Goal: Task Accomplishment & Management: Use online tool/utility

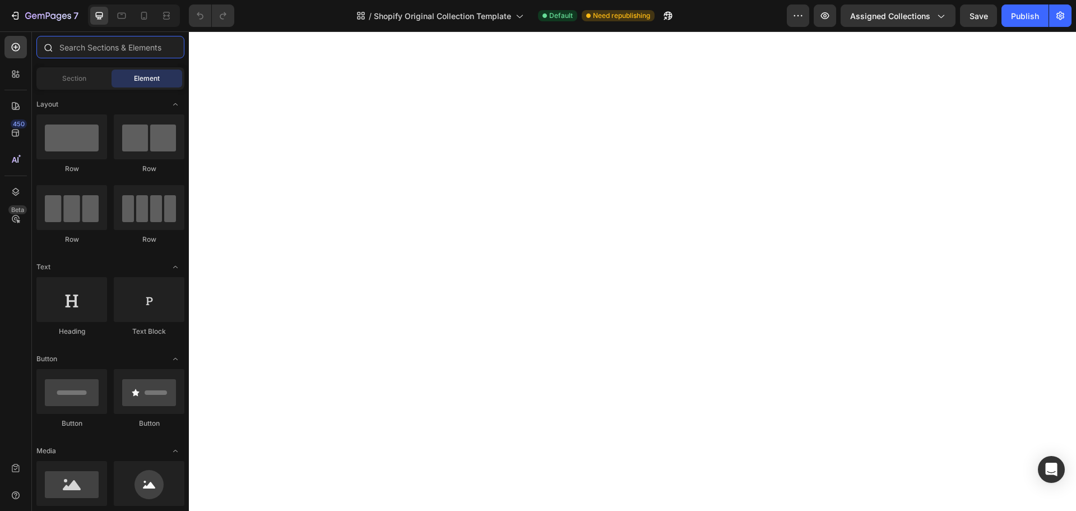
click at [91, 48] on input "text" at bounding box center [110, 47] width 148 height 22
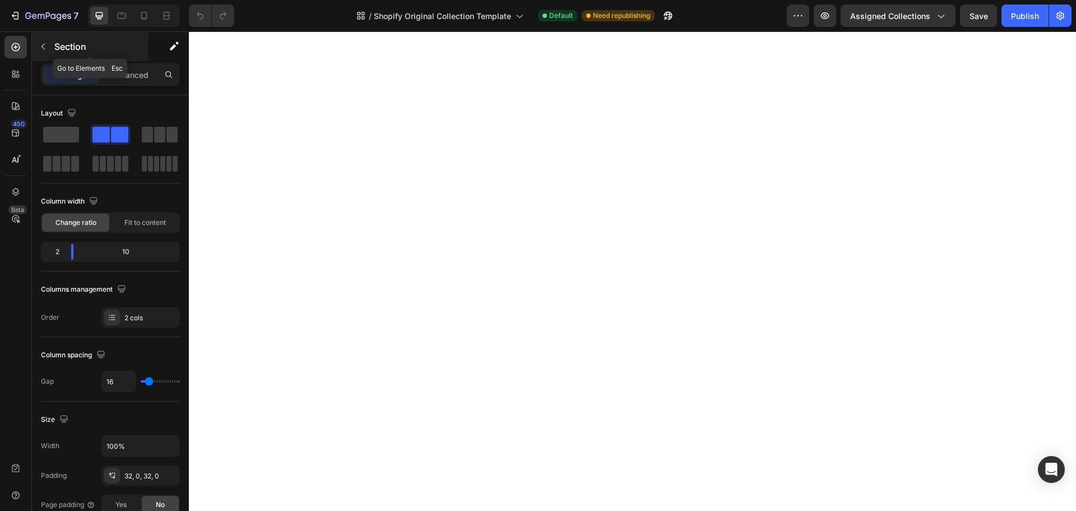
click at [45, 43] on icon "button" at bounding box center [43, 46] width 9 height 9
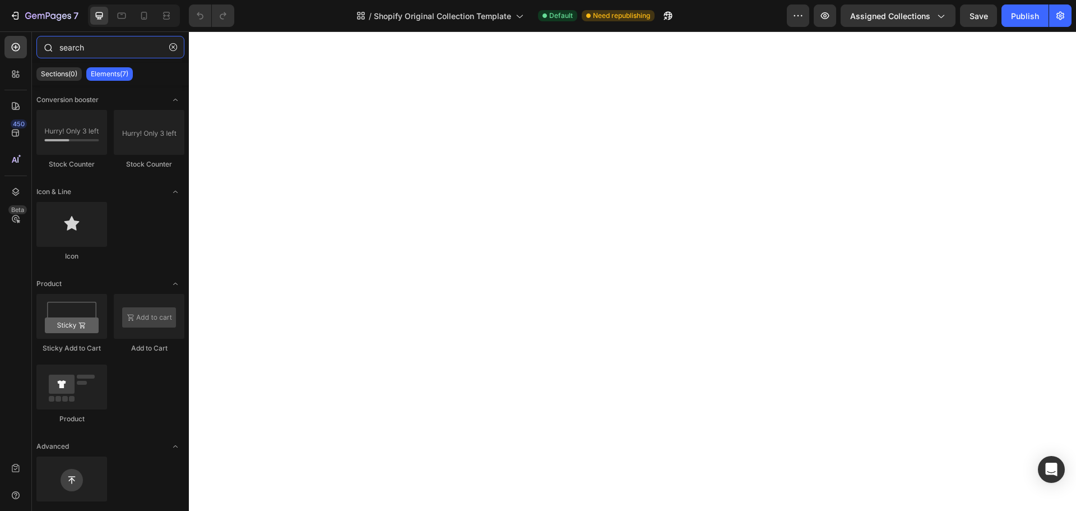
click at [88, 53] on input "search" at bounding box center [110, 47] width 148 height 22
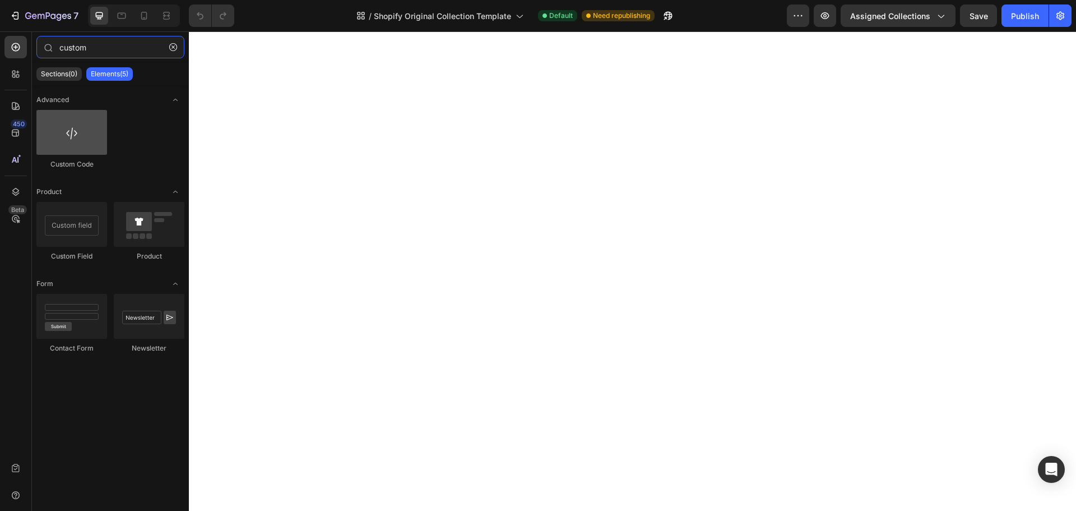
type input "custom"
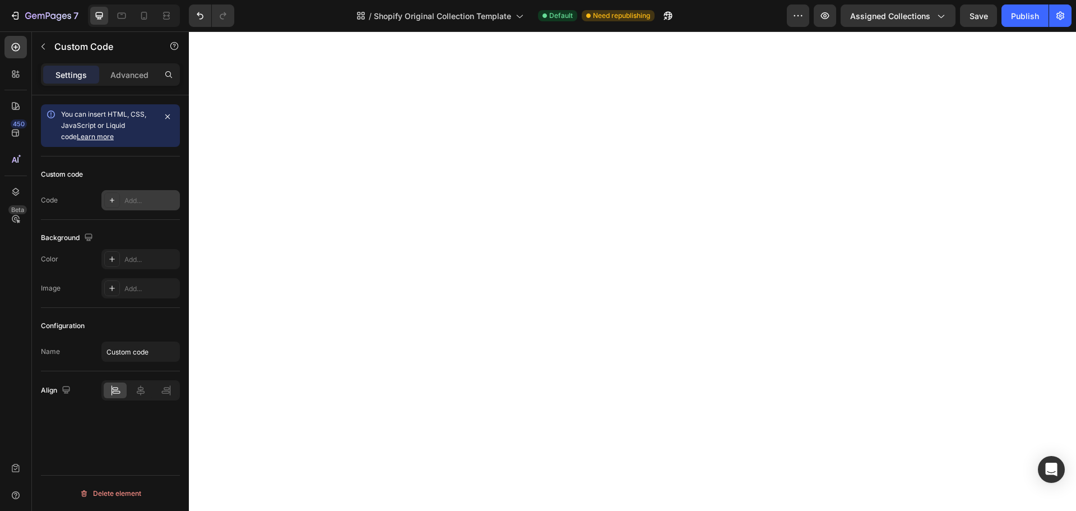
click at [115, 199] on icon at bounding box center [112, 200] width 9 height 9
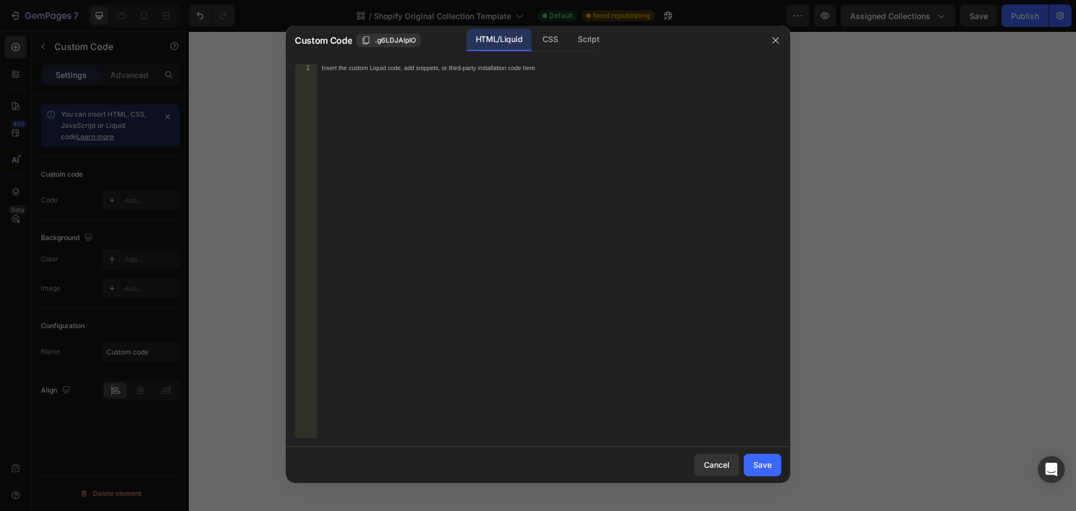
click at [518, 170] on div "Insert the custom Liquid code, add snippets, or third-party installation code h…" at bounding box center [549, 259] width 464 height 390
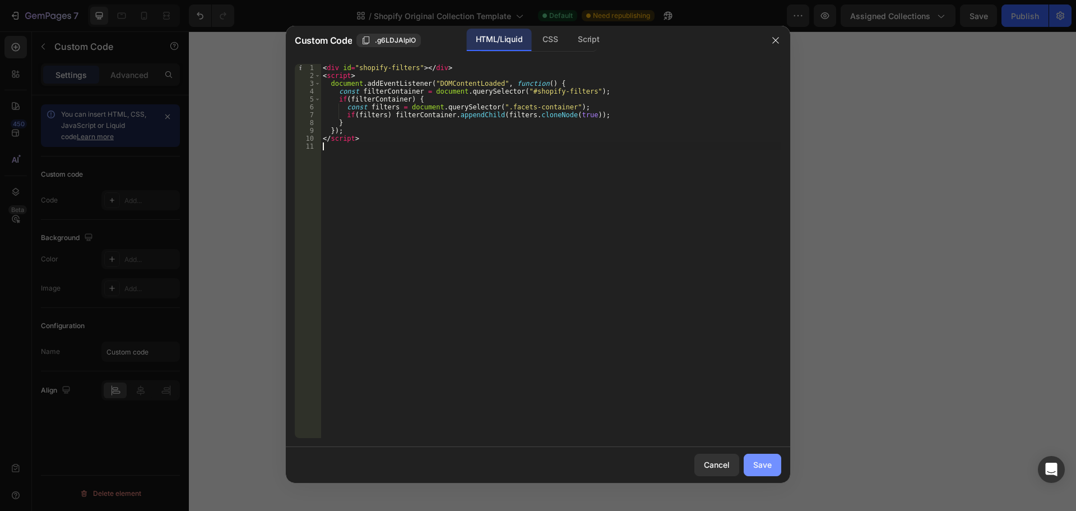
click at [757, 458] on button "Save" at bounding box center [763, 464] width 38 height 22
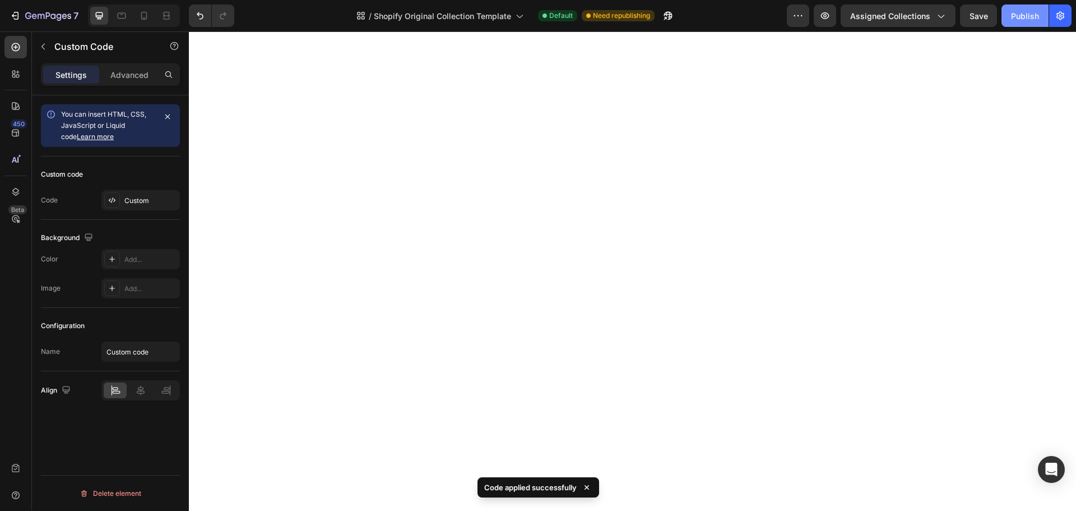
click at [1018, 13] on div "Publish" at bounding box center [1025, 16] width 28 height 12
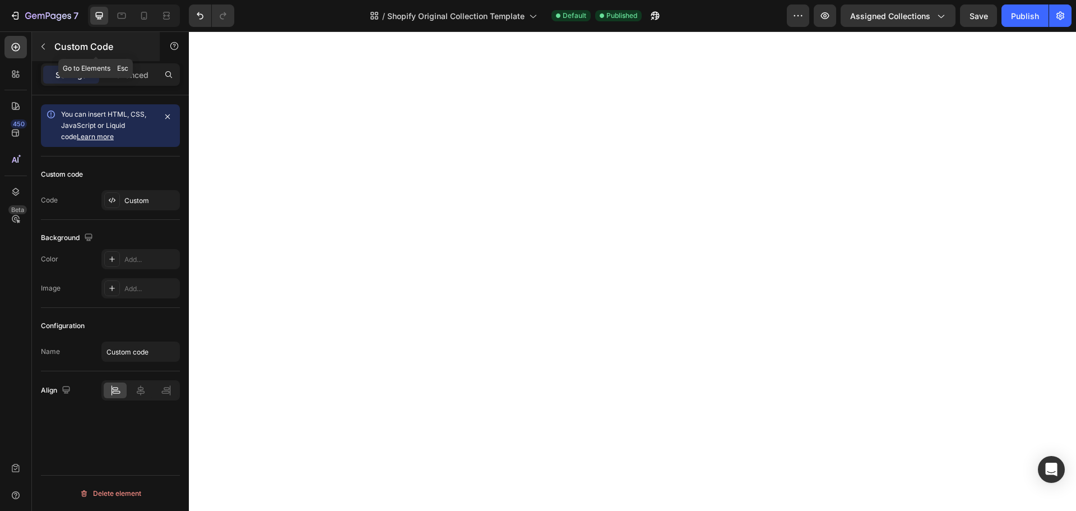
click at [47, 45] on icon "button" at bounding box center [43, 46] width 9 height 9
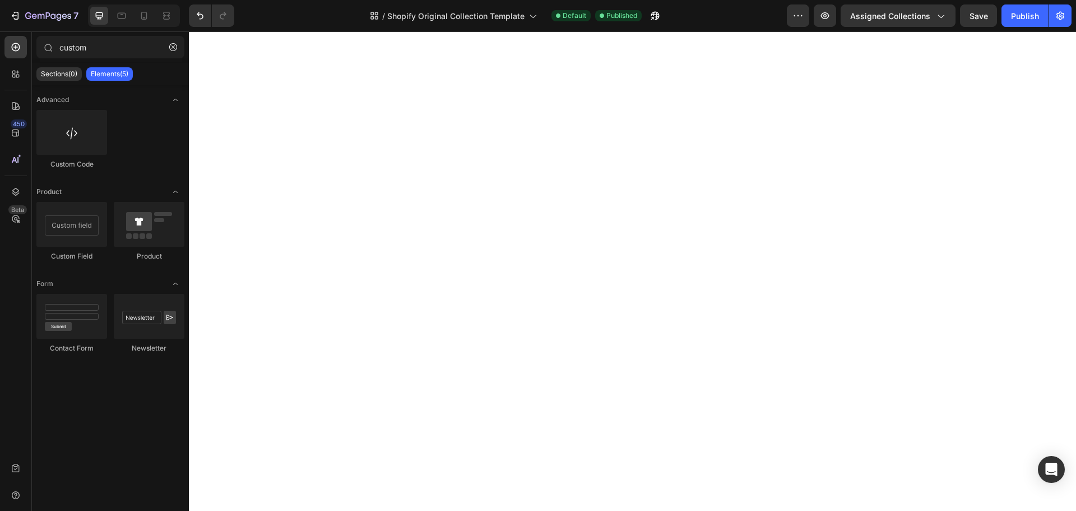
click at [47, 45] on icon at bounding box center [49, 48] width 8 height 8
click at [173, 50] on icon "button" at bounding box center [173, 47] width 8 height 8
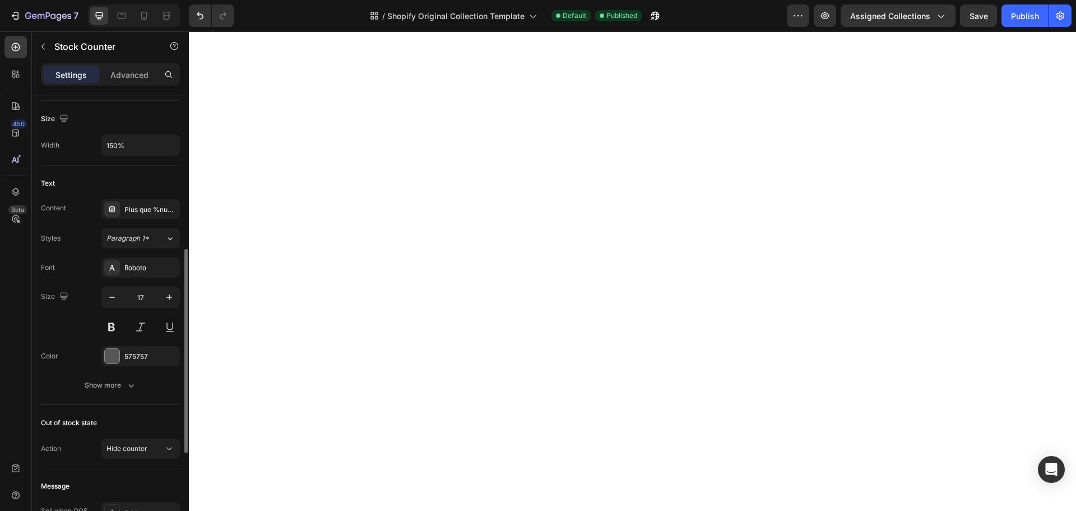
scroll to position [392, 0]
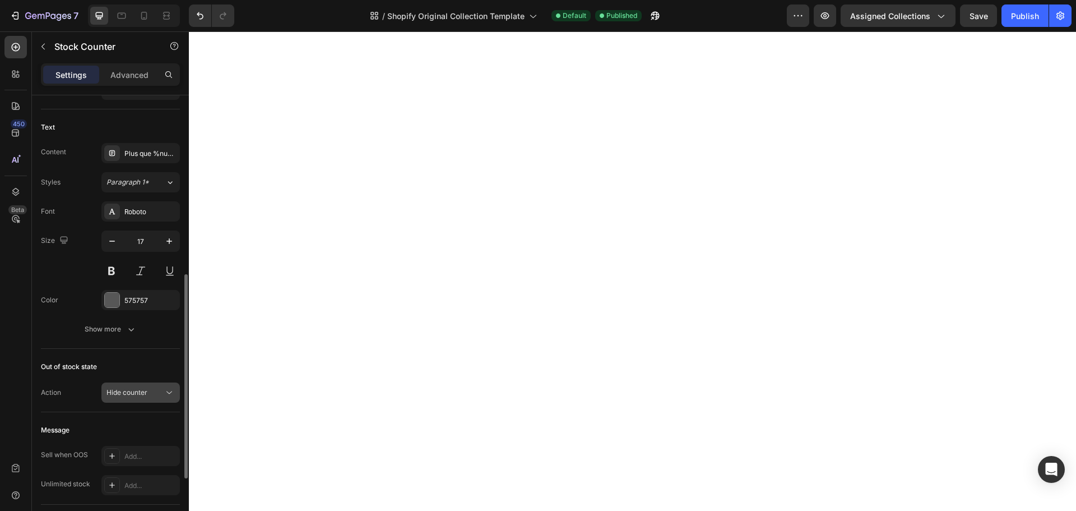
click at [133, 393] on span "Hide counter" at bounding box center [126, 392] width 41 height 8
click at [134, 413] on div "Show message" at bounding box center [130, 419] width 92 height 21
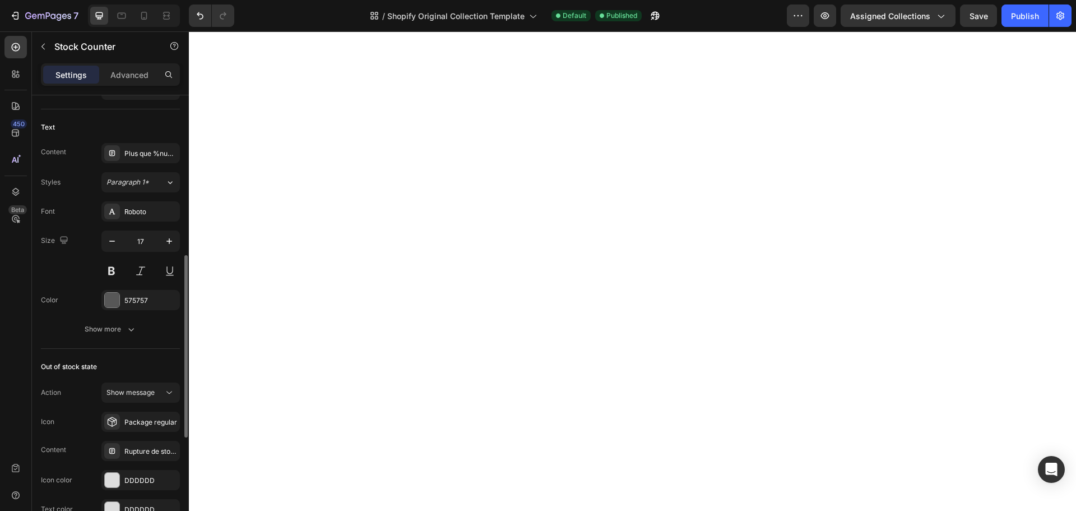
scroll to position [448, 0]
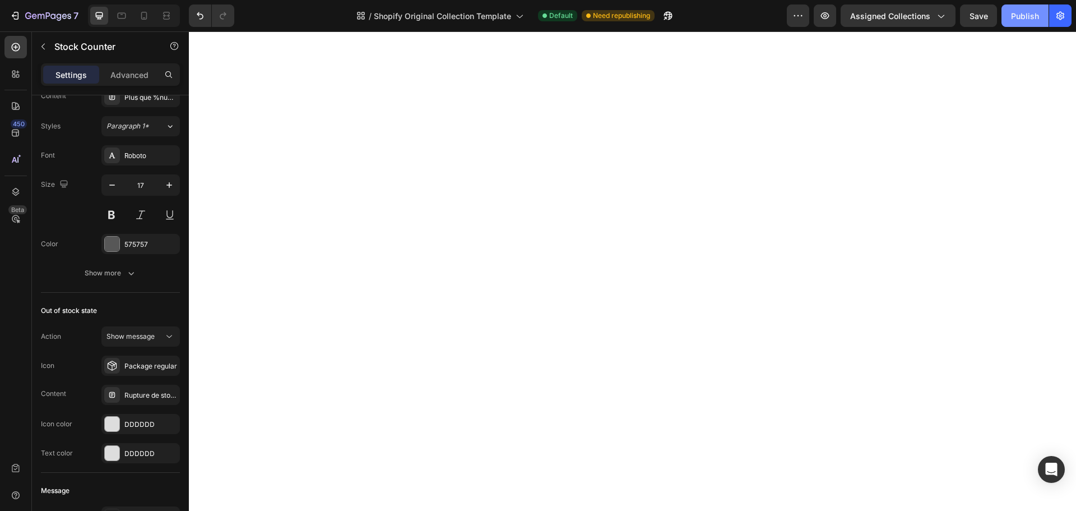
click at [1015, 13] on div "Publish" at bounding box center [1025, 16] width 28 height 12
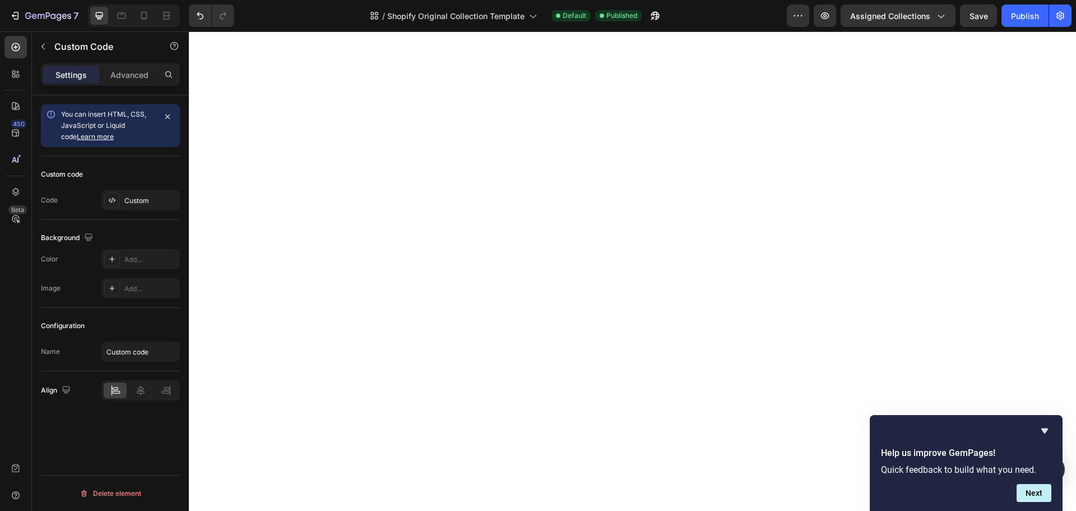
scroll to position [0, 0]
click at [130, 204] on div "Custom" at bounding box center [150, 201] width 53 height 10
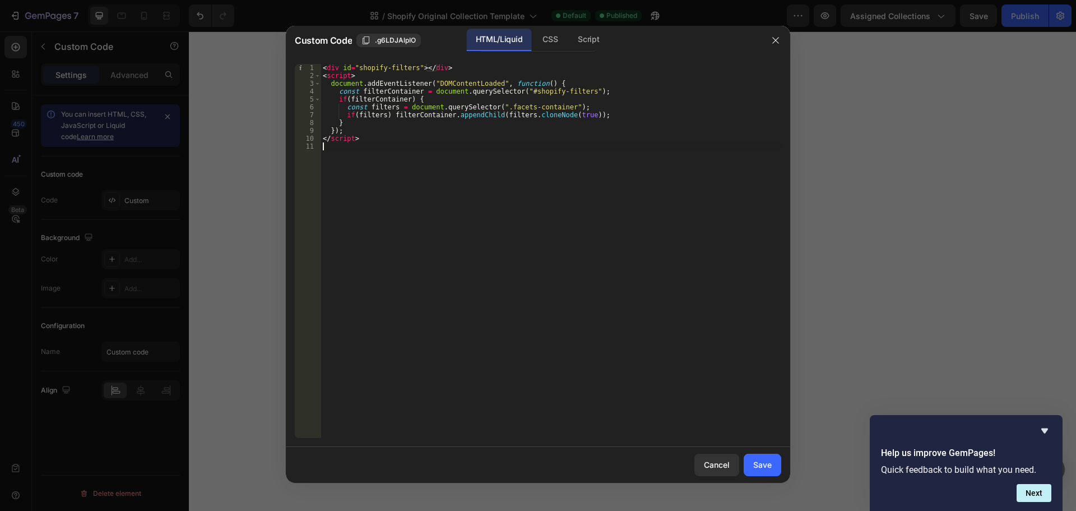
click at [362, 142] on div "< div id = "shopify-filters" > </ div > < script > document . addEventListener …" at bounding box center [551, 259] width 461 height 390
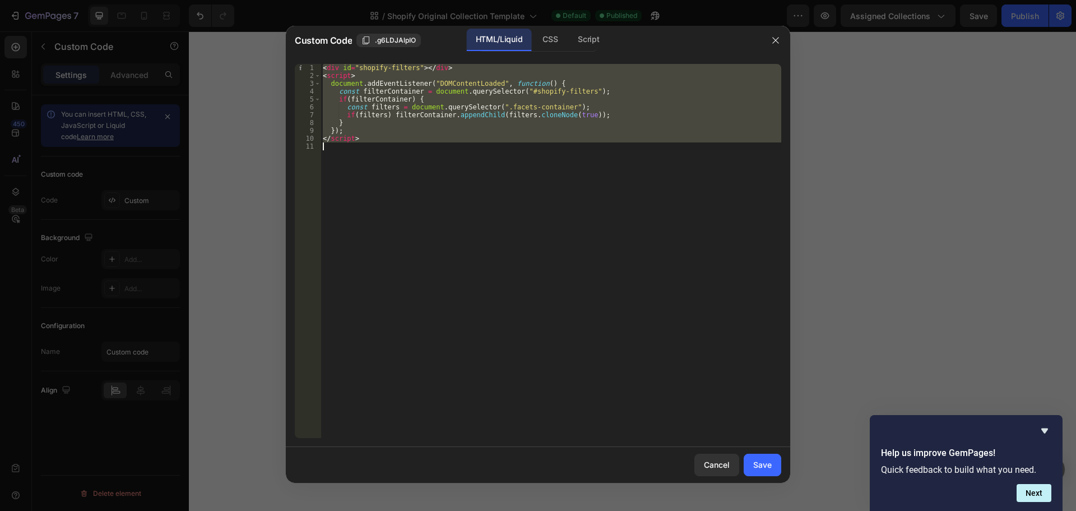
click at [362, 142] on div "< div id = "shopify-filters" > </ div > < script > document . addEventListener …" at bounding box center [551, 259] width 461 height 390
type textarea "</script>"
paste textarea
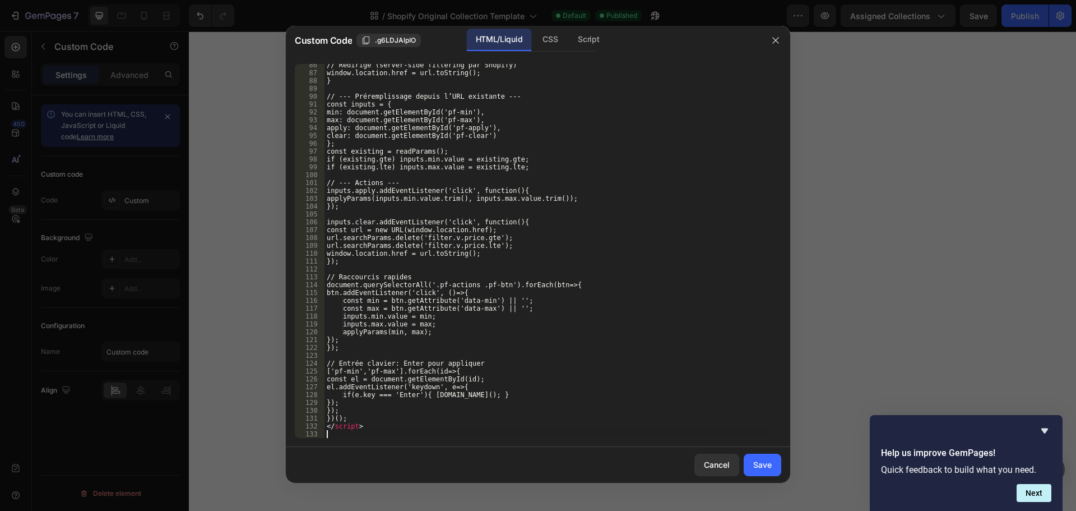
scroll to position [678, 0]
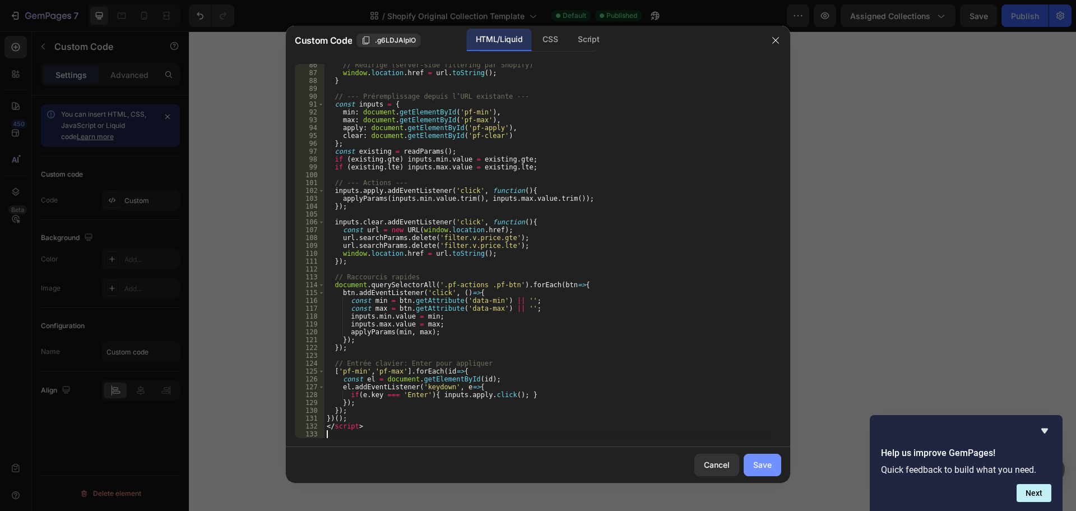
click at [759, 460] on div "Save" at bounding box center [762, 464] width 18 height 12
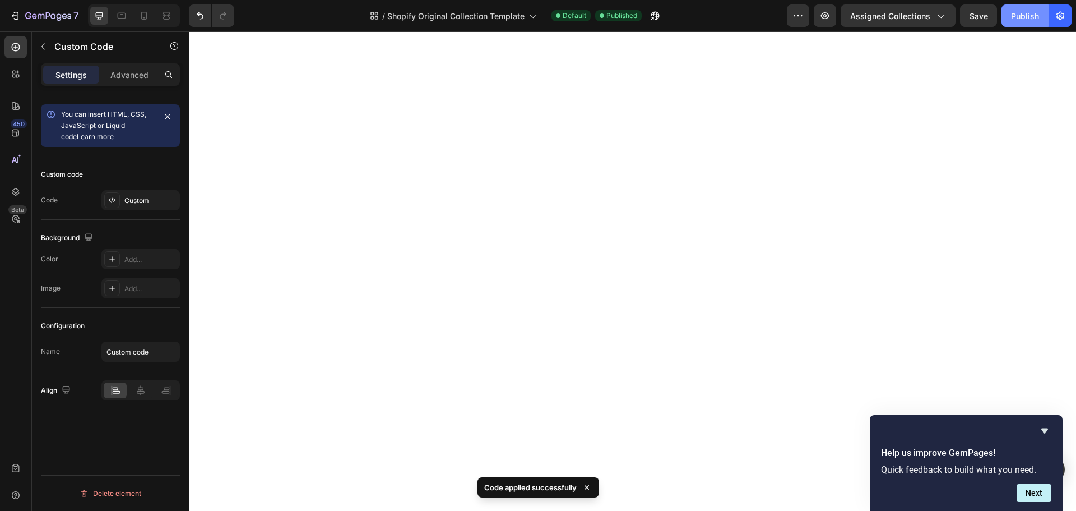
click at [1024, 10] on div "Publish" at bounding box center [1025, 16] width 28 height 12
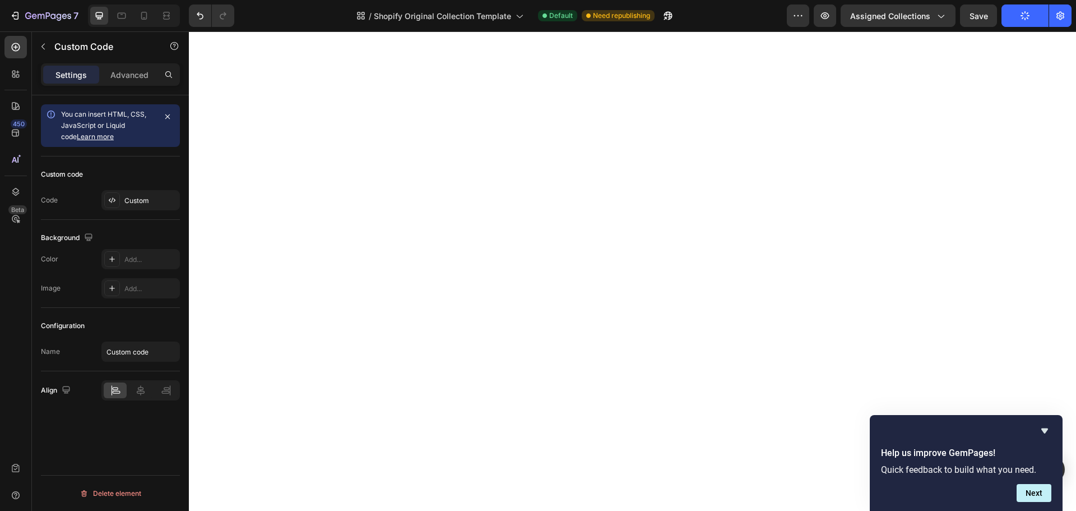
click at [1043, 430] on icon "Hide survey" at bounding box center [1044, 430] width 13 height 13
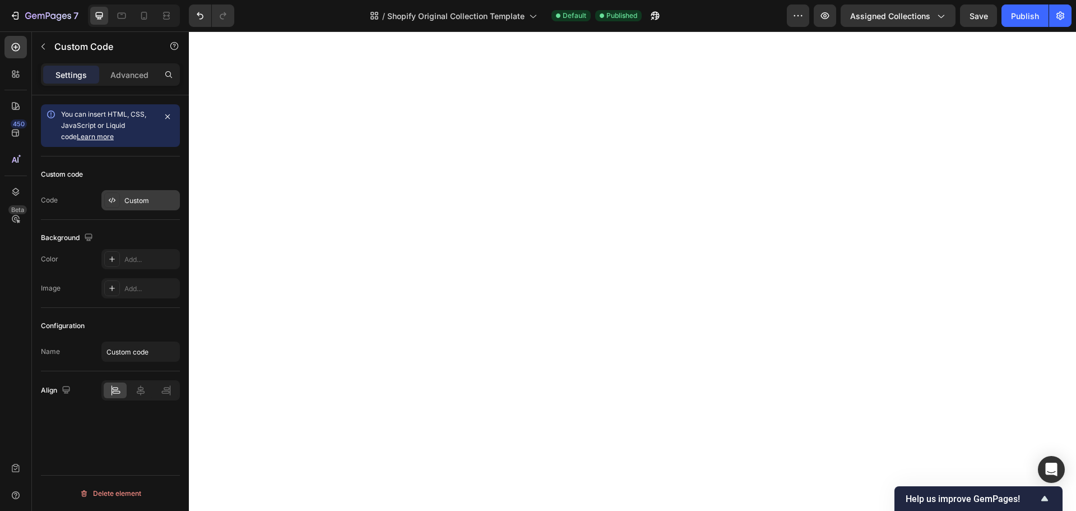
click at [143, 196] on div "Custom" at bounding box center [150, 201] width 53 height 10
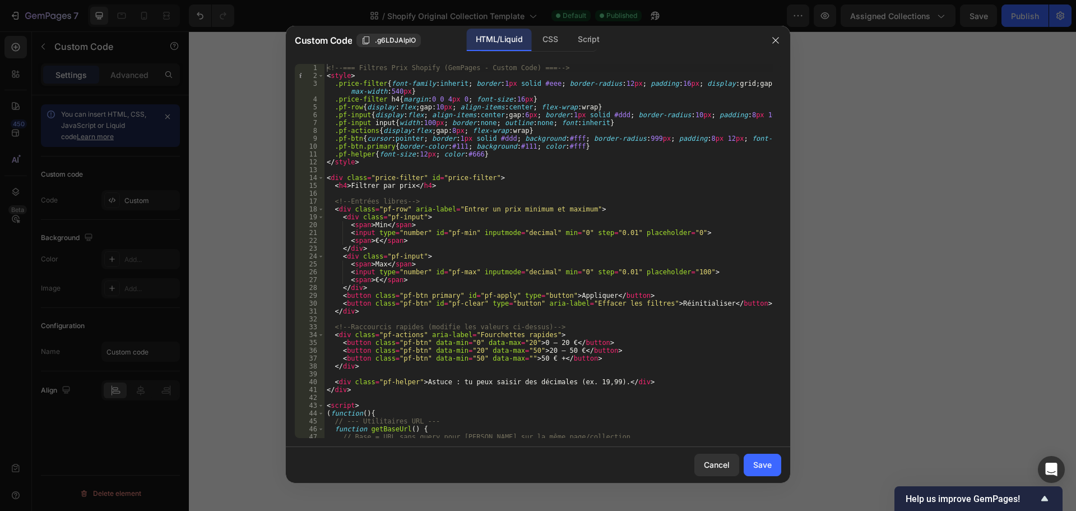
click at [390, 177] on div "<!-- === Filtres Prix Shopify (GemPages - Custom Code) === --> < style > .price…" at bounding box center [549, 259] width 448 height 390
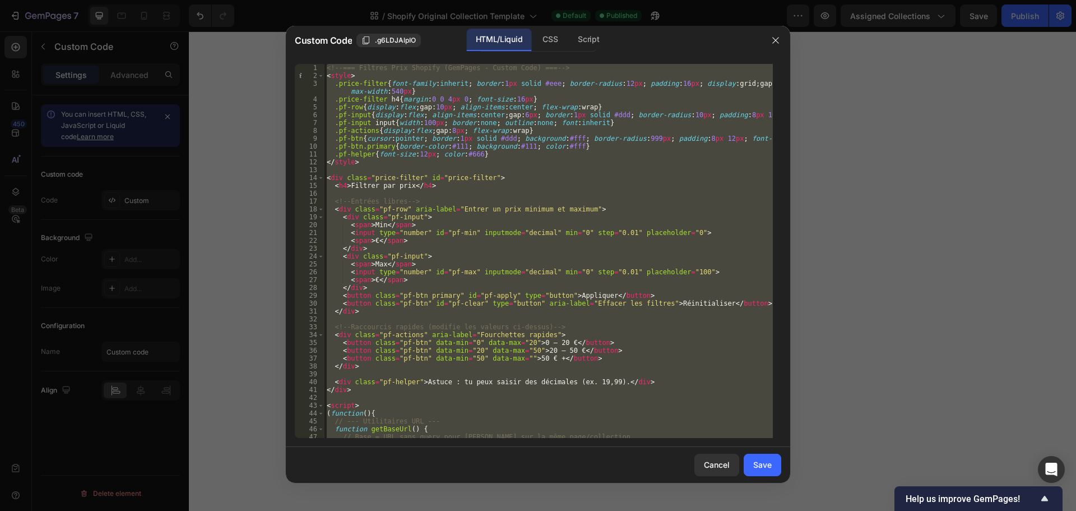
click at [441, 96] on div "<!-- === Filtres Prix Shopify (GemPages - Custom Code) === --> < style > .price…" at bounding box center [549, 251] width 448 height 374
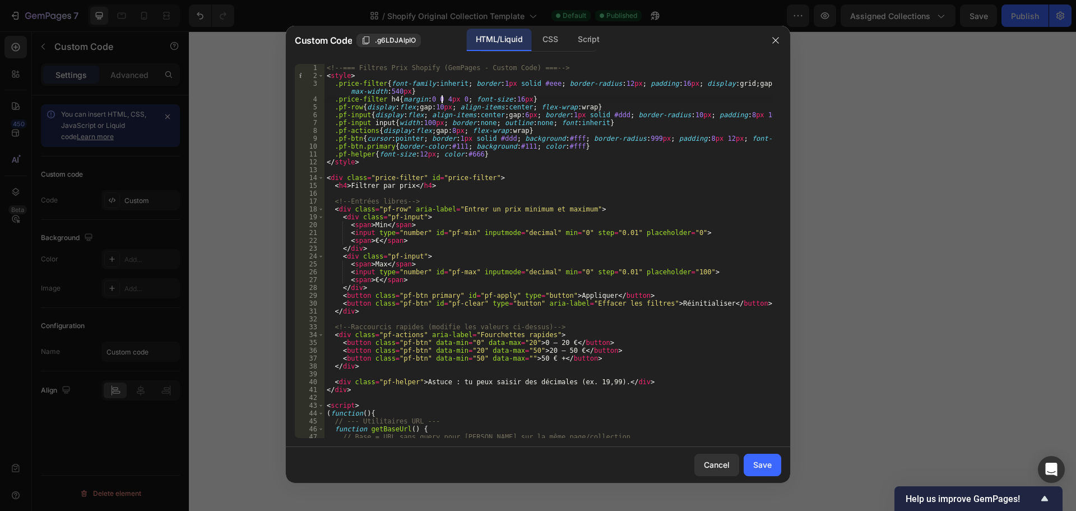
type textarea "</script>"
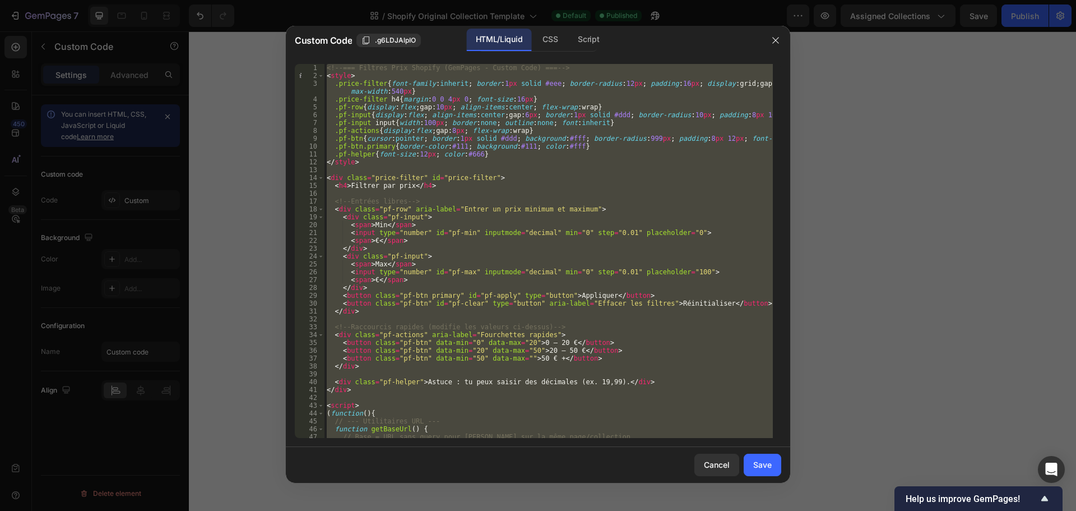
paste textarea
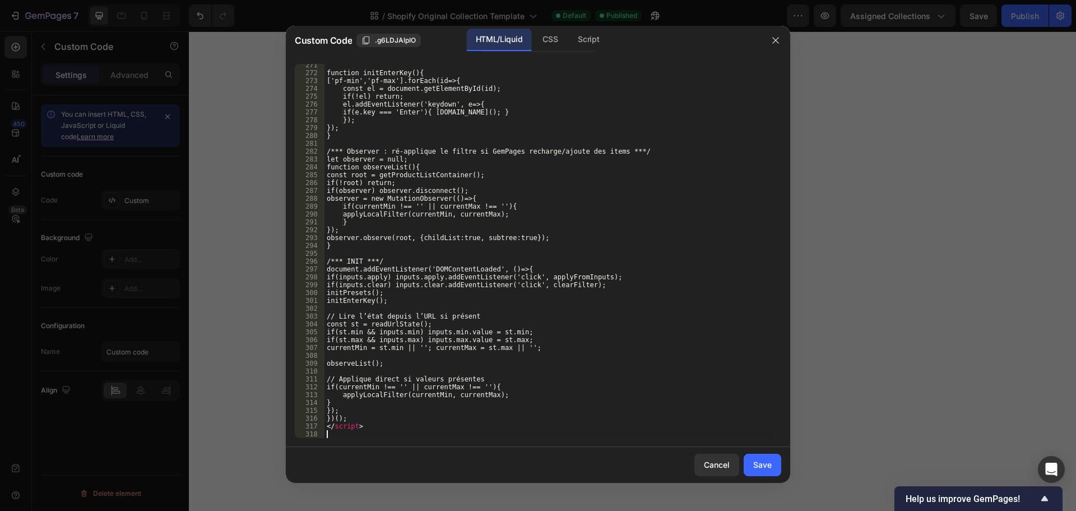
scroll to position [2145, 0]
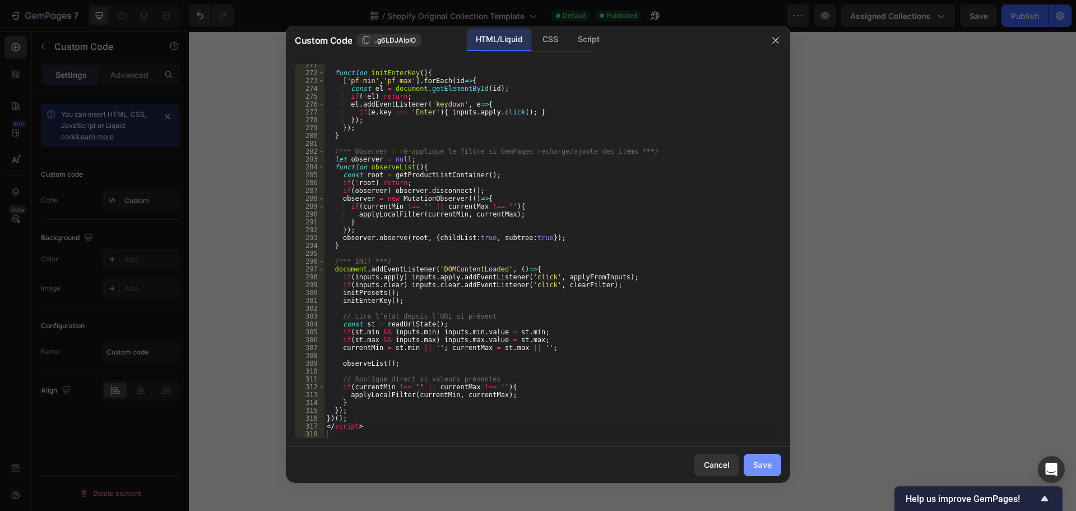
click at [773, 466] on button "Save" at bounding box center [763, 464] width 38 height 22
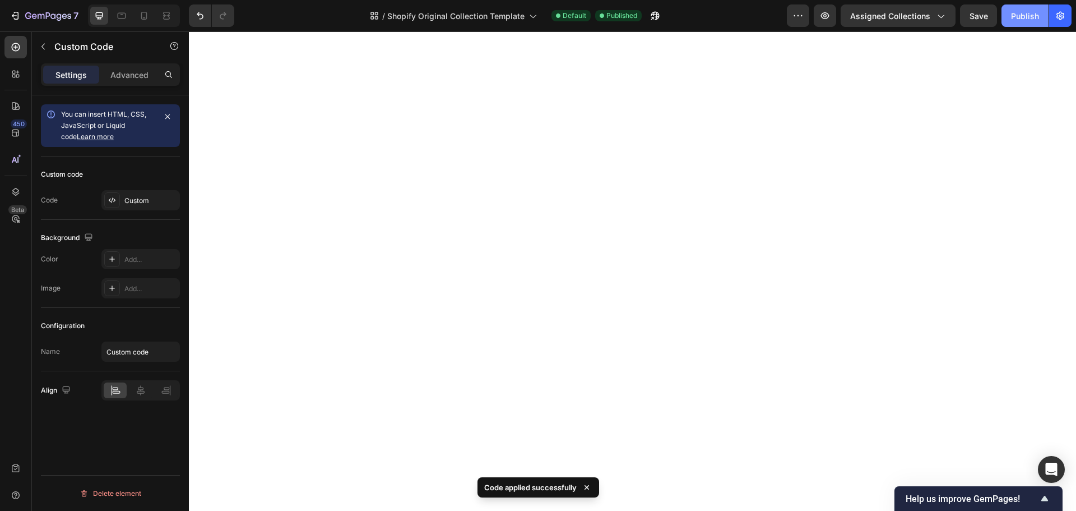
click at [1015, 17] on div "Publish" at bounding box center [1025, 16] width 28 height 12
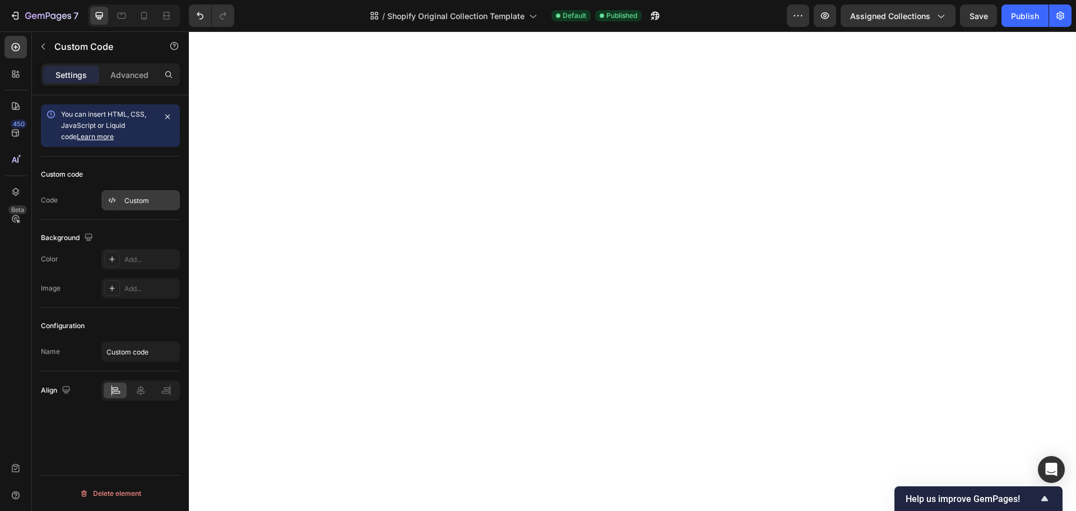
click at [131, 202] on div "Custom" at bounding box center [150, 201] width 53 height 10
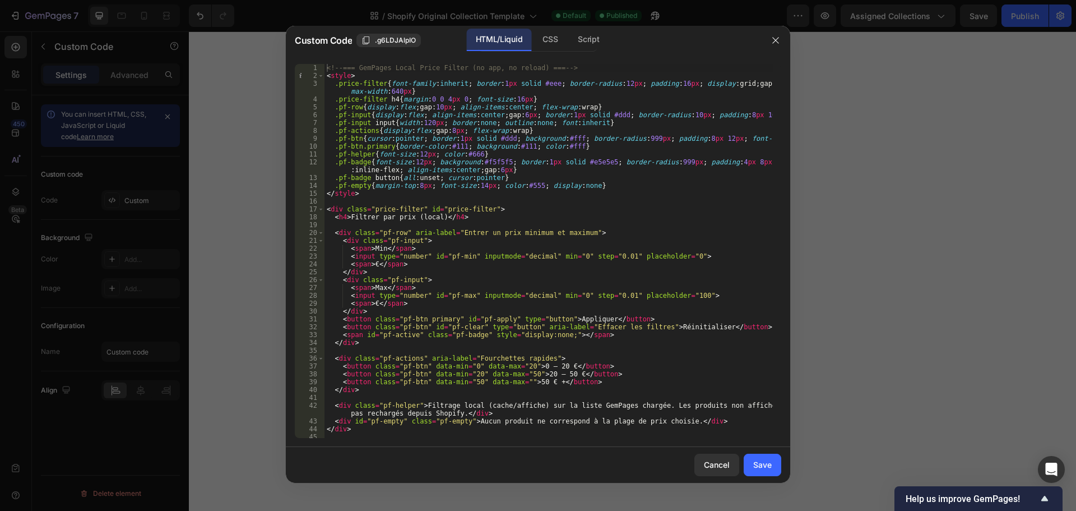
click at [436, 154] on div "<!-- === GemPages Local Price Filter (no app, no reload) === --> < style > .pri…" at bounding box center [549, 259] width 448 height 390
type textarea "</script>"
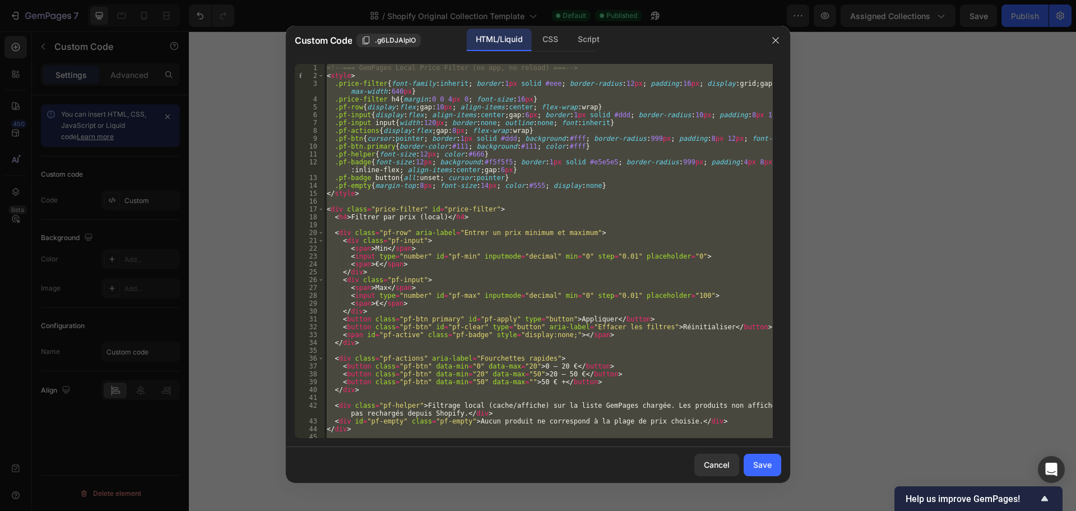
paste textarea
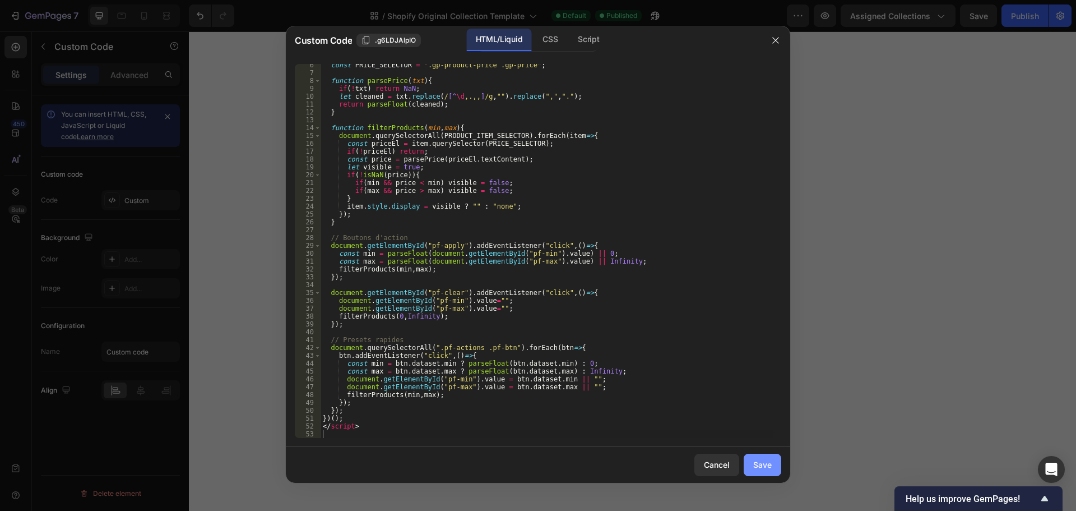
click at [763, 459] on div "Save" at bounding box center [762, 464] width 18 height 12
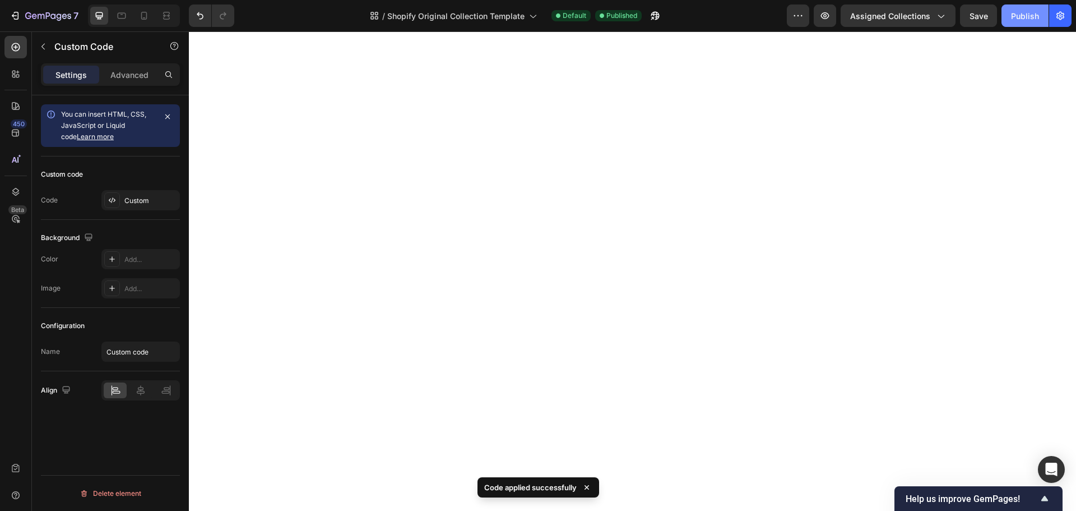
click at [1032, 15] on div "Publish" at bounding box center [1025, 16] width 28 height 12
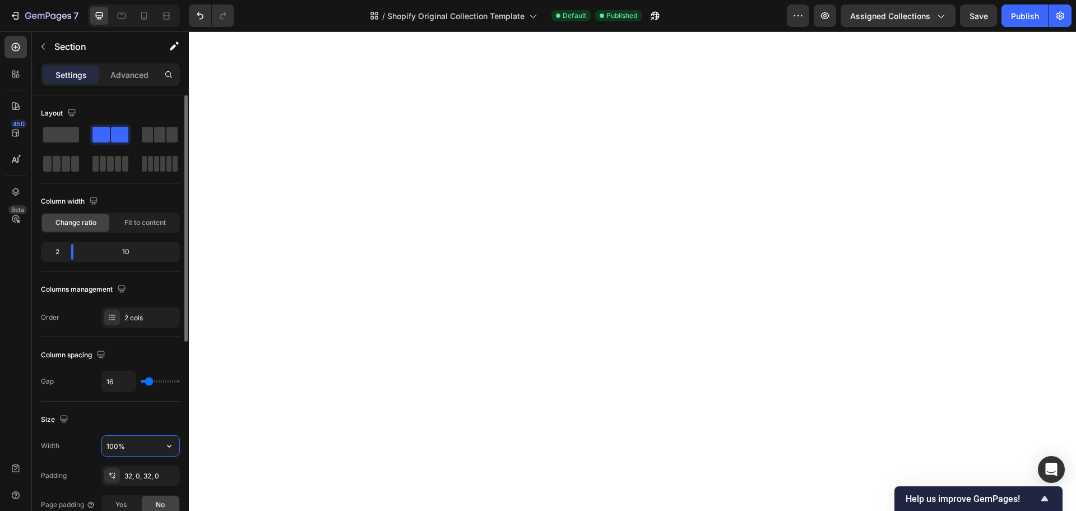
click at [129, 446] on input "100%" at bounding box center [140, 446] width 77 height 20
click at [168, 446] on icon "button" at bounding box center [169, 445] width 11 height 11
click at [142, 501] on div "Default 1200px" at bounding box center [129, 495] width 92 height 21
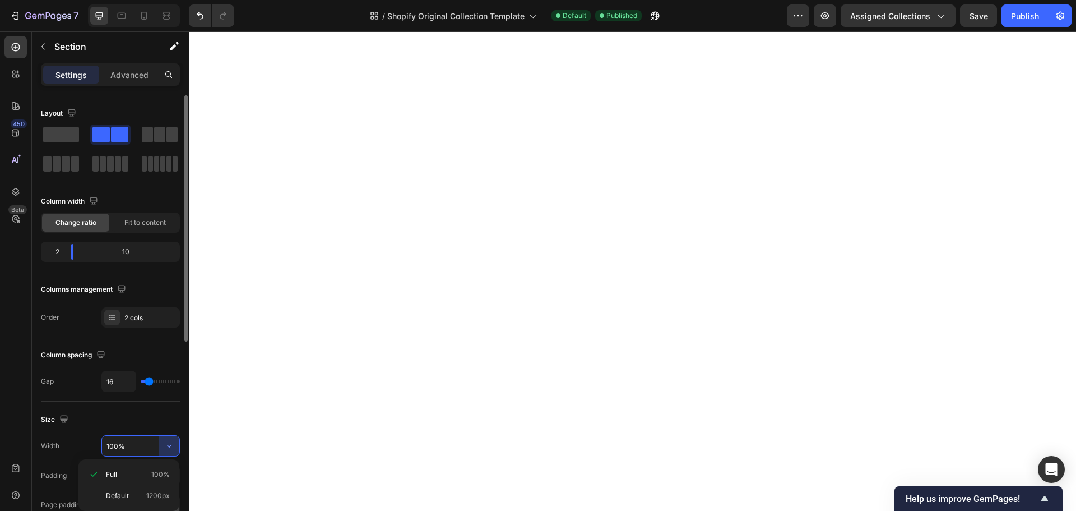
type input "1200"
drag, startPoint x: 74, startPoint y: 255, endPoint x: 81, endPoint y: 255, distance: 6.7
click at [81, 210] on body "7 / Shopify Original Collection Template Default Published Preview Assigned Col…" at bounding box center [538, 105] width 1076 height 210
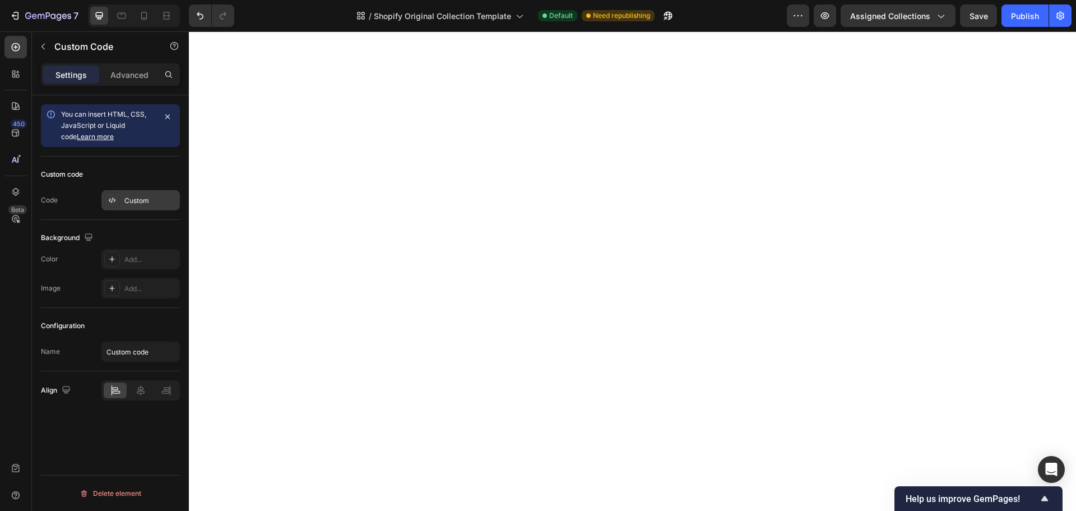
click at [131, 196] on div "Custom" at bounding box center [150, 201] width 53 height 10
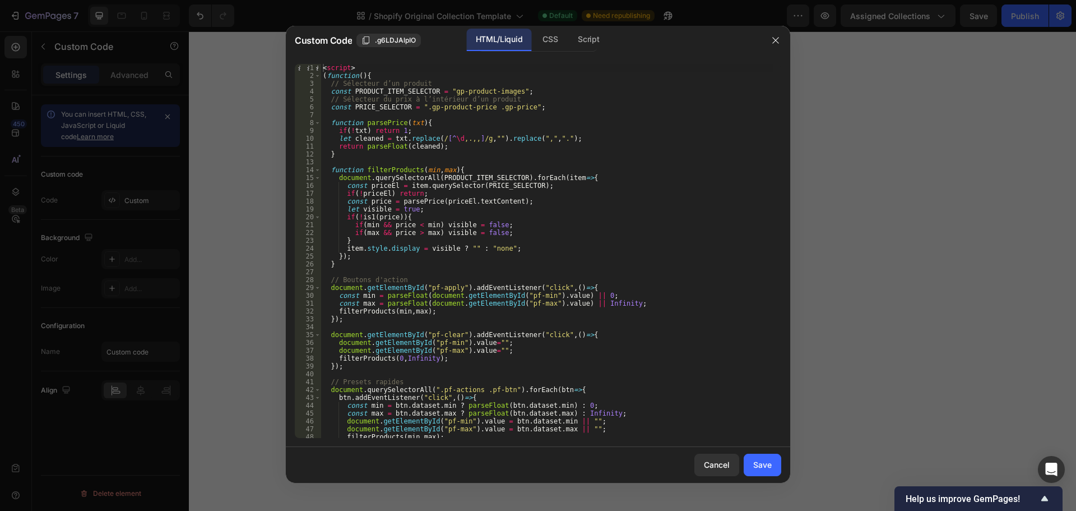
click at [447, 237] on div "< script > ( function ( ) { // Sélecteur d’un produit const PRODUCT_ITEM_SELECT…" at bounding box center [547, 259] width 452 height 390
type textarea "</script>"
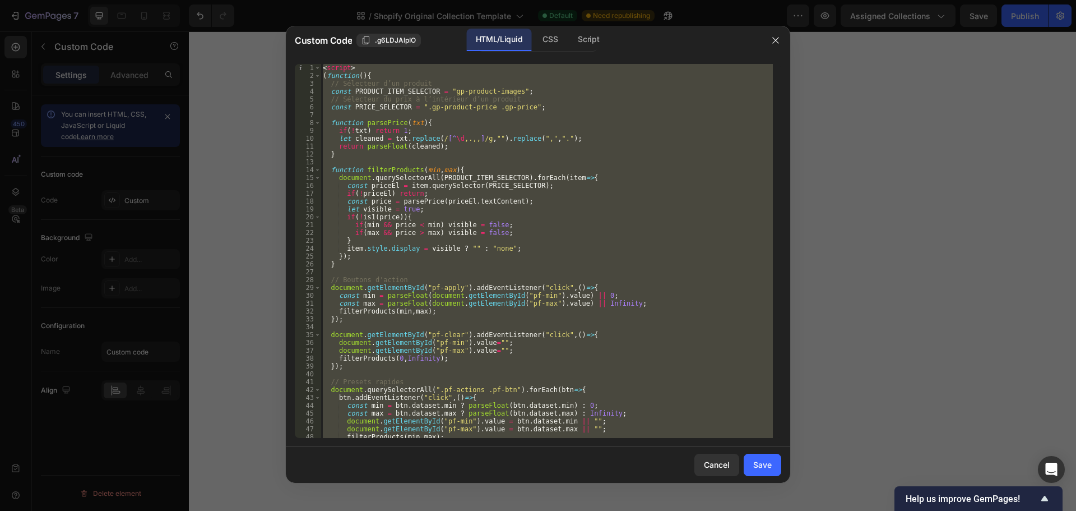
paste textarea
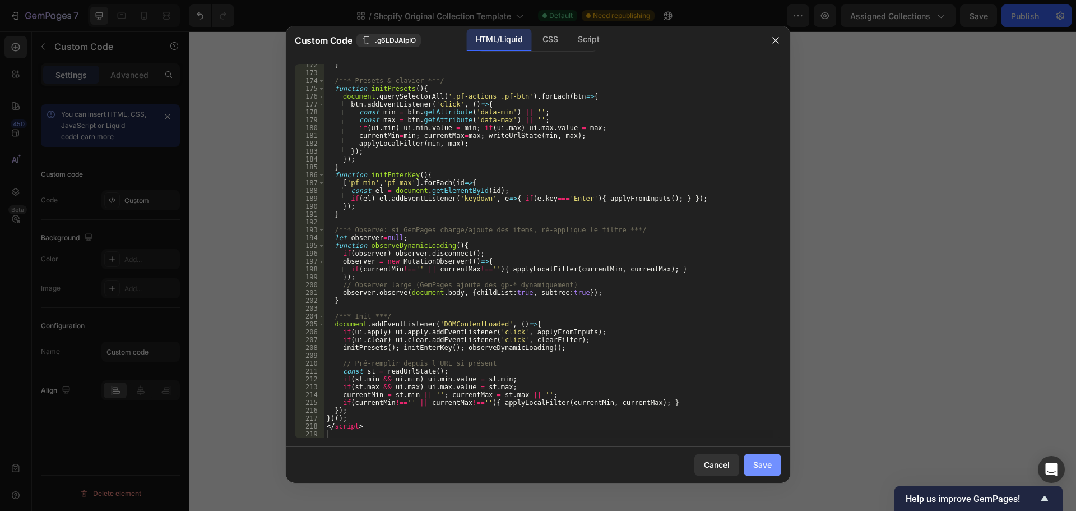
click at [779, 464] on button "Save" at bounding box center [763, 464] width 38 height 22
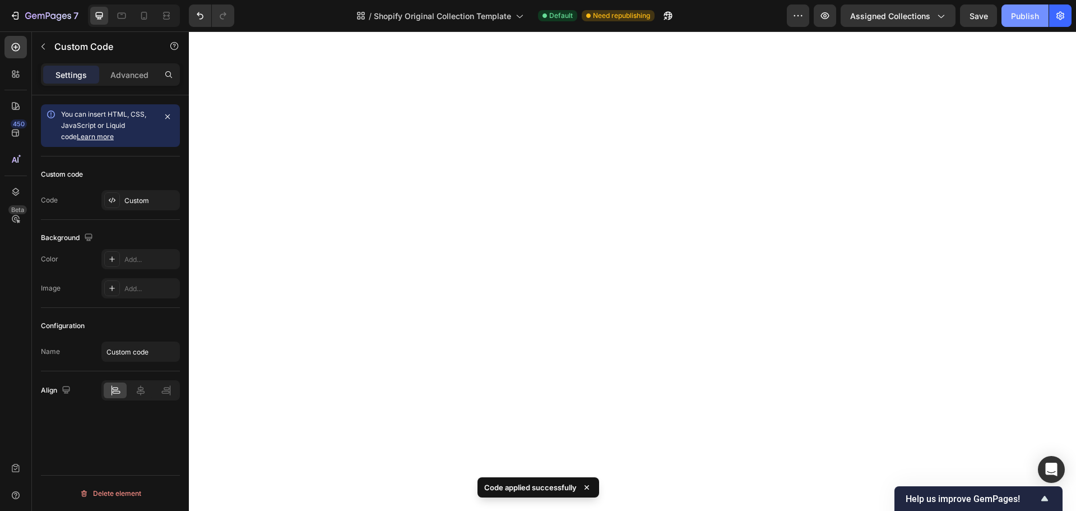
click at [1018, 17] on div "Publish" at bounding box center [1025, 16] width 28 height 12
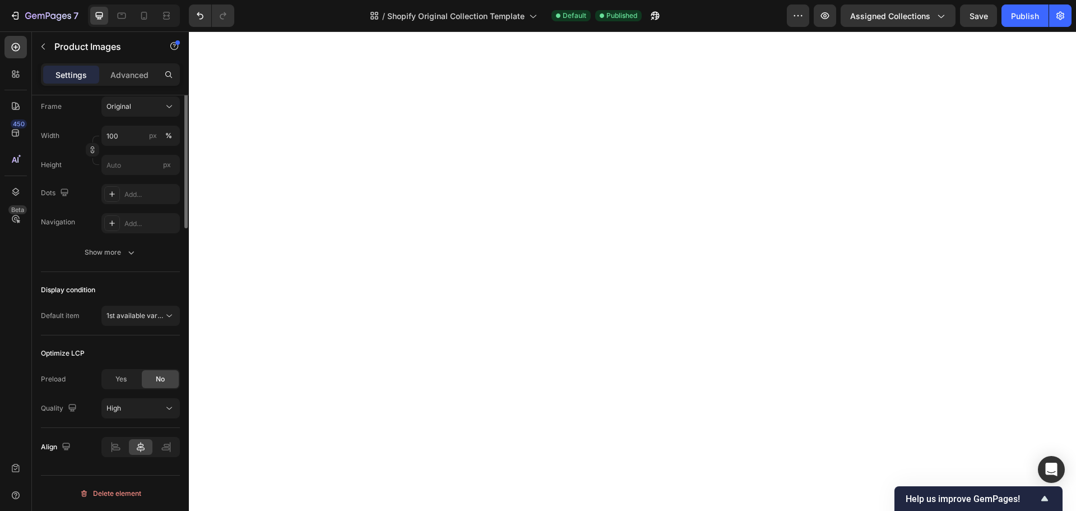
scroll to position [0, 0]
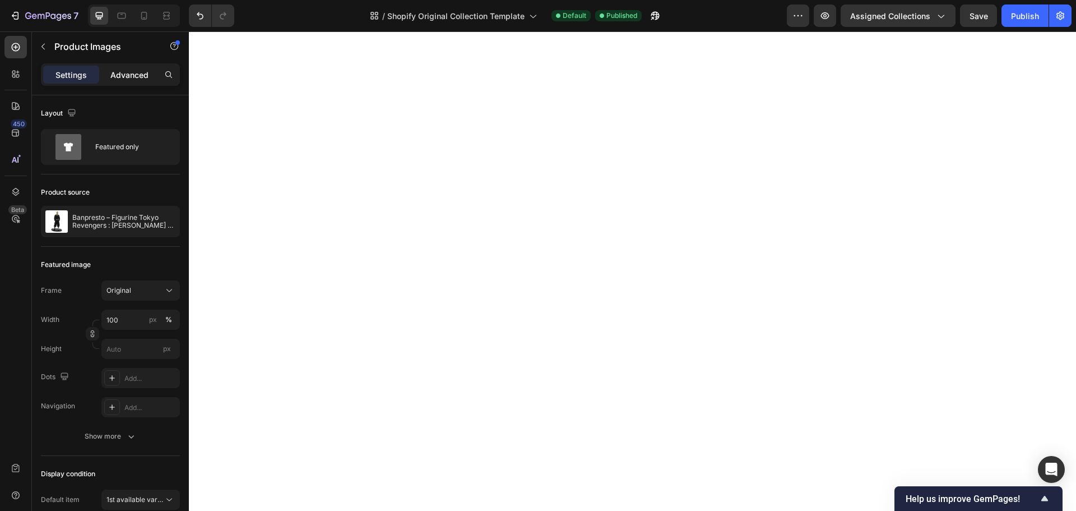
click at [131, 73] on p "Advanced" at bounding box center [129, 75] width 38 height 12
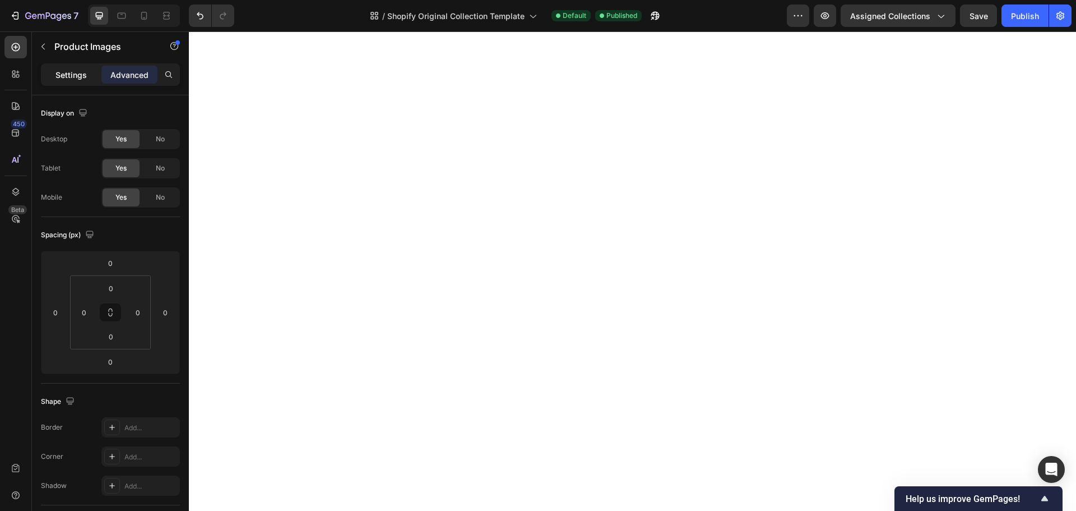
click at [89, 72] on div "Settings" at bounding box center [71, 75] width 56 height 18
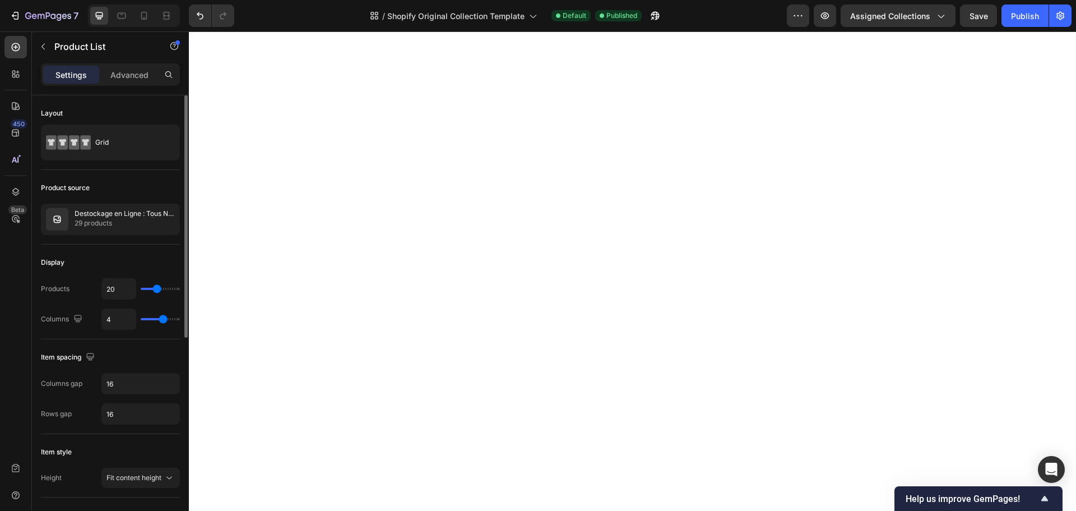
type input "3"
click at [157, 318] on input "range" at bounding box center [160, 319] width 39 height 2
click at [1034, 15] on div "Publish" at bounding box center [1025, 16] width 28 height 12
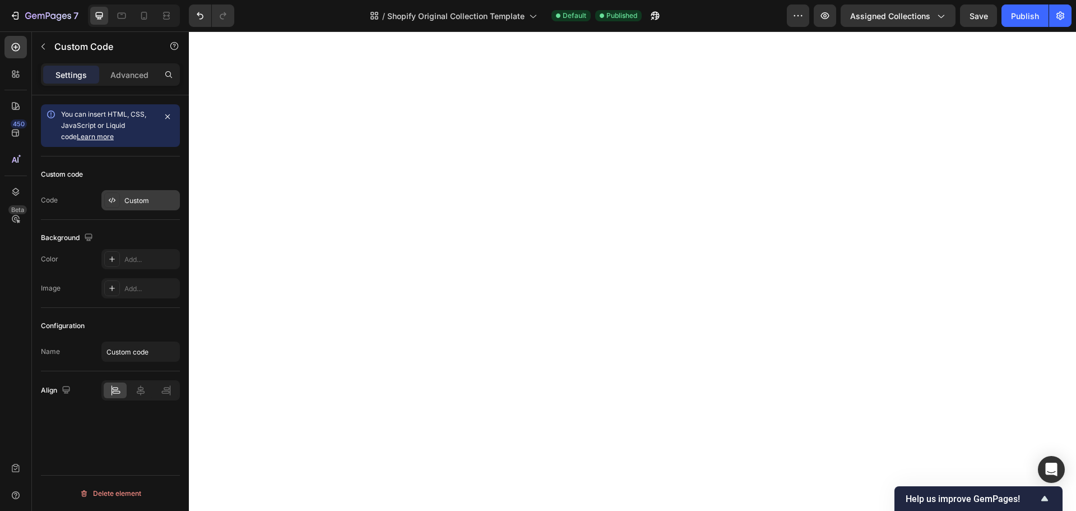
click at [126, 200] on div "Custom" at bounding box center [150, 201] width 53 height 10
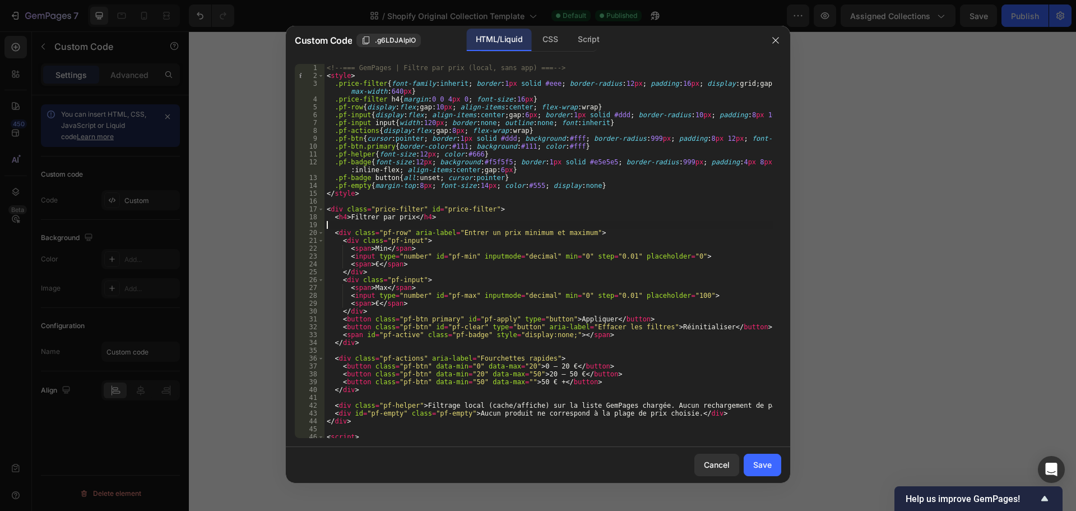
click at [464, 221] on div "<!-- === GemPages | Filtre par prix (local, sans app) === --> < style > .price-…" at bounding box center [549, 259] width 448 height 390
type textarea "</script>"
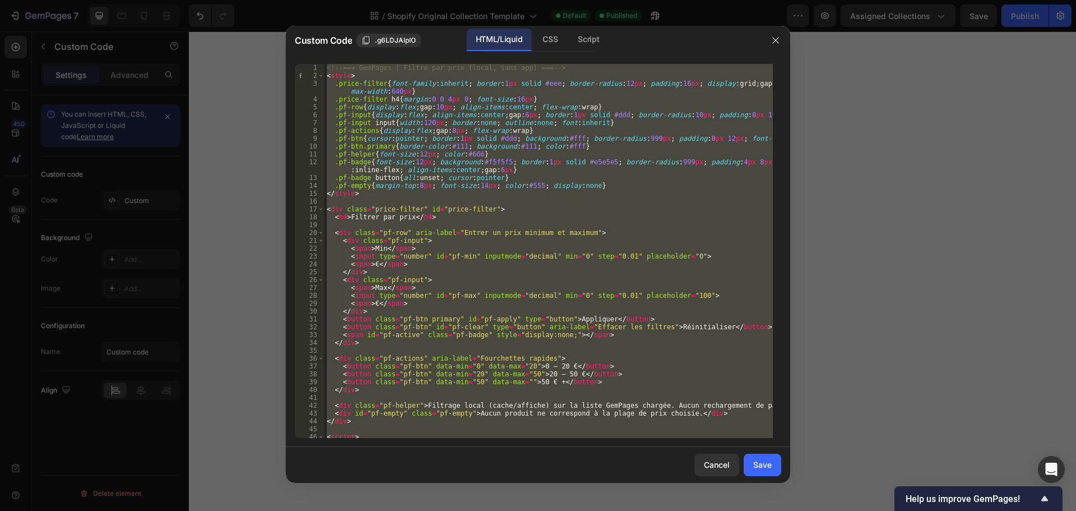
paste textarea
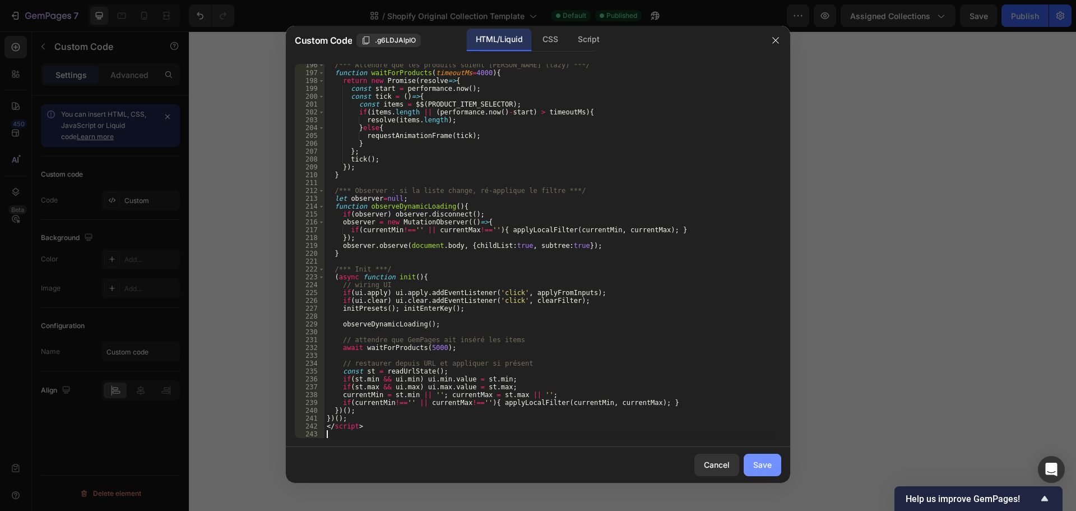
click at [765, 466] on div "Save" at bounding box center [762, 464] width 18 height 12
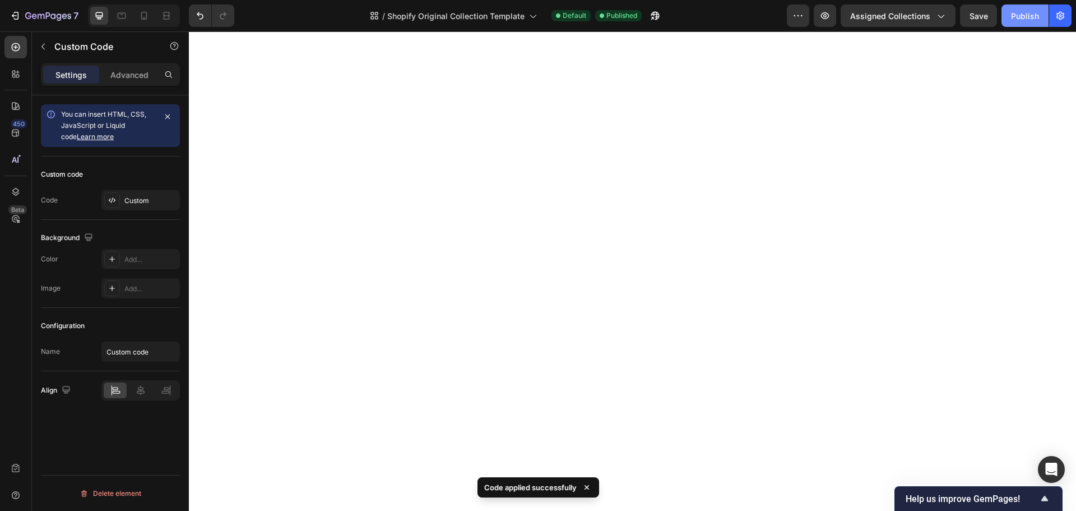
click at [1028, 21] on div "Publish" at bounding box center [1025, 16] width 28 height 12
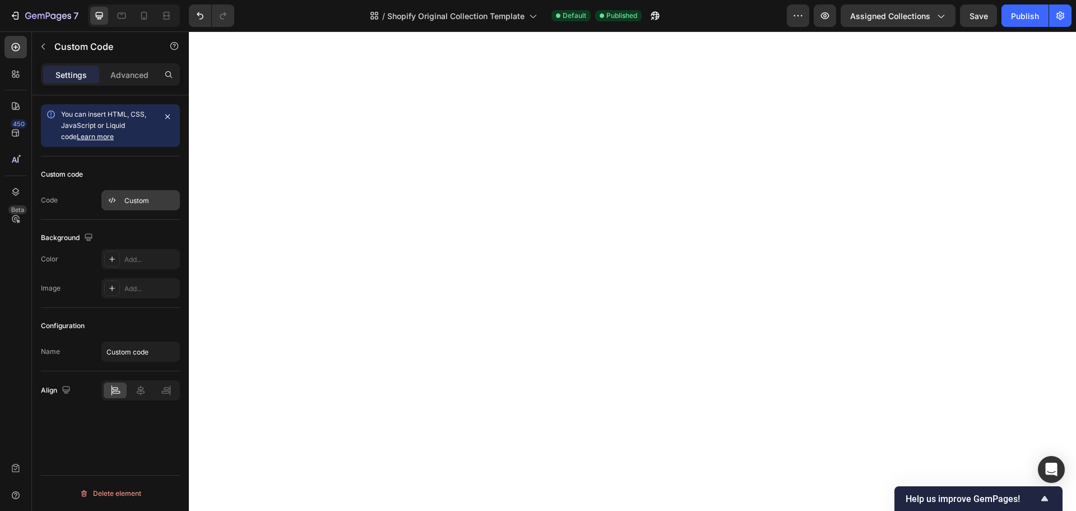
click at [127, 203] on div "Custom" at bounding box center [150, 201] width 53 height 10
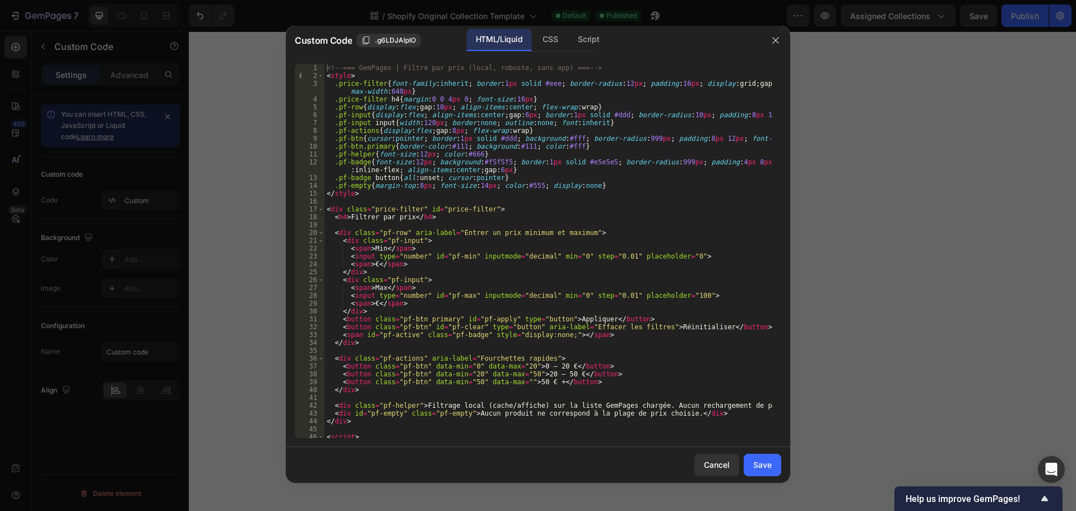
click at [392, 203] on div "<!-- === GemPages | Filtre par prix (local, robuste, sans app) === --> < style …" at bounding box center [549, 259] width 448 height 390
type textarea "</script>"
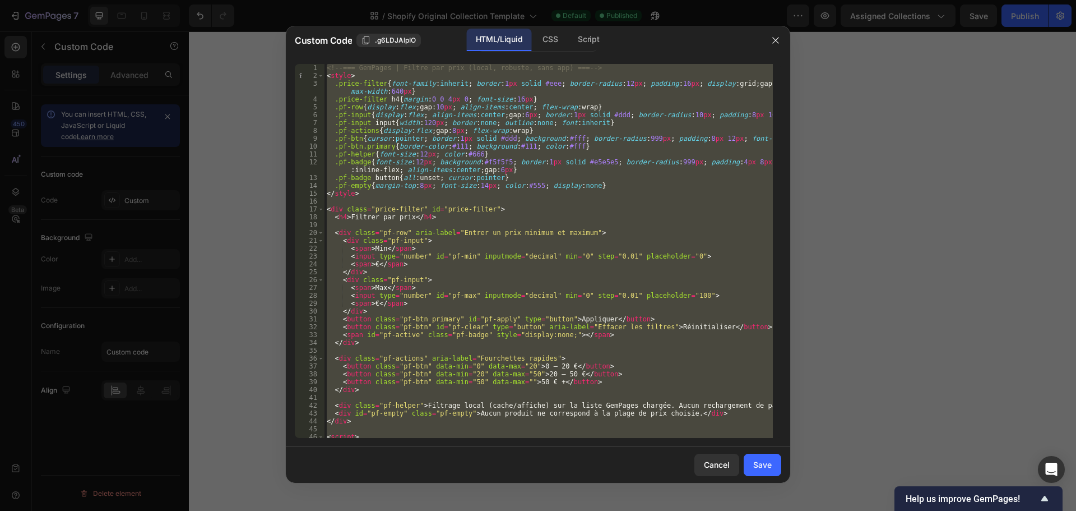
paste textarea
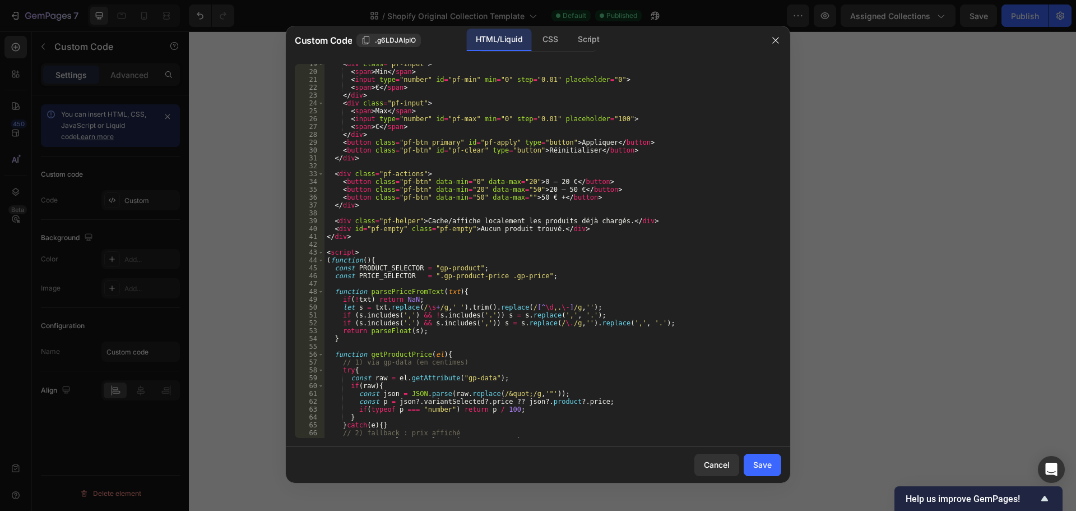
scroll to position [0, 0]
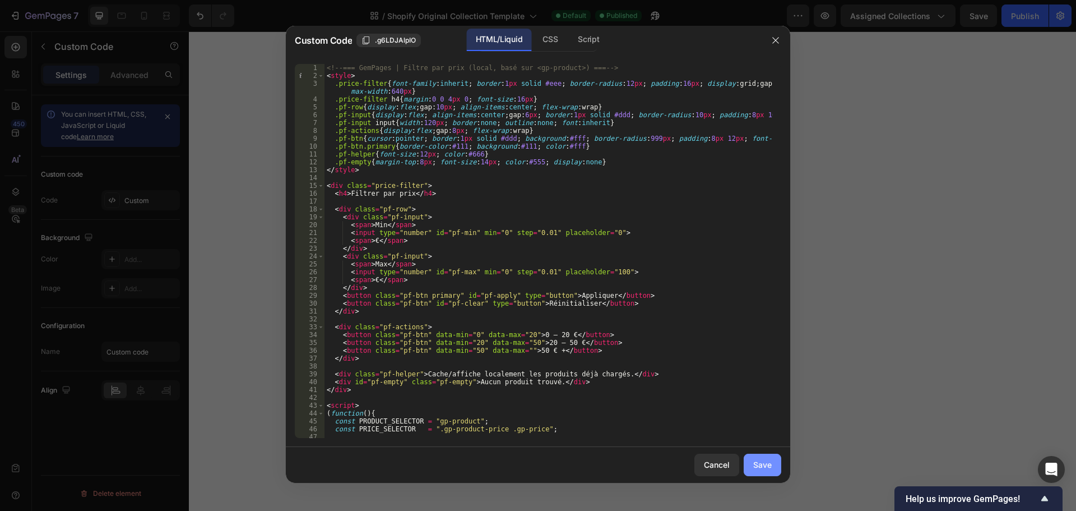
click at [752, 469] on button "Save" at bounding box center [763, 464] width 38 height 22
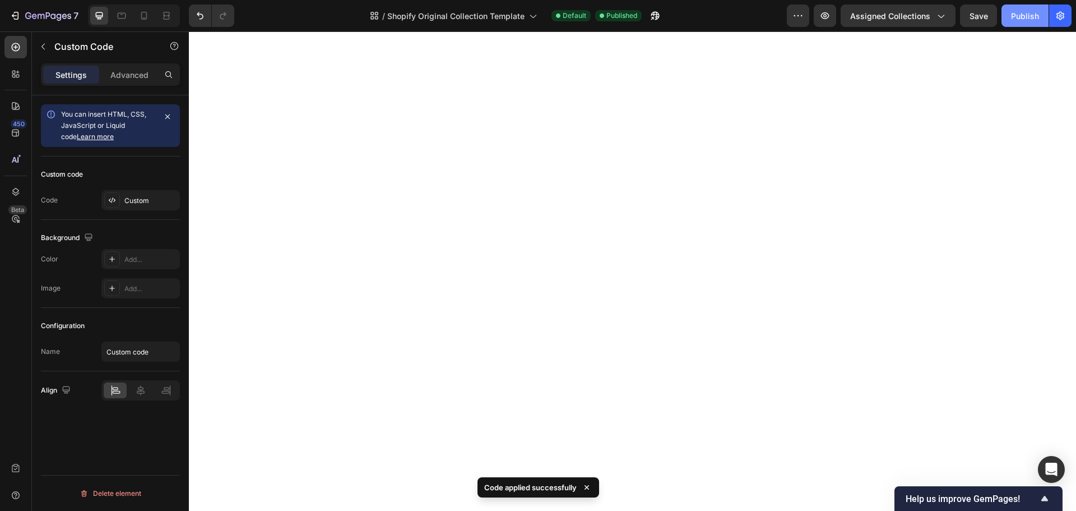
click at [1024, 13] on div "Publish" at bounding box center [1025, 16] width 28 height 12
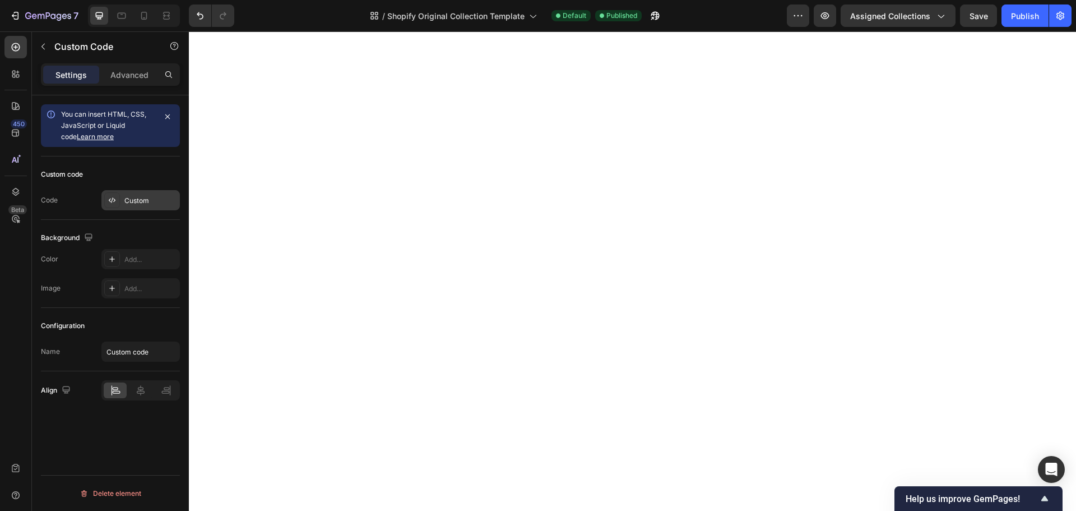
click at [114, 196] on icon at bounding box center [112, 200] width 9 height 9
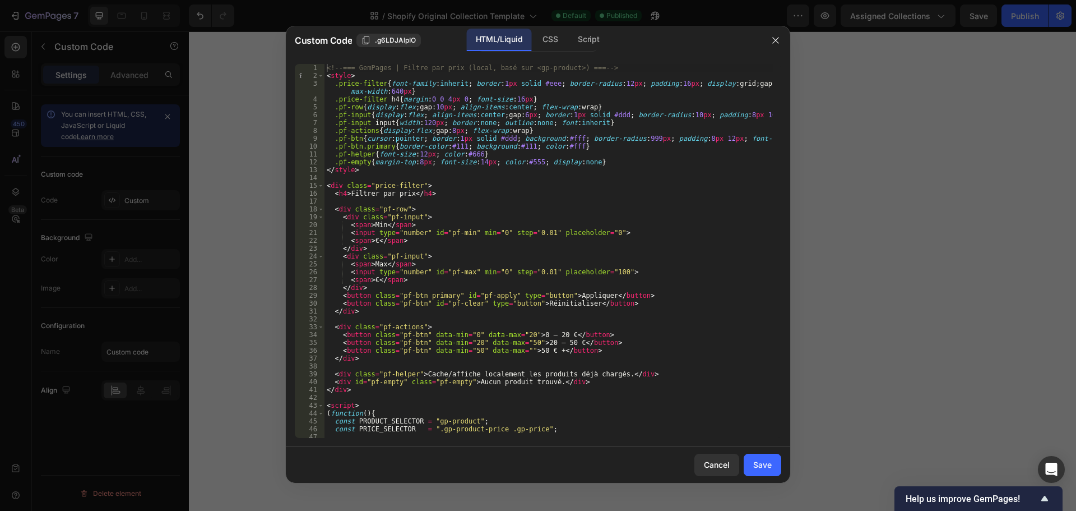
click at [395, 243] on div "<!-- === GemPages | Filtre par prix (local, basé sur <gp-product>) === --> < st…" at bounding box center [549, 259] width 448 height 390
type textarea "</script>"
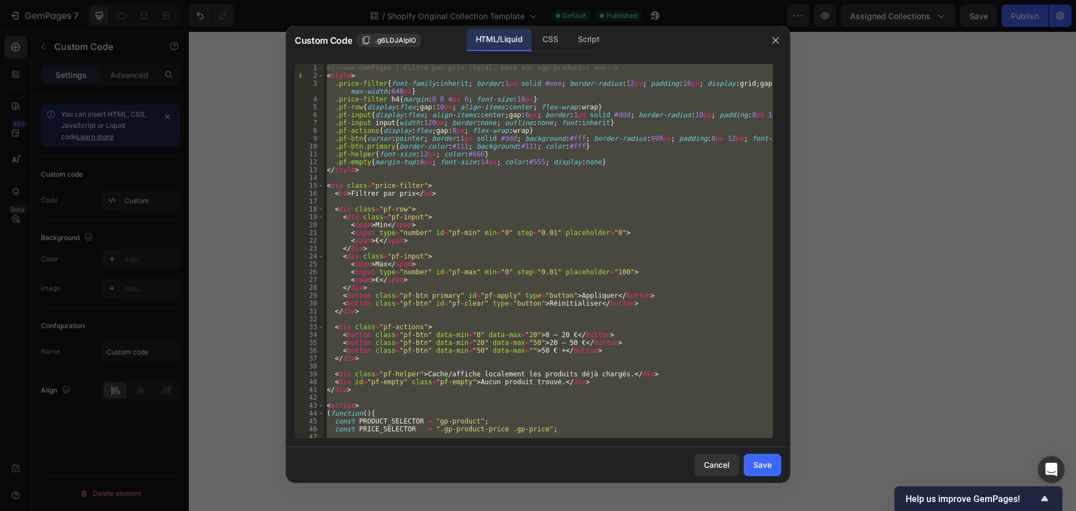
paste textarea
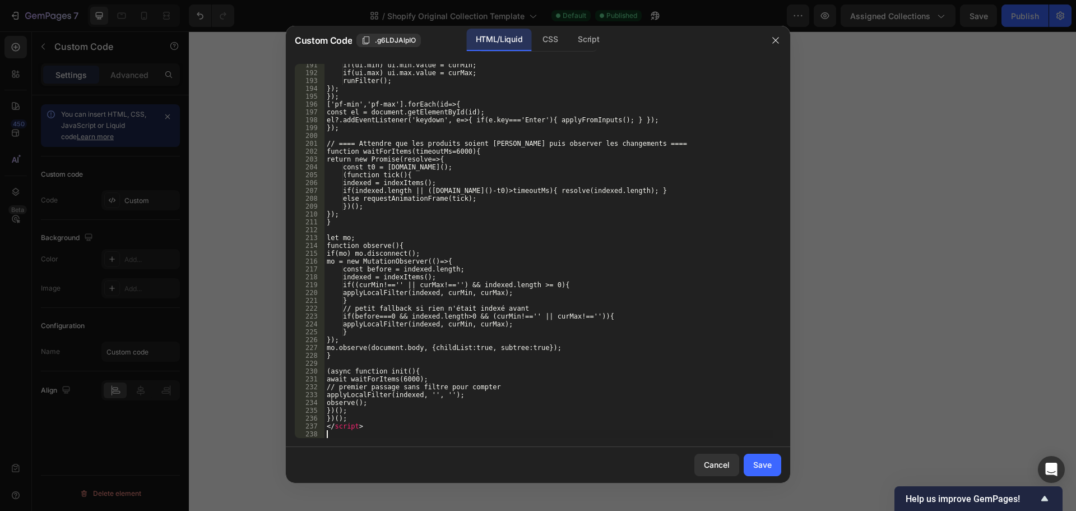
scroll to position [1509, 0]
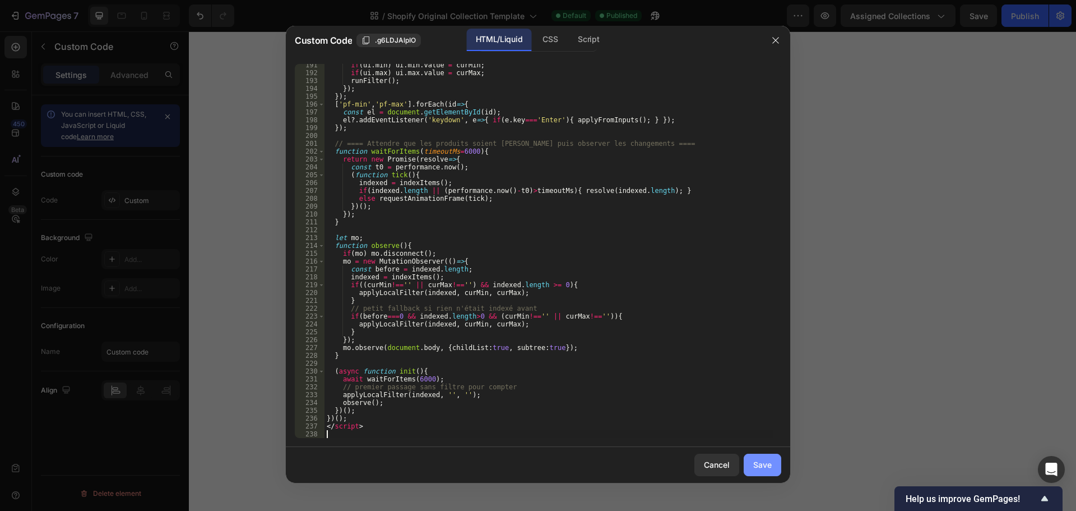
click at [774, 464] on button "Save" at bounding box center [763, 464] width 38 height 22
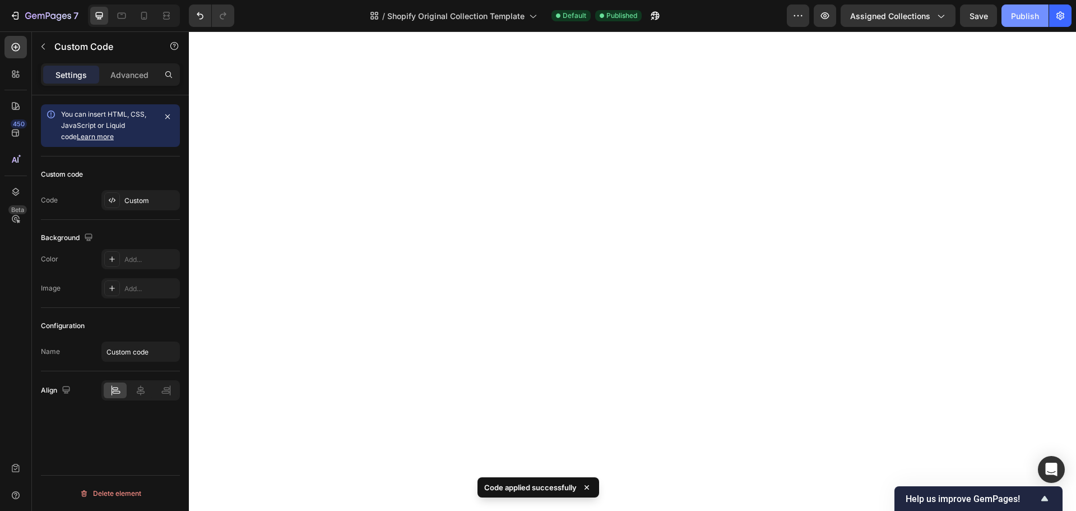
click at [1006, 16] on button "Publish" at bounding box center [1025, 15] width 47 height 22
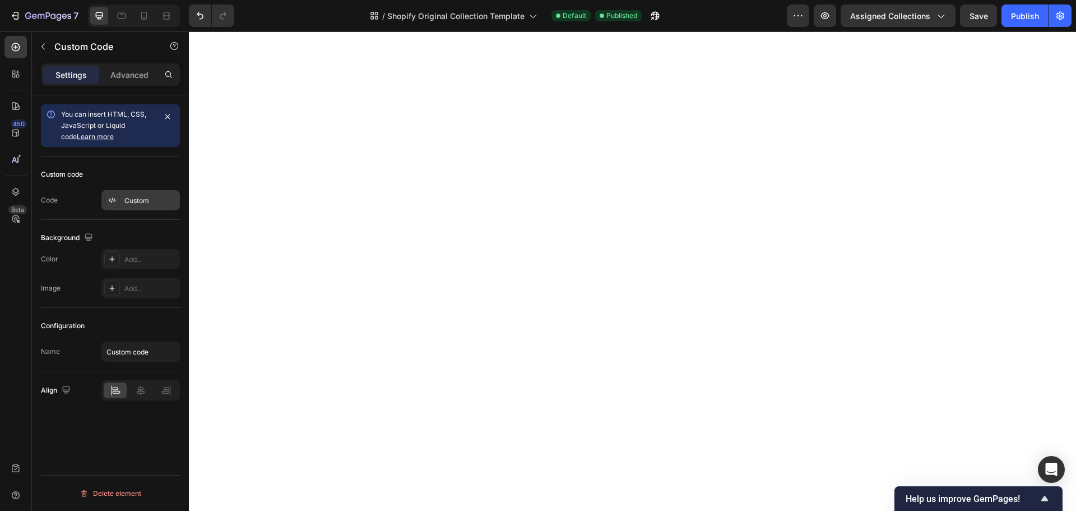
click at [135, 209] on div "Custom" at bounding box center [140, 200] width 78 height 20
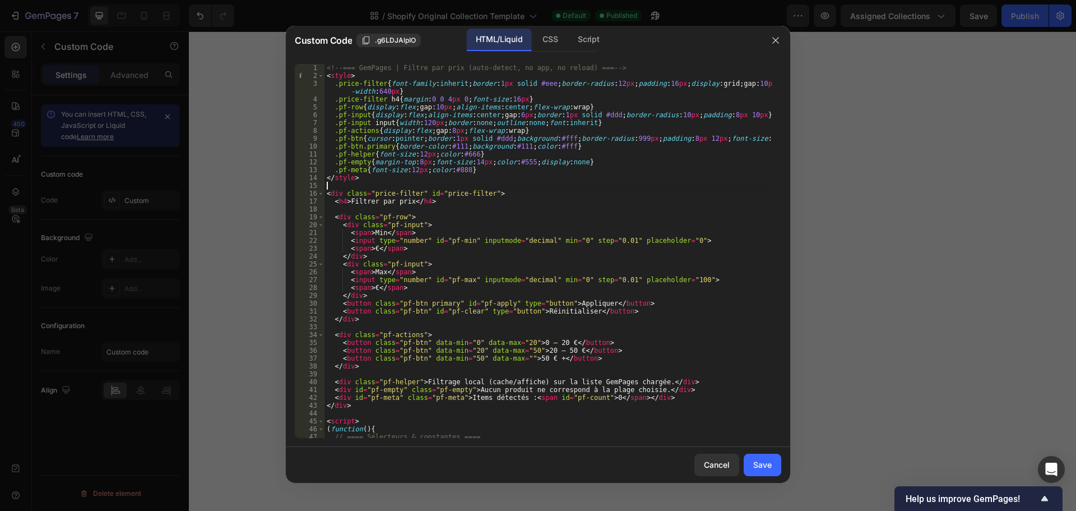
click at [388, 188] on div "<!-- === GemPages | Filtre par prix (auto-detect, no app, no reload) === --> < …" at bounding box center [549, 259] width 448 height 390
type textarea "</script>"
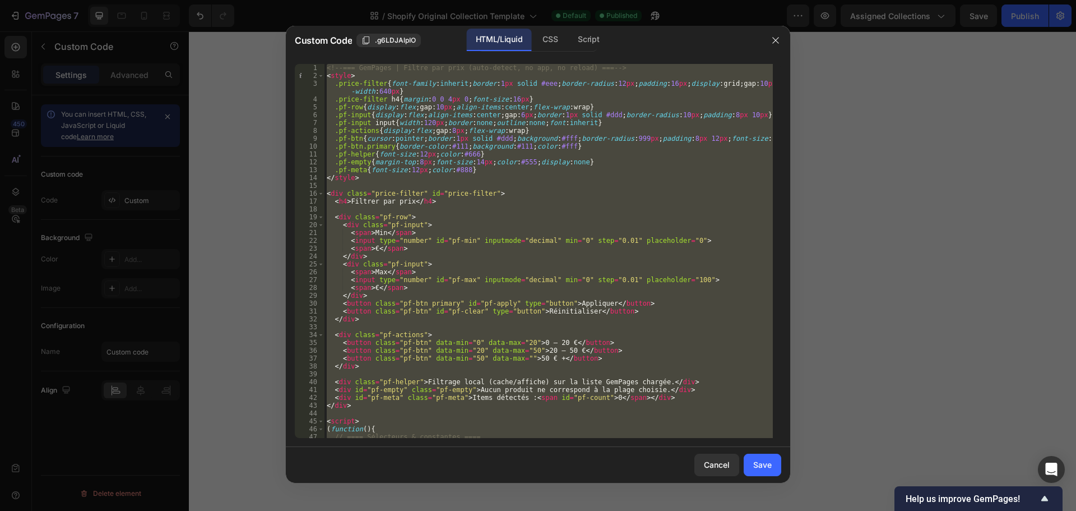
paste textarea
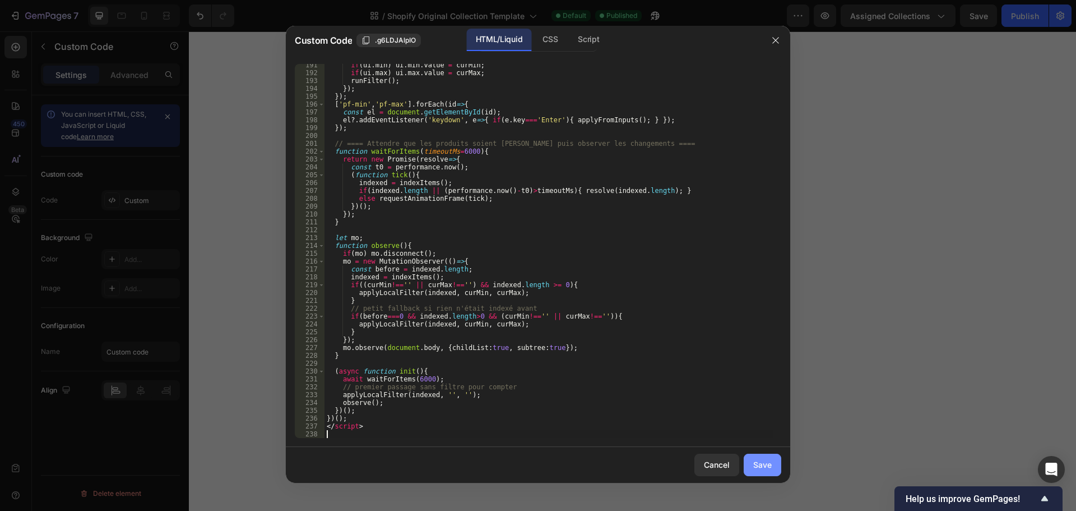
click at [760, 464] on div "Save" at bounding box center [762, 464] width 18 height 12
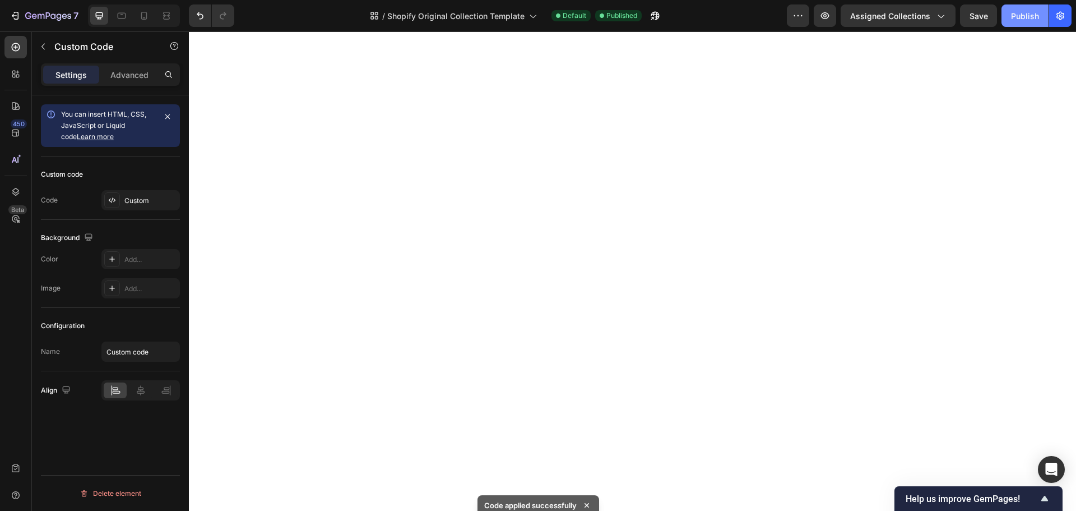
click at [1024, 16] on div "Publish" at bounding box center [1025, 16] width 28 height 12
click at [153, 203] on div "Custom" at bounding box center [150, 201] width 53 height 10
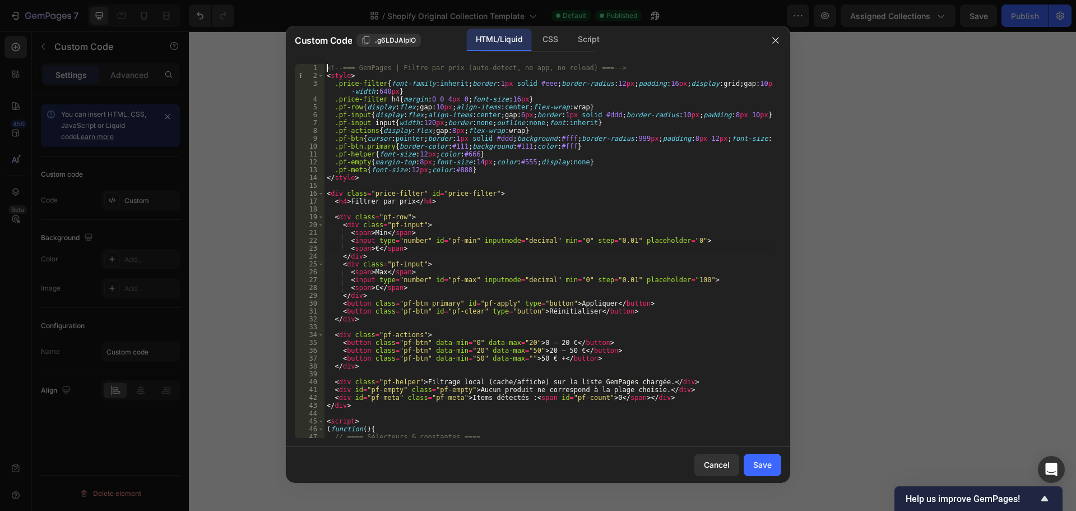
click at [421, 247] on div "<!-- === GemPages | Filtre par prix (auto-detect, no app, no reload) === --> < …" at bounding box center [549, 259] width 448 height 390
type textarea "</script>"
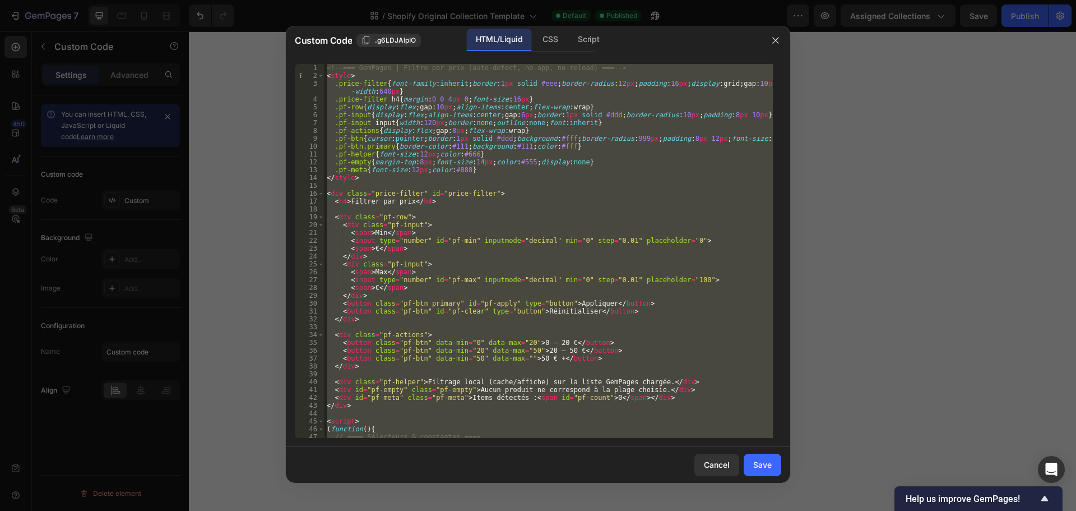
paste textarea
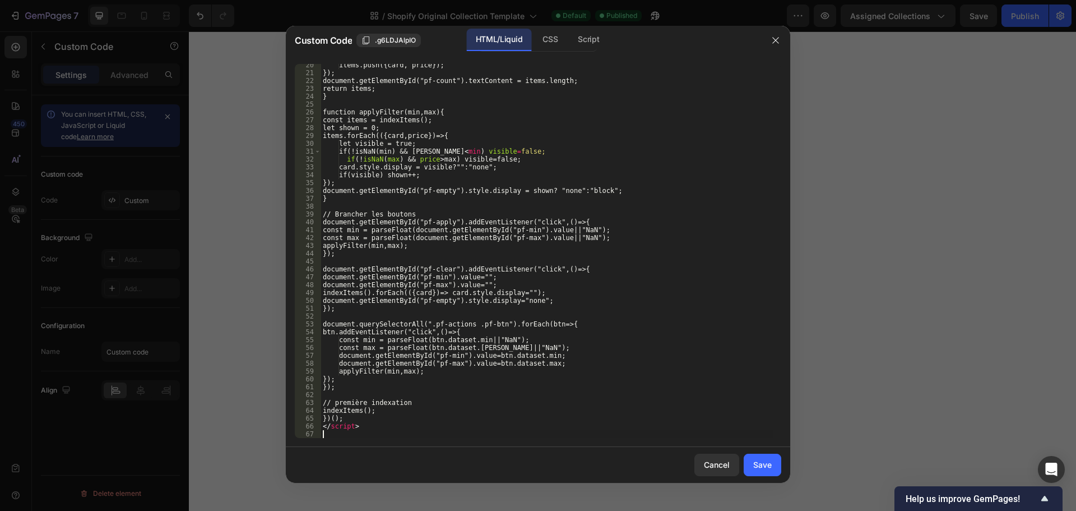
scroll to position [152, 0]
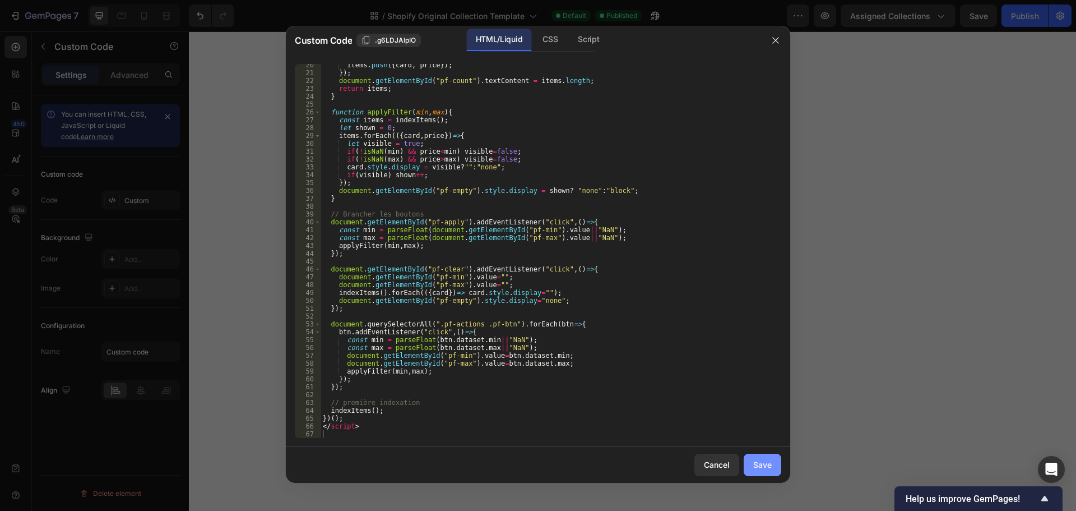
click at [777, 467] on button "Save" at bounding box center [763, 464] width 38 height 22
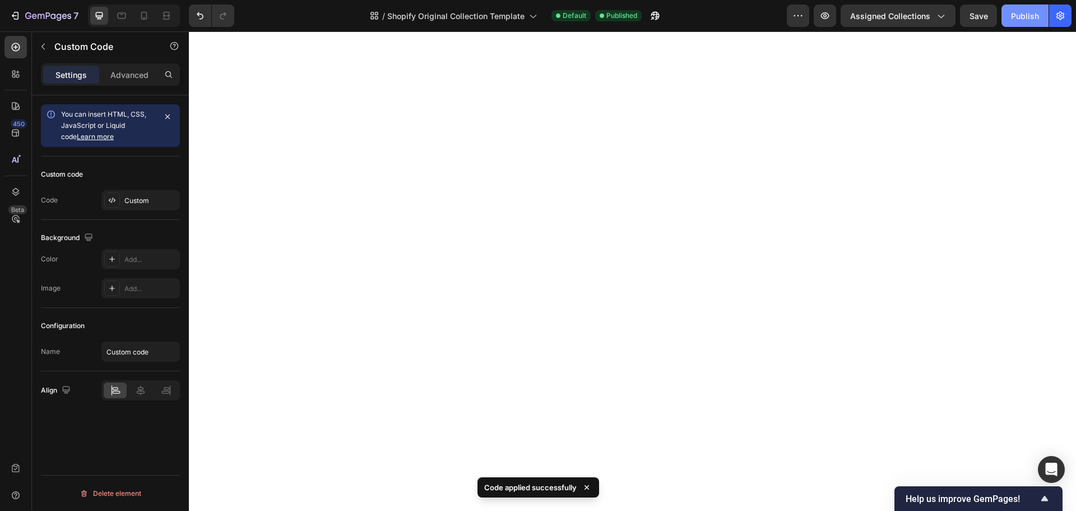
click at [1041, 12] on button "Publish" at bounding box center [1025, 15] width 47 height 22
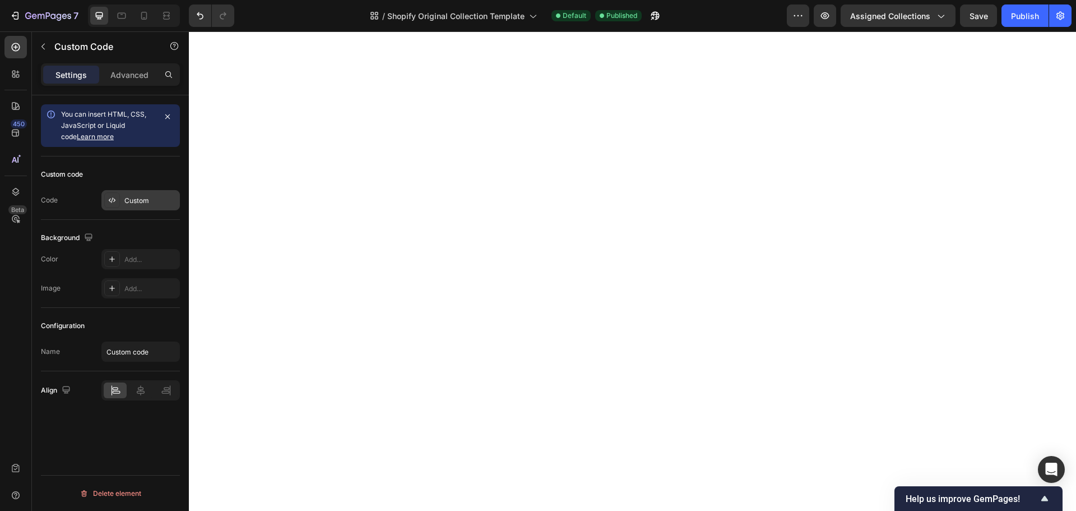
click at [118, 203] on div at bounding box center [112, 200] width 16 height 16
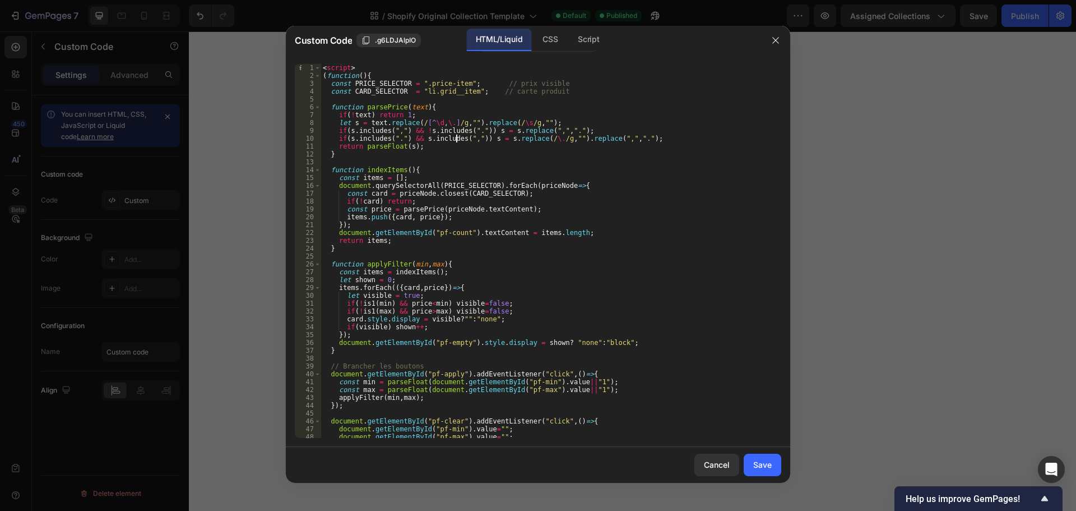
click at [457, 135] on div "< script > ( function ( ) { const PRICE_SELECTOR = ".price-item" ; // prix visi…" at bounding box center [547, 259] width 452 height 390
type textarea "</script>"
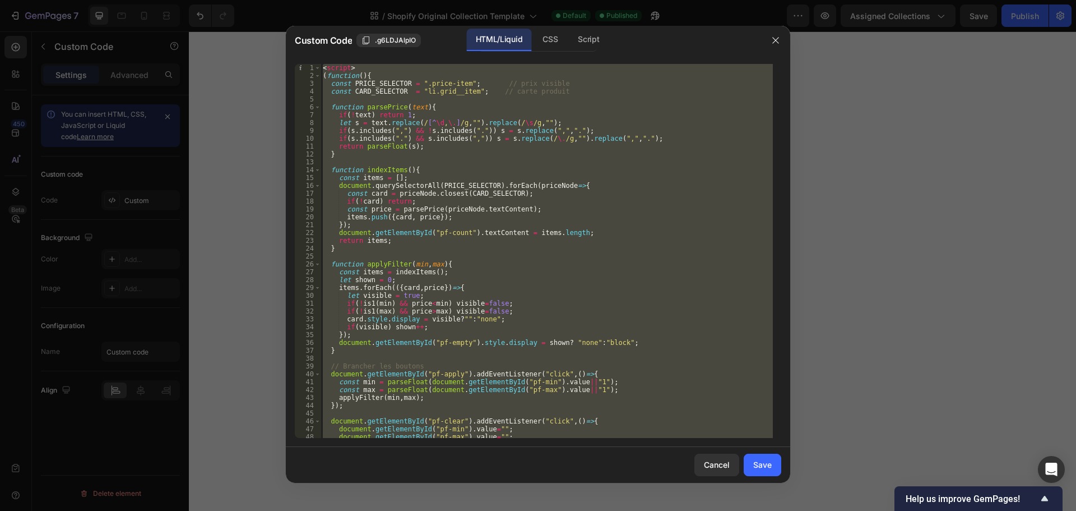
paste textarea
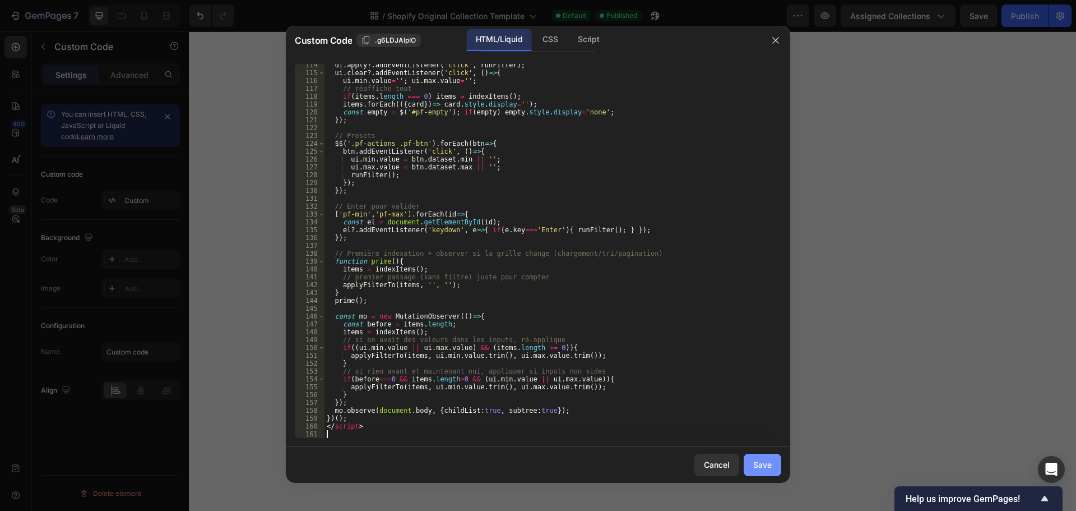
click at [765, 465] on div "Save" at bounding box center [762, 464] width 18 height 12
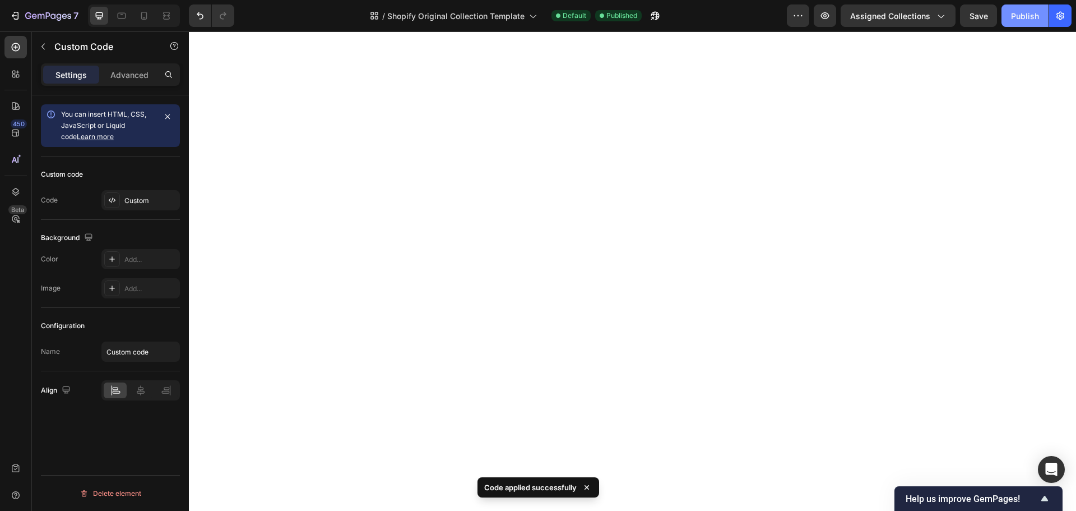
click at [1013, 22] on button "Publish" at bounding box center [1025, 15] width 47 height 22
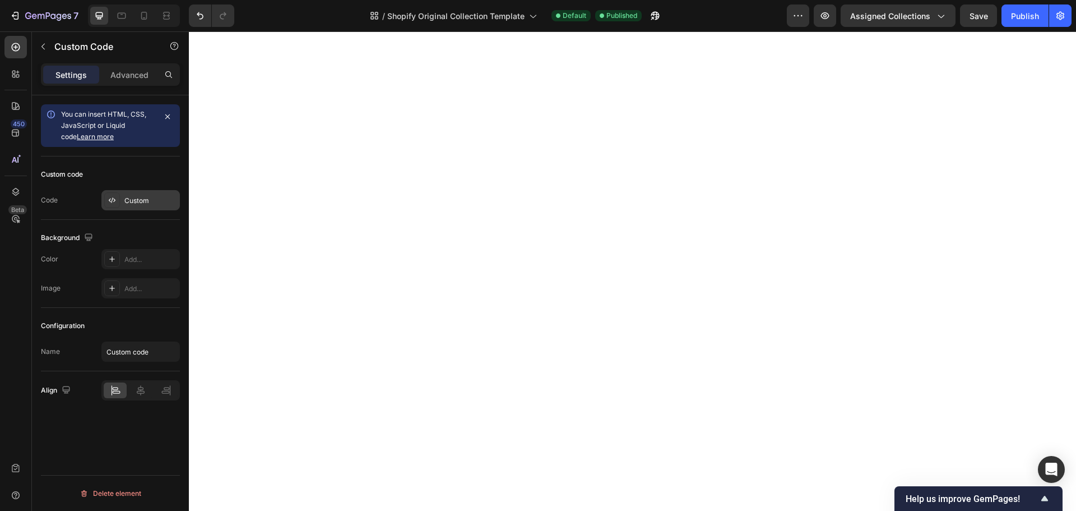
click at [139, 199] on div "Custom" at bounding box center [150, 201] width 53 height 10
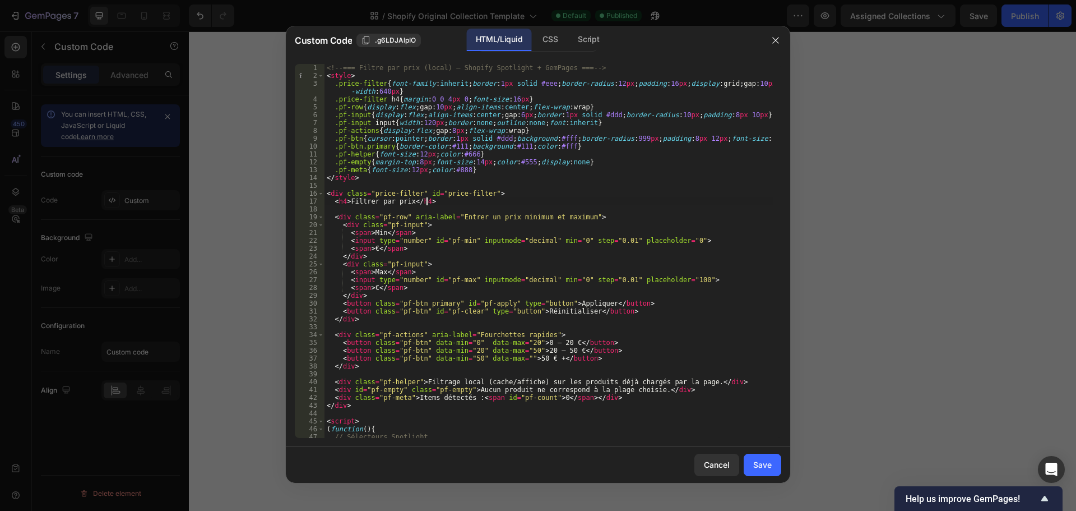
click at [453, 200] on div "<!-- === Filtre par prix (local) – Shopify Spotlight + GemPages === --> < style…" at bounding box center [549, 259] width 448 height 390
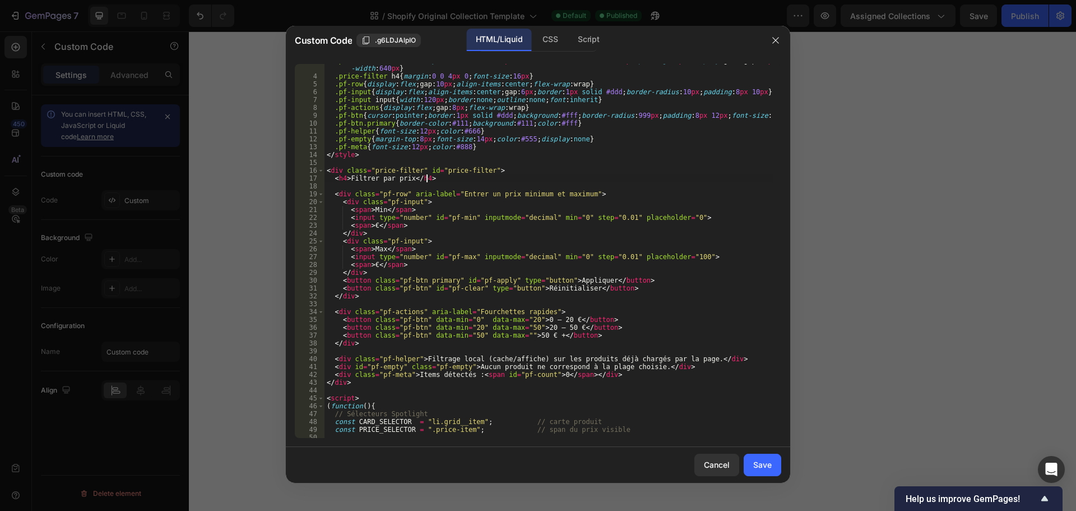
scroll to position [0, 0]
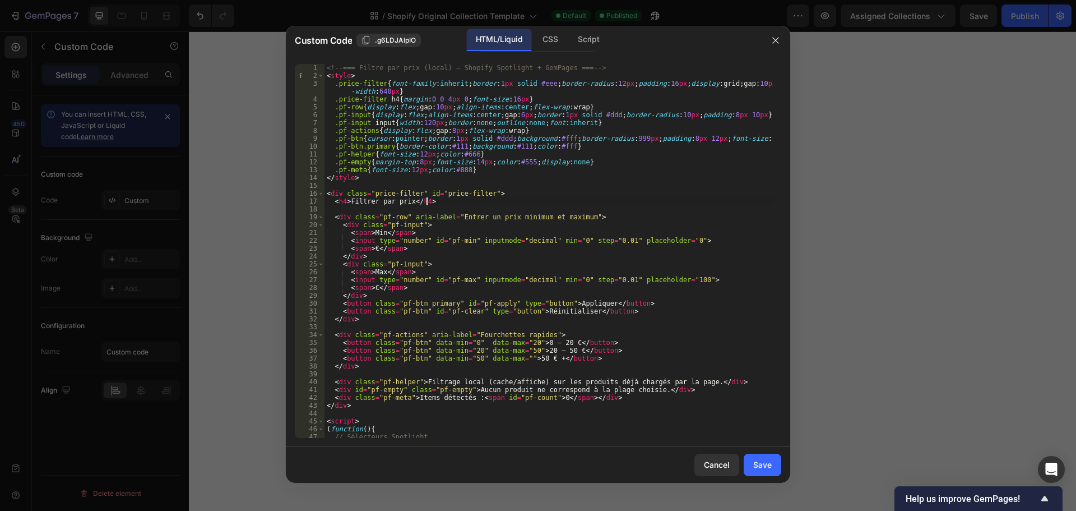
type textarea "</script>"
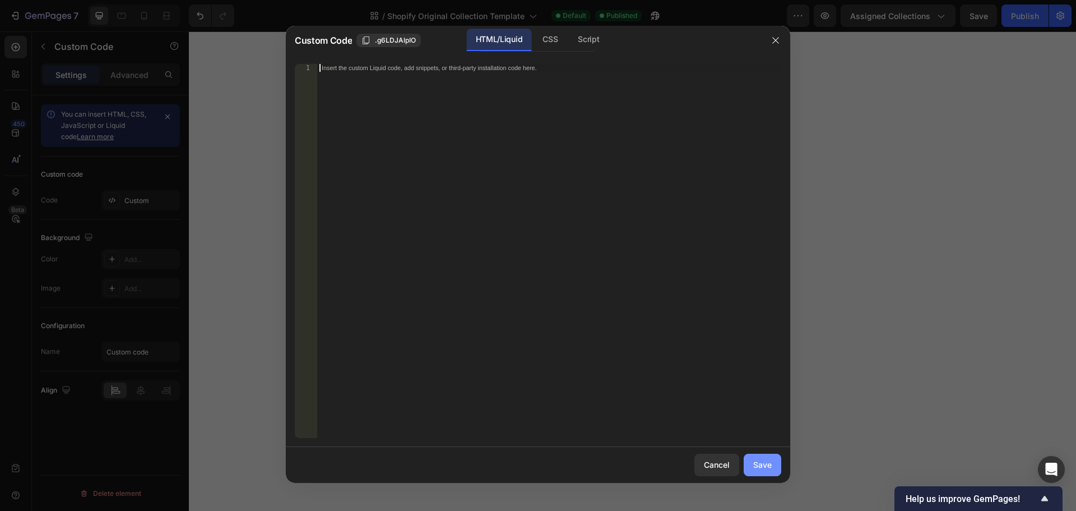
click at [766, 457] on button "Save" at bounding box center [763, 464] width 38 height 22
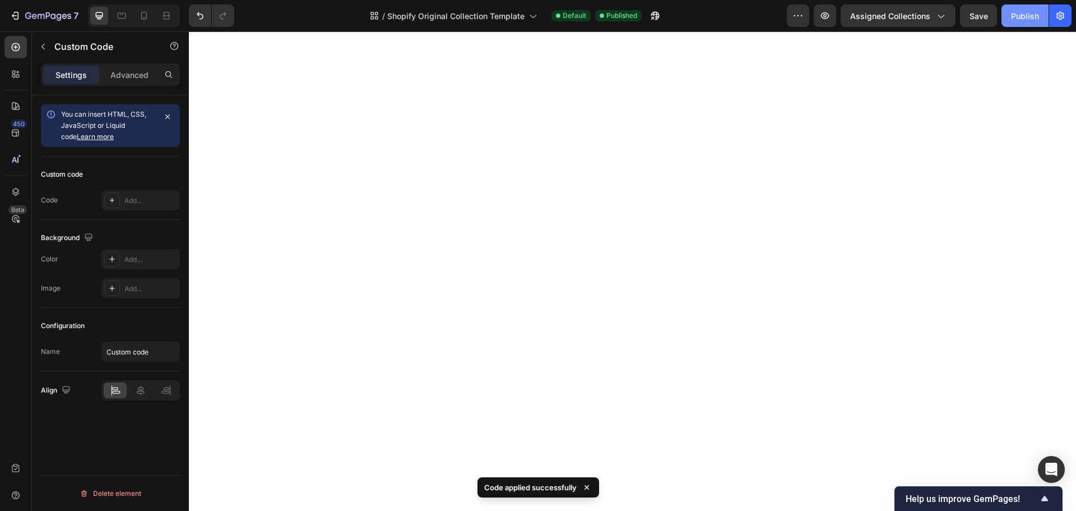
click at [1014, 17] on div "Publish" at bounding box center [1025, 16] width 28 height 12
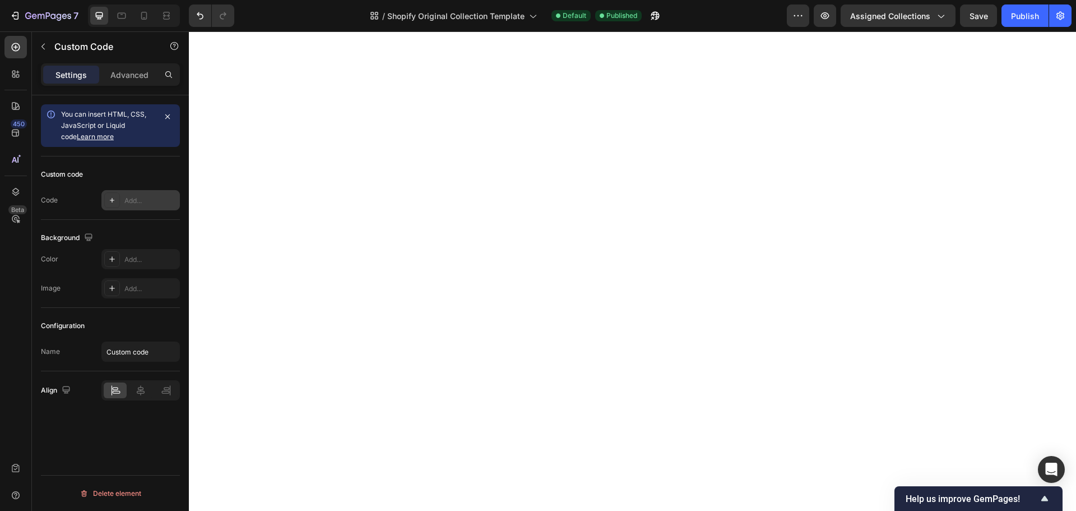
click at [145, 196] on div "Add..." at bounding box center [150, 201] width 53 height 10
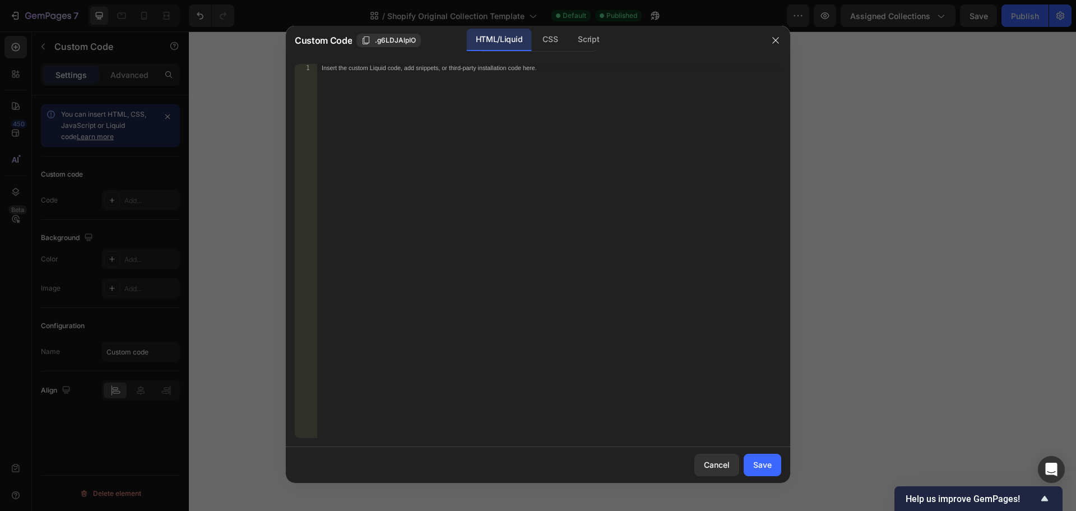
click at [443, 163] on div "Insert the custom Liquid code, add snippets, or third-party installation code h…" at bounding box center [549, 259] width 464 height 390
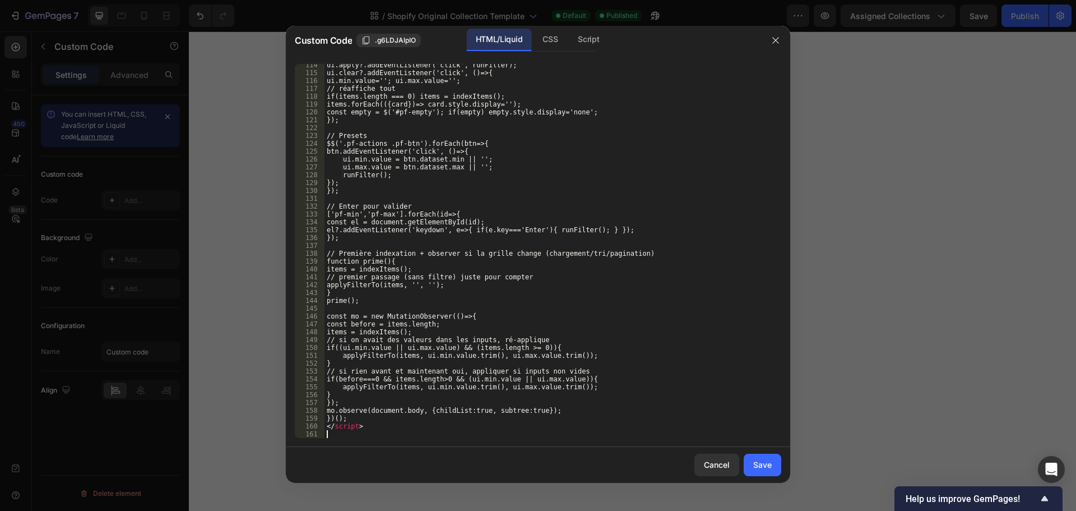
scroll to position [897, 0]
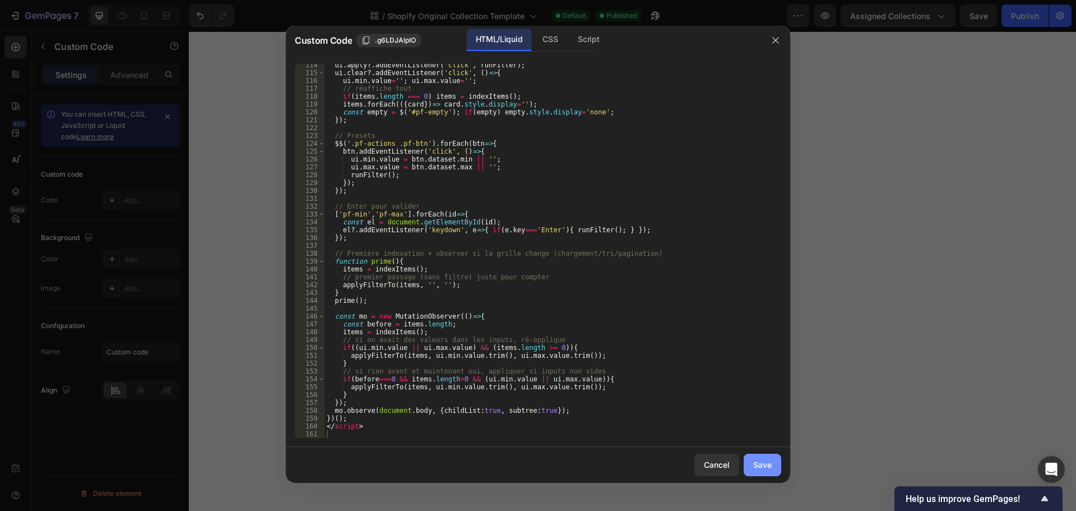
click at [751, 467] on button "Save" at bounding box center [763, 464] width 38 height 22
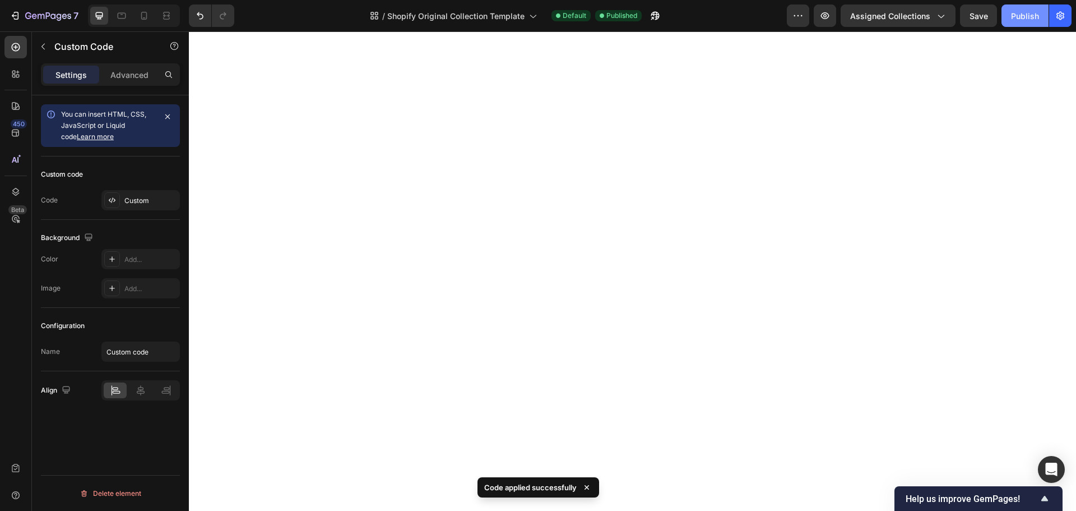
click at [1001, 17] on div "Preview Assigned Collections Save Publish" at bounding box center [929, 15] width 285 height 22
click at [1004, 17] on button "Publish" at bounding box center [1025, 15] width 47 height 22
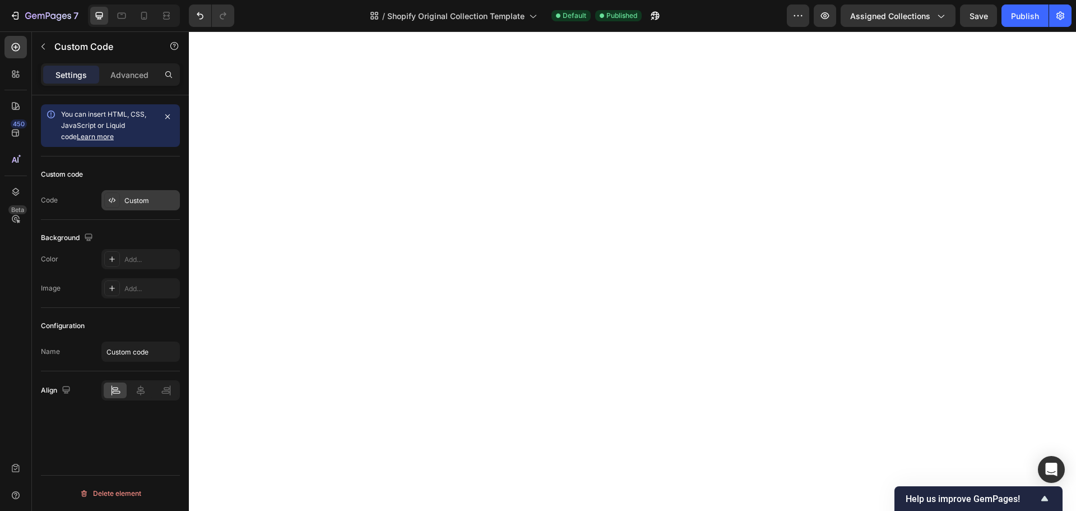
click at [124, 199] on div "Custom" at bounding box center [140, 200] width 78 height 20
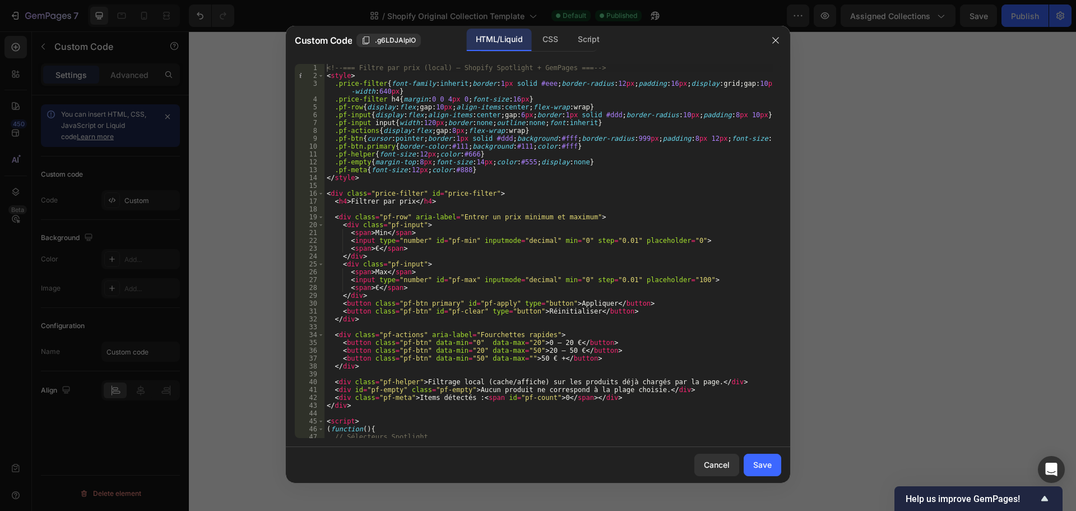
click at [405, 188] on div "<!-- === Filtre par prix (local) – Shopify Spotlight + GemPages === --> < style…" at bounding box center [549, 259] width 448 height 390
type textarea "</script>"
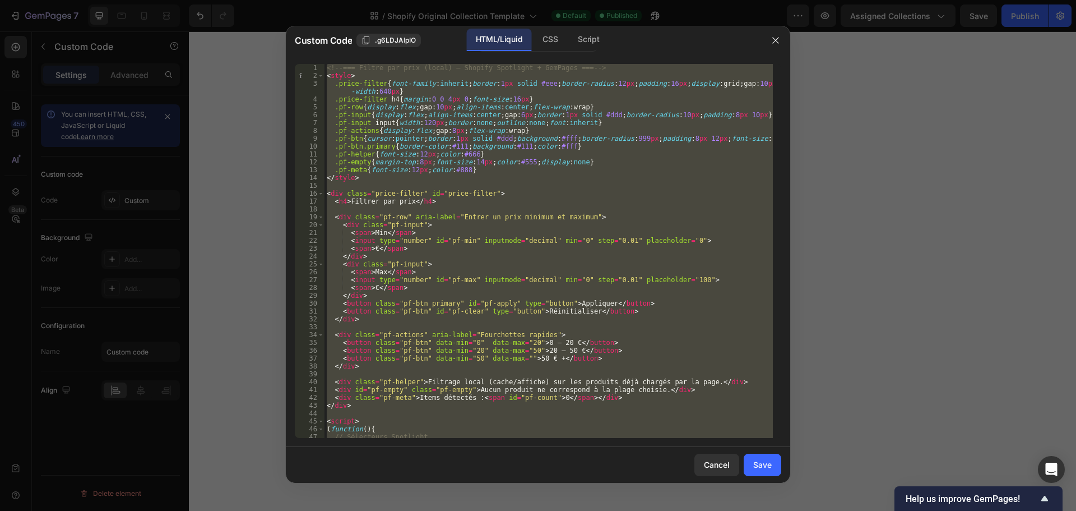
paste textarea
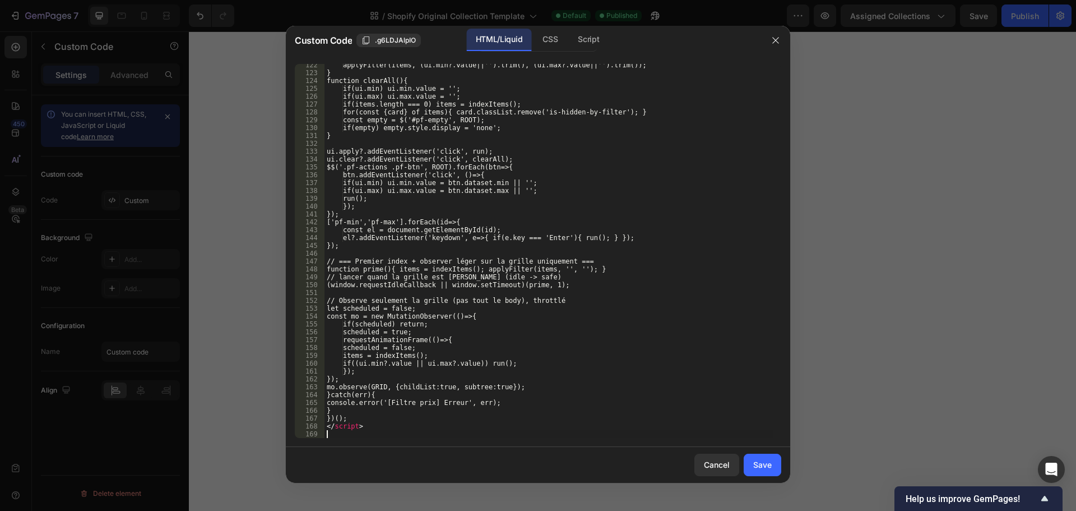
scroll to position [968, 0]
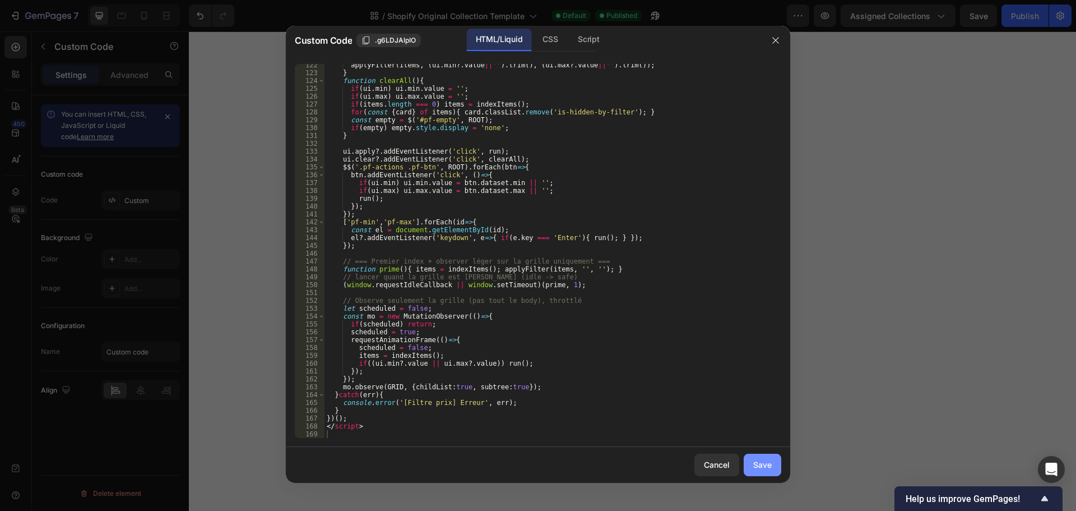
click at [755, 464] on div "Save" at bounding box center [762, 464] width 18 height 12
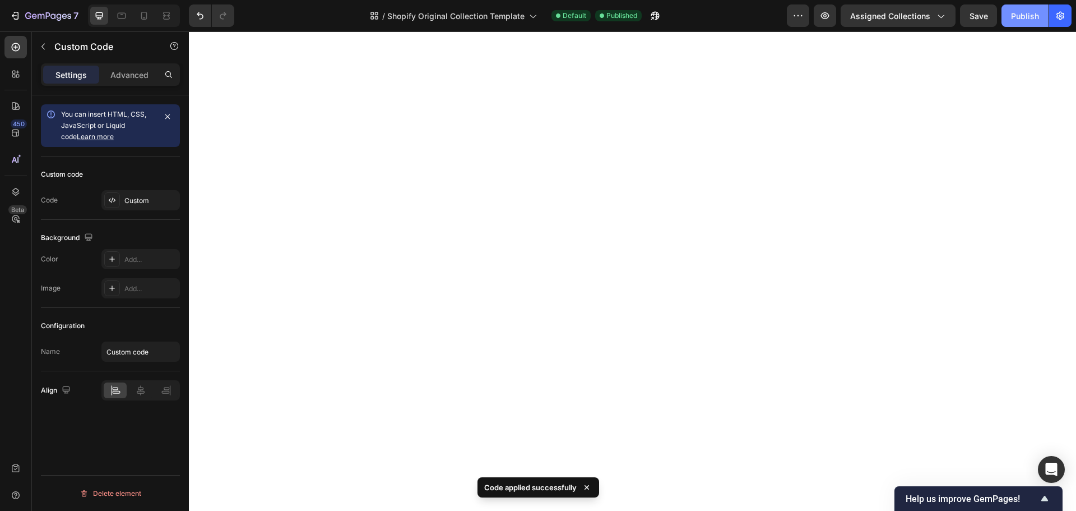
click at [1009, 18] on button "Publish" at bounding box center [1025, 15] width 47 height 22
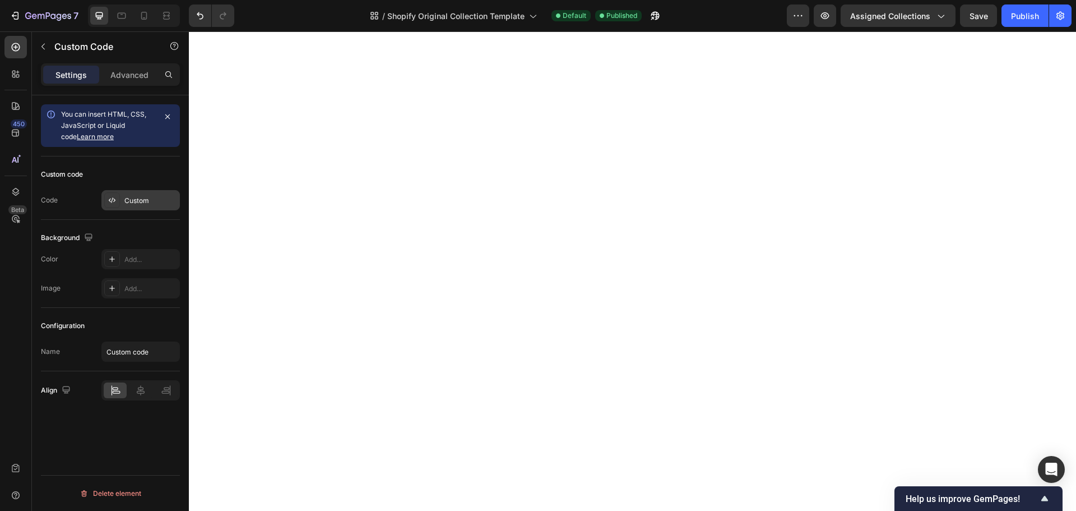
click at [147, 196] on div "Custom" at bounding box center [150, 201] width 53 height 10
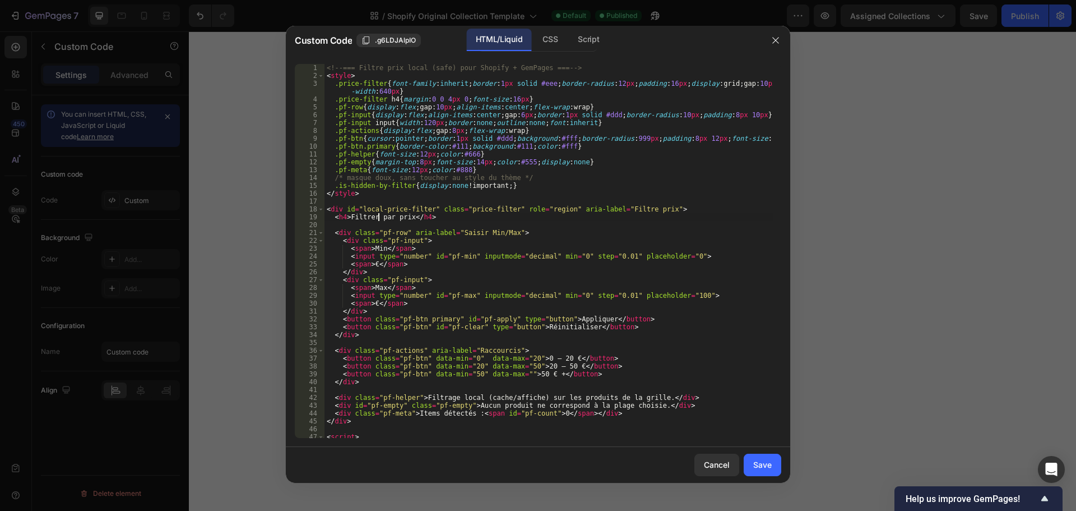
click at [379, 216] on div "<!-- === Filtre prix local (safe) pour Shopify + GemPages === --> < style > .pr…" at bounding box center [549, 259] width 448 height 390
type textarea "</script>"
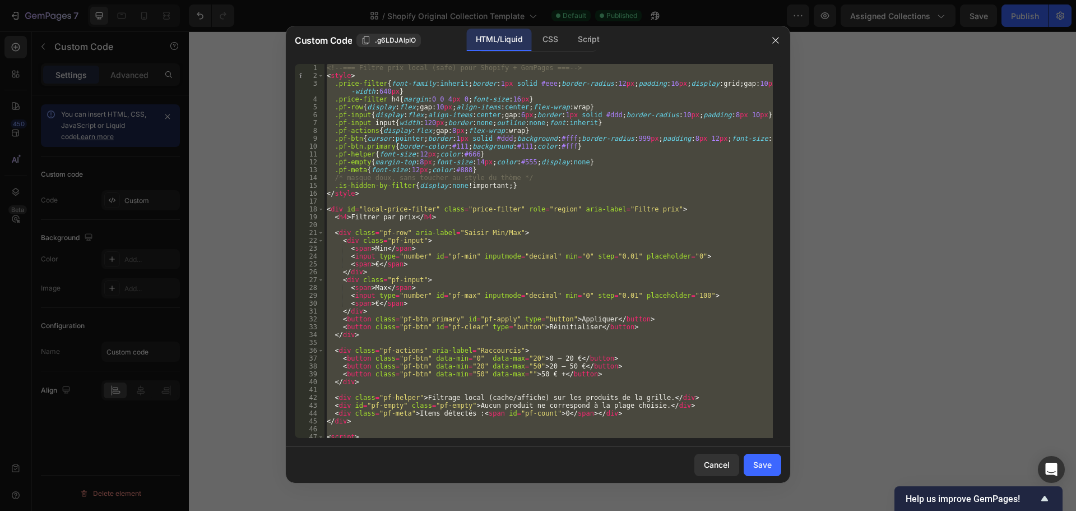
paste textarea
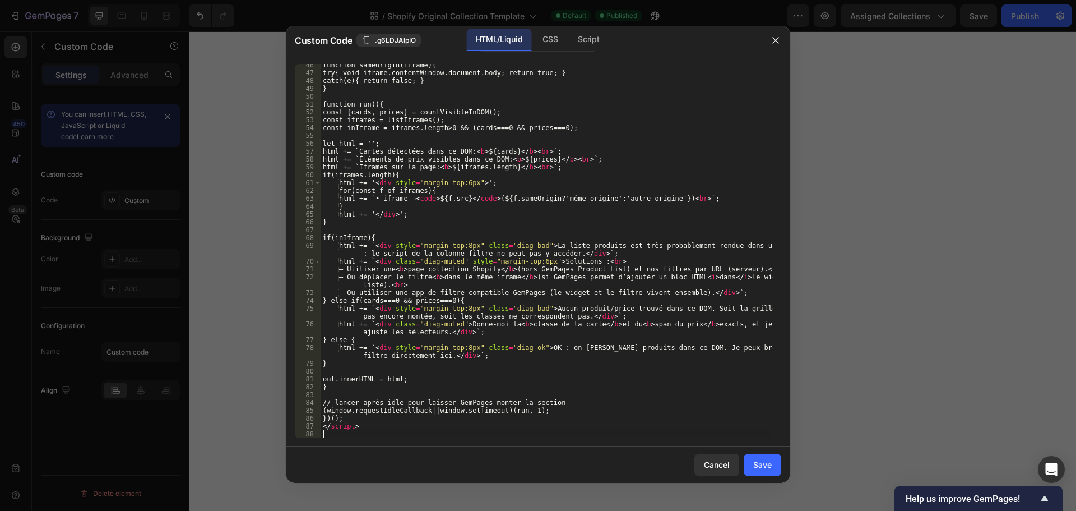
scroll to position [364, 0]
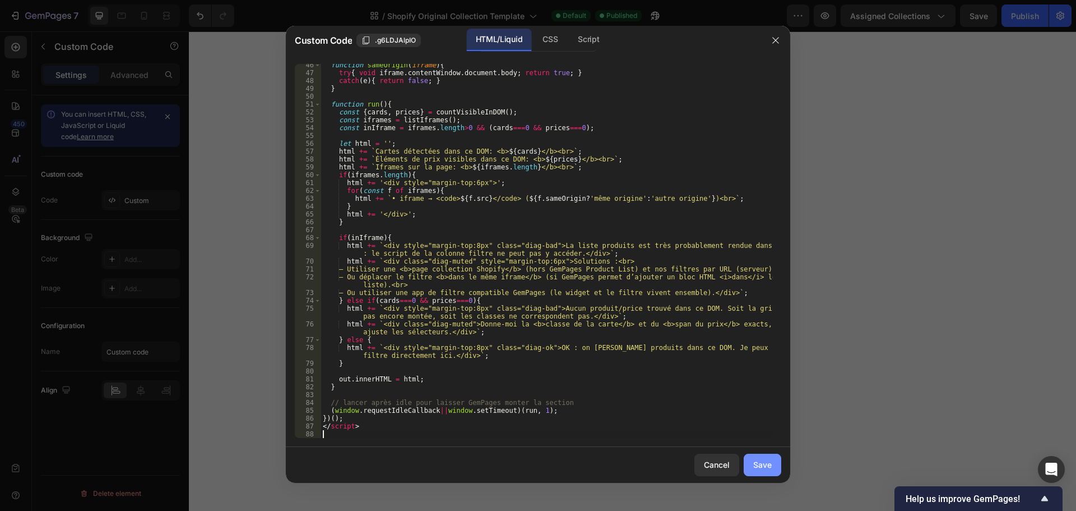
click at [763, 463] on div "Save" at bounding box center [762, 464] width 18 height 12
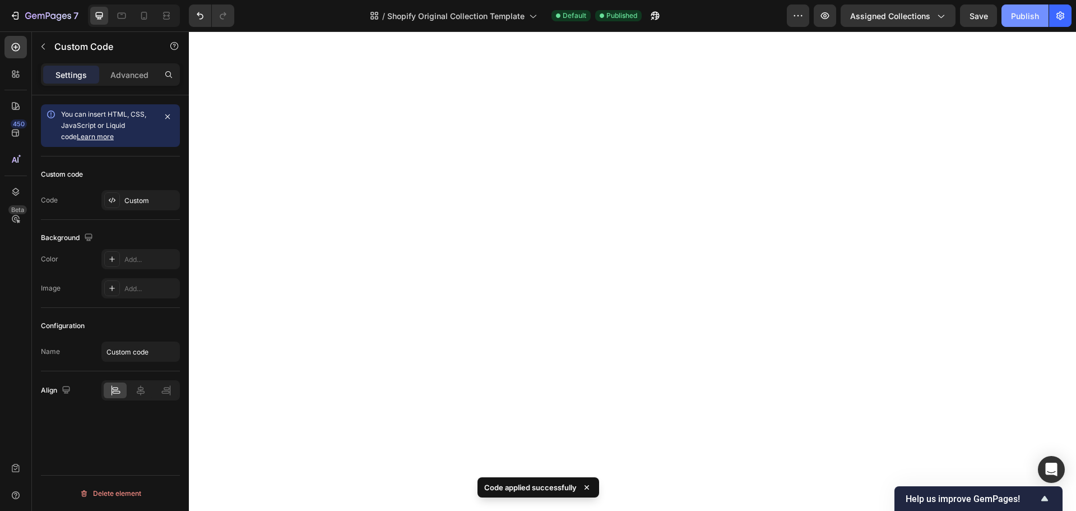
click at [1017, 15] on div "Publish" at bounding box center [1025, 16] width 28 height 12
click at [131, 75] on p "Advanced" at bounding box center [129, 75] width 38 height 12
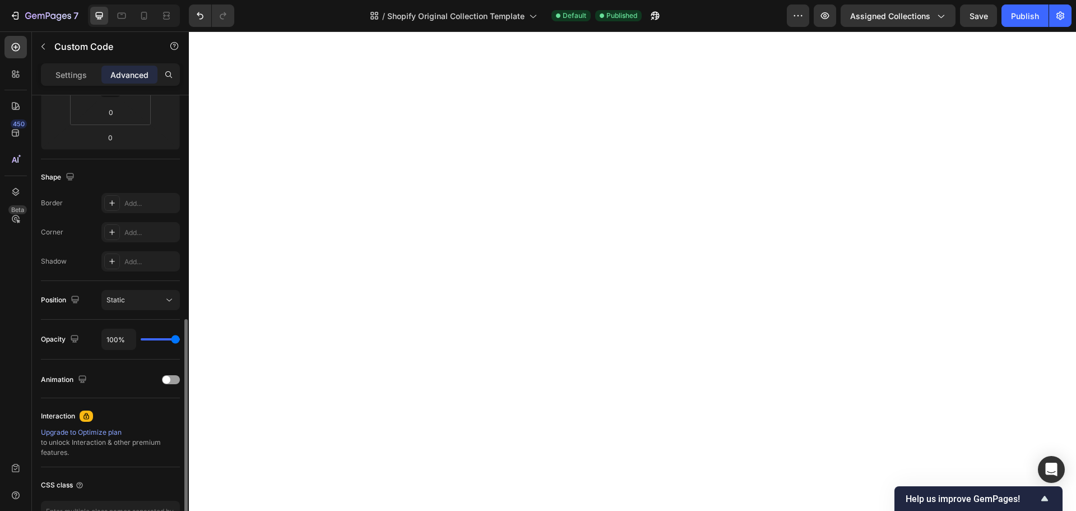
scroll to position [300, 0]
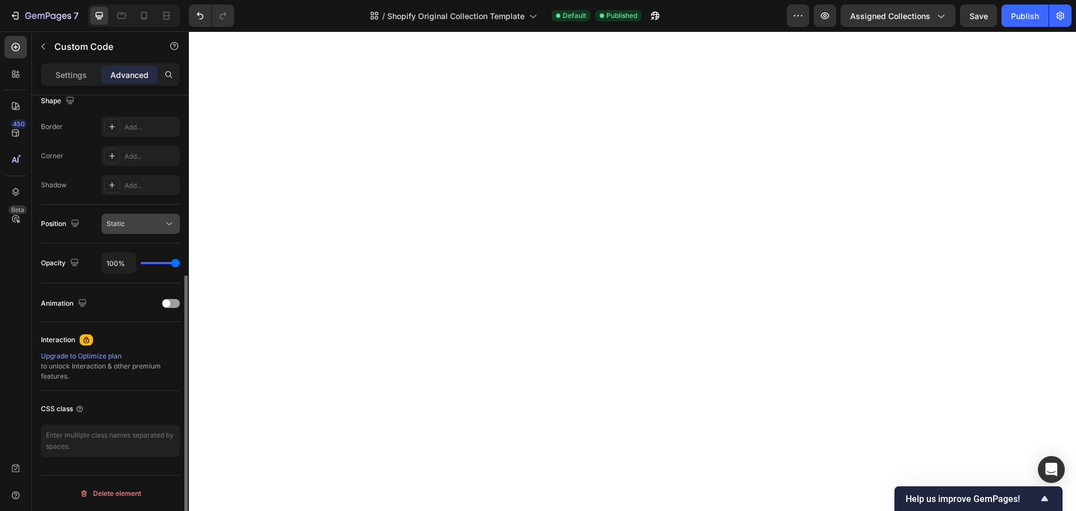
click at [139, 225] on div "Static" at bounding box center [134, 224] width 57 height 10
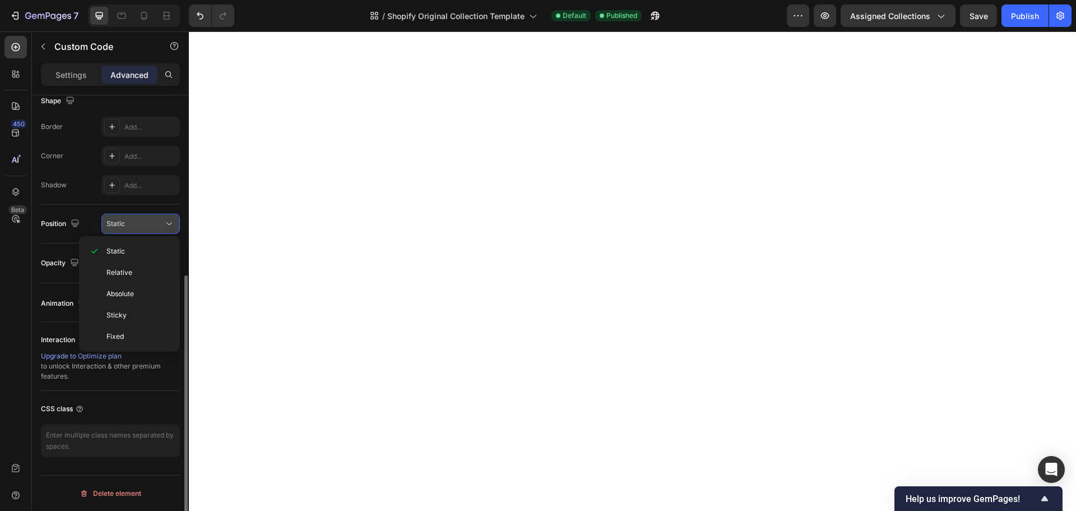
click at [139, 225] on div "Static" at bounding box center [134, 224] width 57 height 10
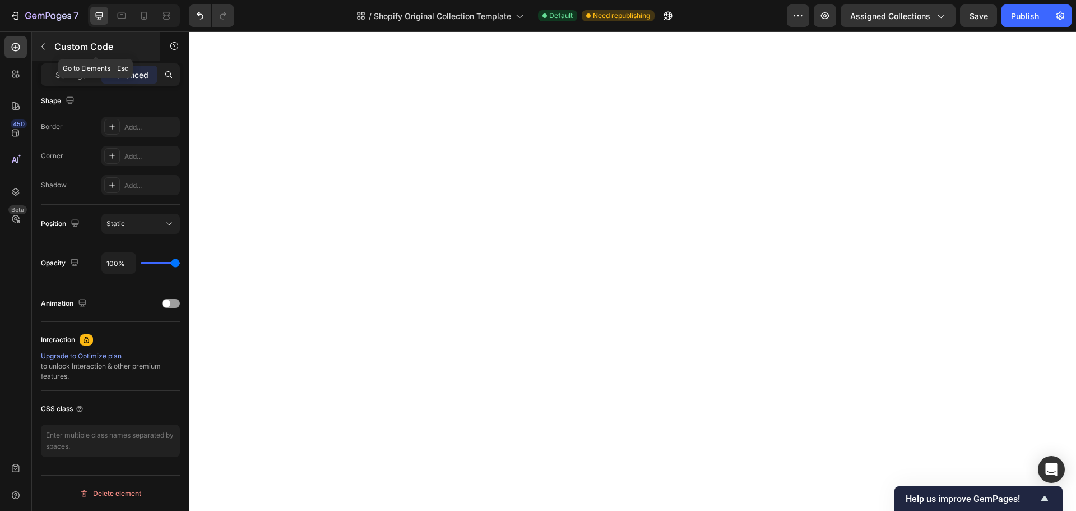
click at [42, 47] on icon "button" at bounding box center [42, 47] width 3 height 6
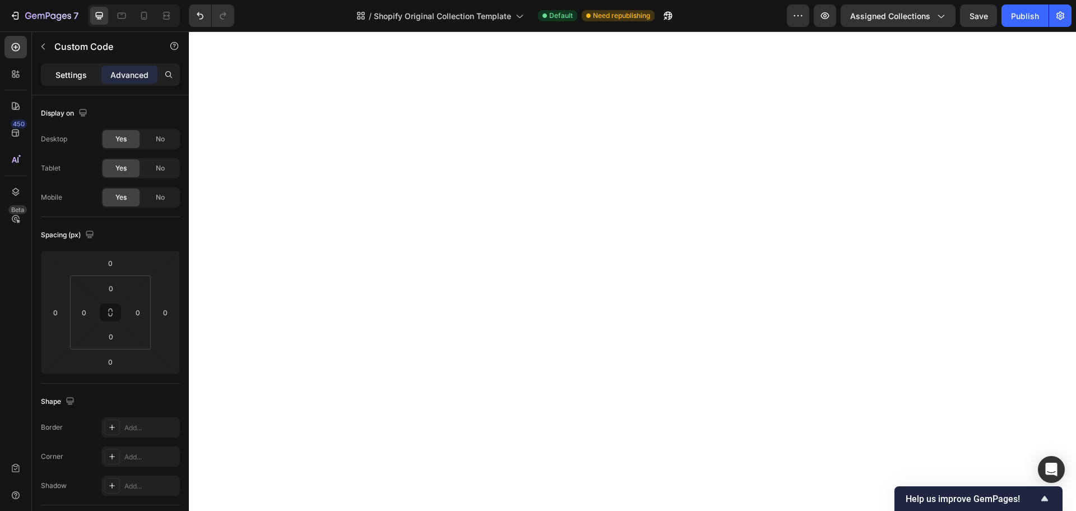
click at [80, 75] on p "Settings" at bounding box center [70, 75] width 31 height 12
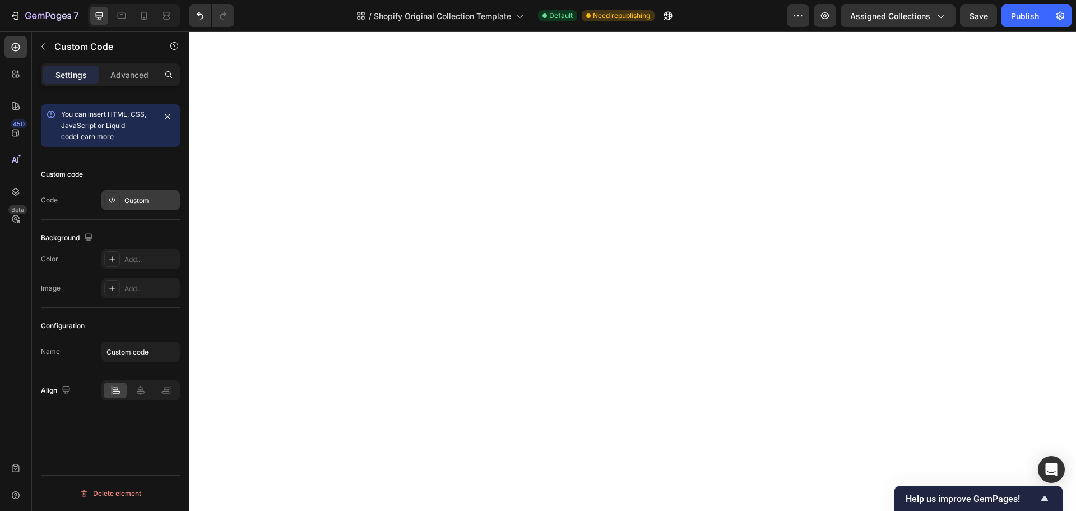
click at [111, 197] on icon at bounding box center [112, 200] width 9 height 9
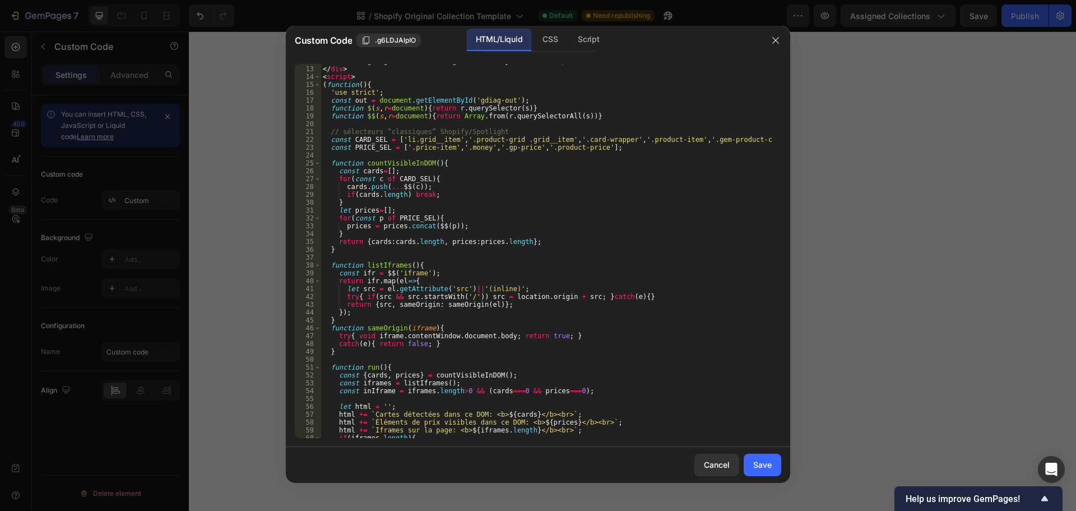
scroll to position [0, 0]
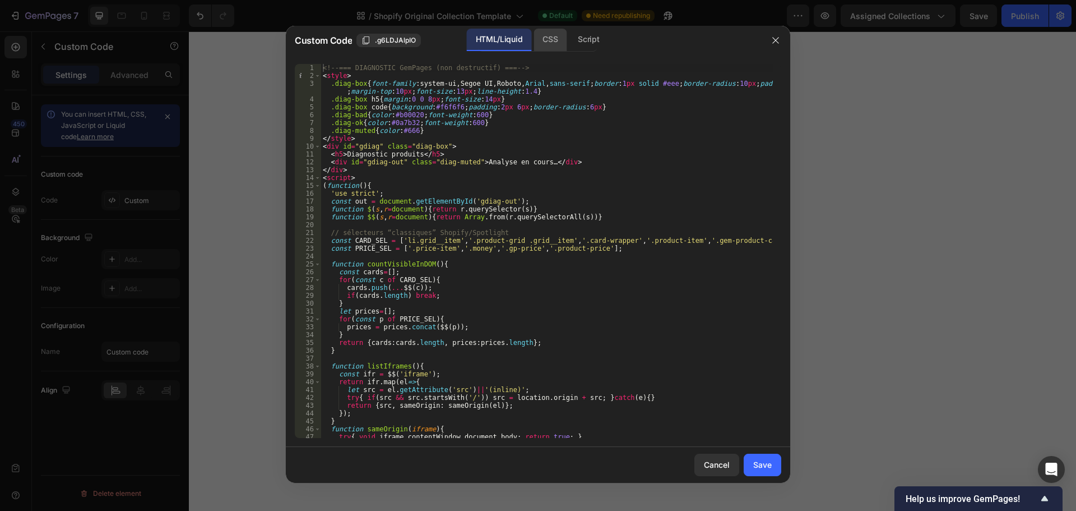
click at [549, 40] on div "CSS" at bounding box center [550, 40] width 33 height 22
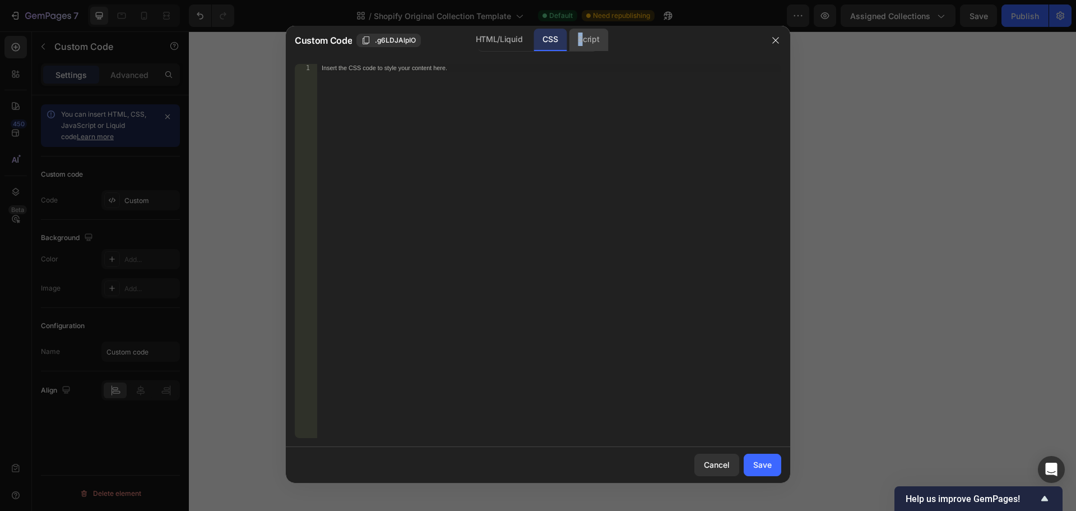
click at [581, 43] on div "Script" at bounding box center [588, 40] width 39 height 22
click at [503, 46] on div "HTML/Liquid" at bounding box center [499, 40] width 64 height 22
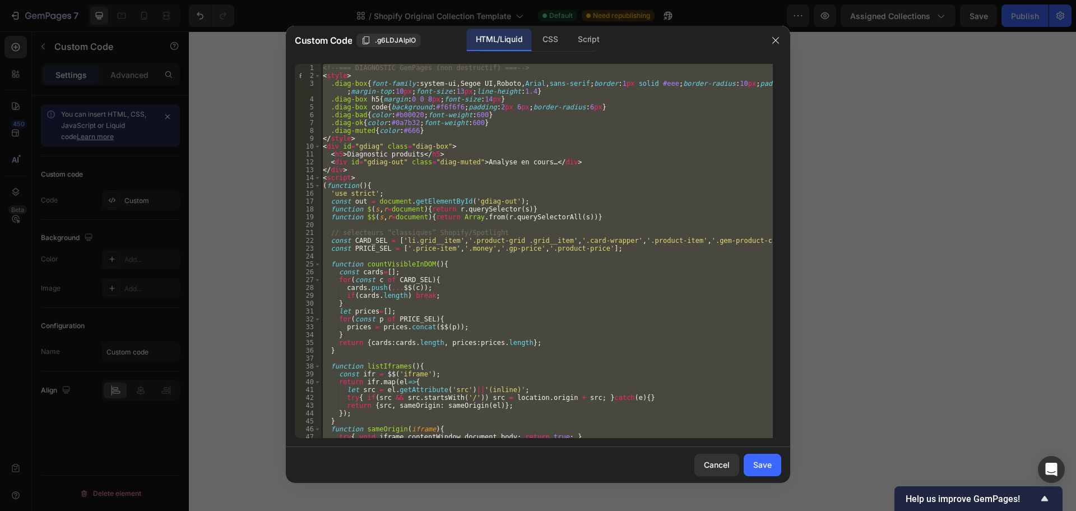
click at [461, 163] on div "<!-- === DIAGNOSTIC GemPages (non destructif) === --> < style > .diag-box { fon…" at bounding box center [547, 251] width 452 height 374
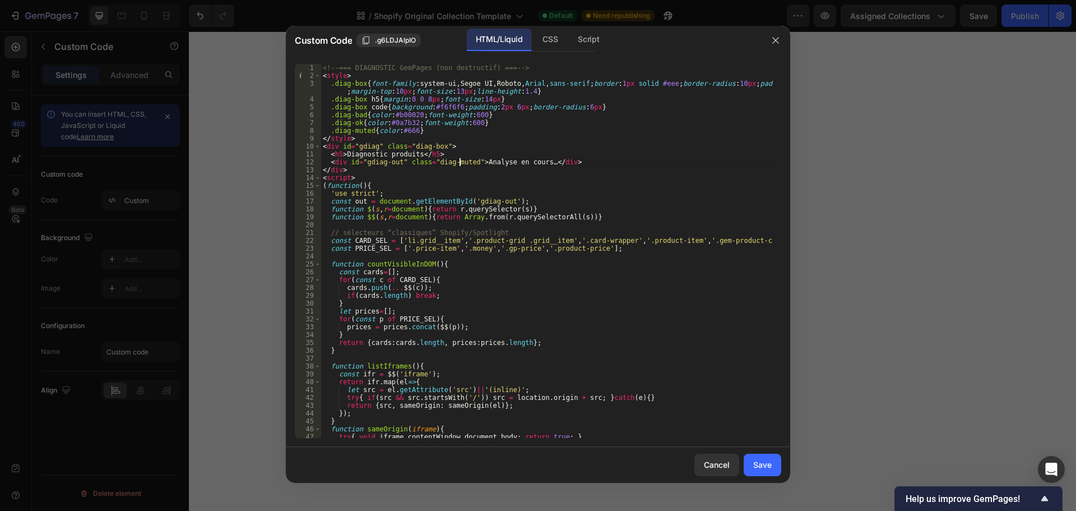
type textarea "</script>"
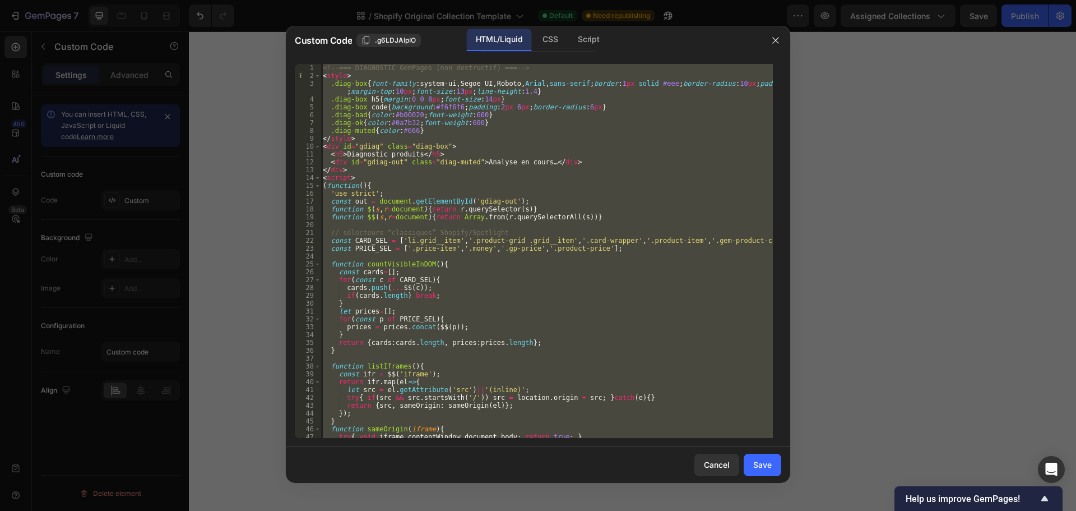
paste textarea
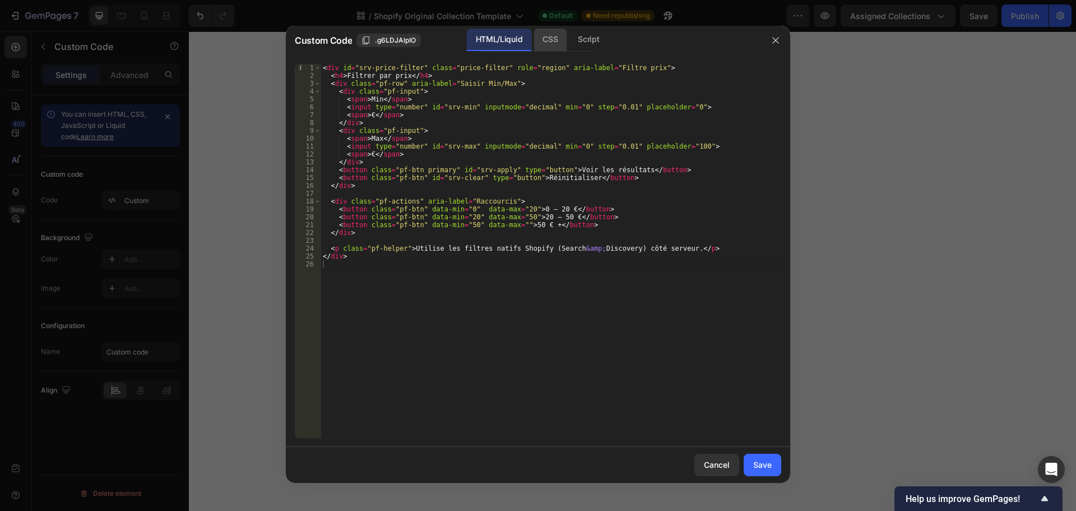
click at [546, 41] on div "CSS" at bounding box center [550, 40] width 33 height 22
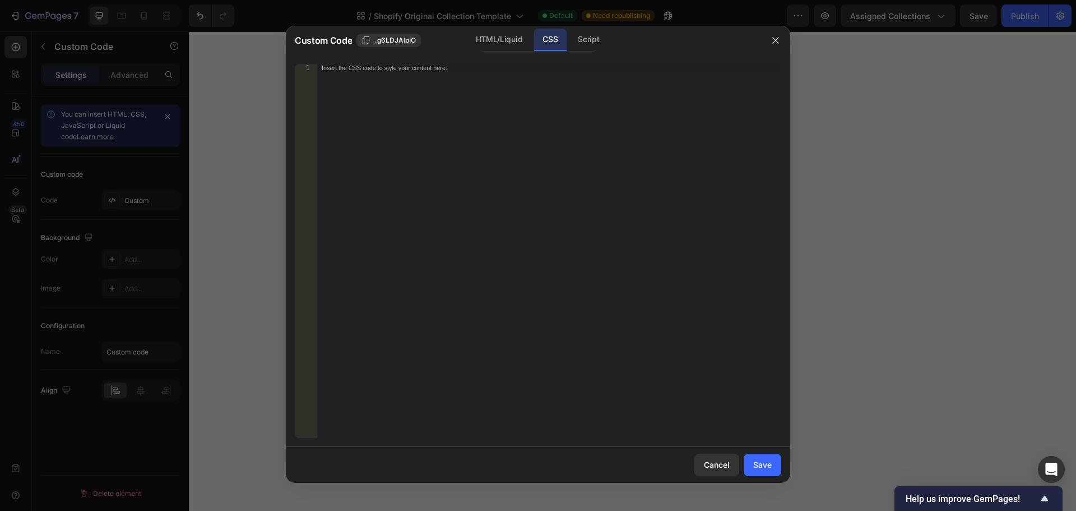
click at [413, 124] on div "Insert the CSS code to style your content here." at bounding box center [549, 259] width 464 height 390
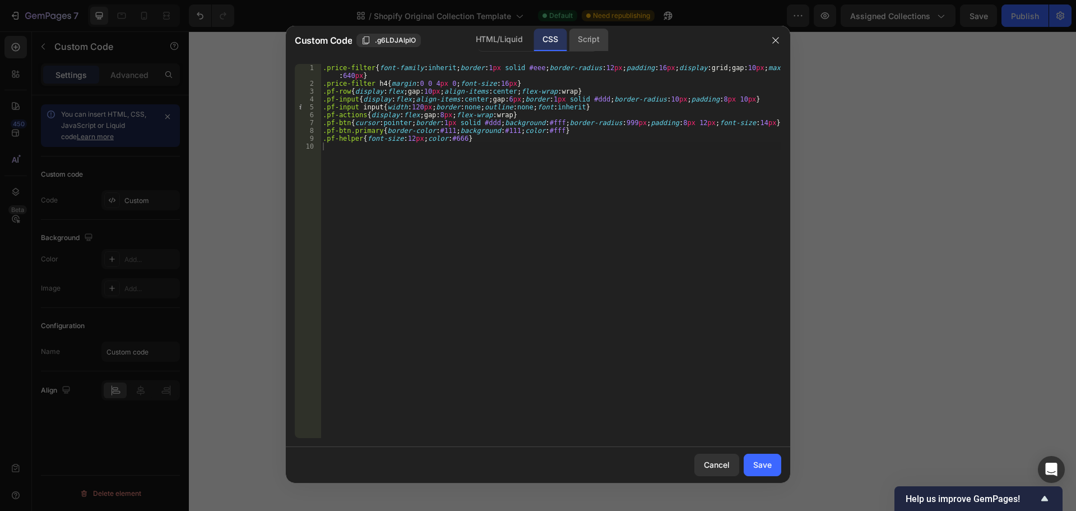
drag, startPoint x: 590, startPoint y: 40, endPoint x: 583, endPoint y: 48, distance: 10.3
click at [590, 40] on div "Script" at bounding box center [588, 40] width 39 height 22
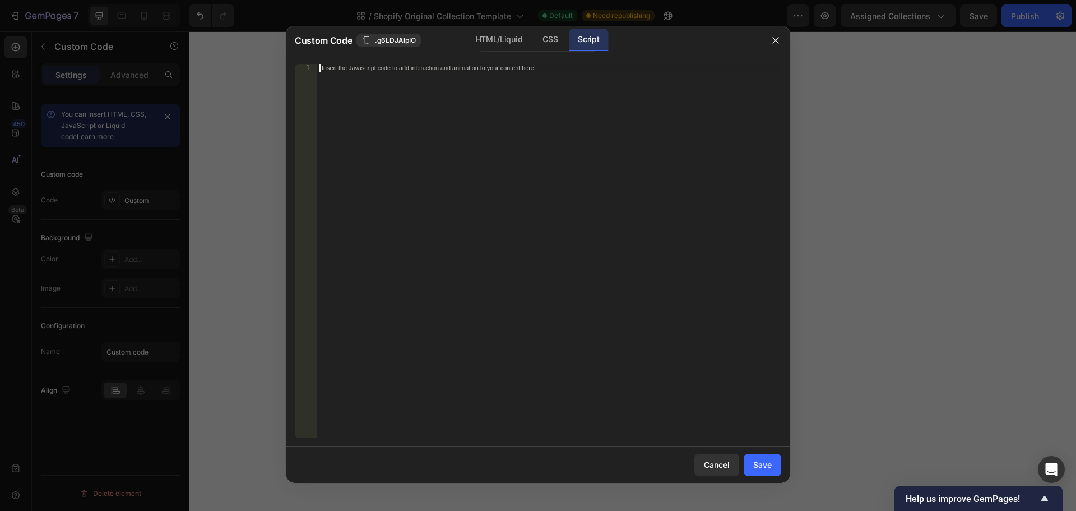
click at [489, 128] on div "Insert the Javascript code to add interaction and animation to your content her…" at bounding box center [549, 259] width 464 height 390
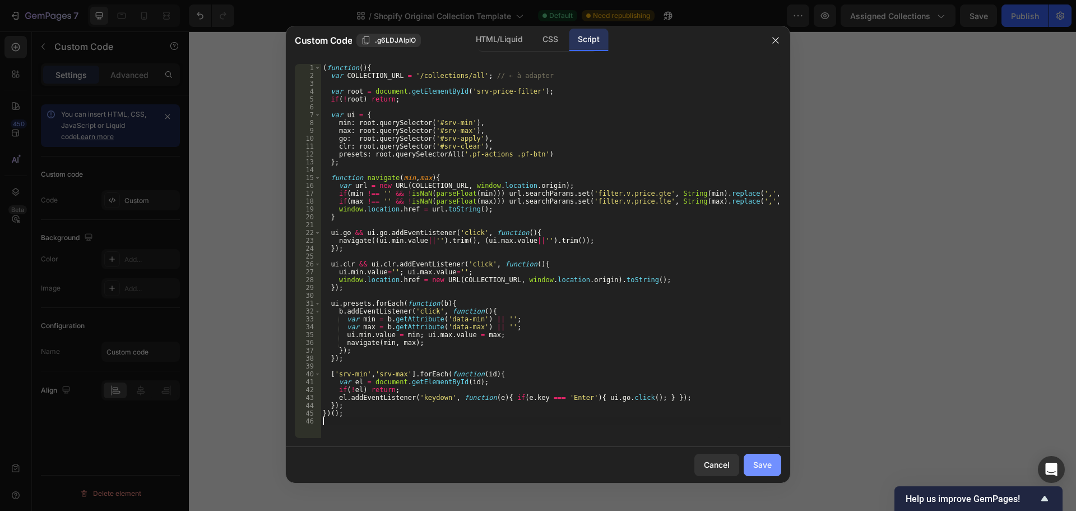
click at [771, 459] on div "Save" at bounding box center [762, 464] width 18 height 12
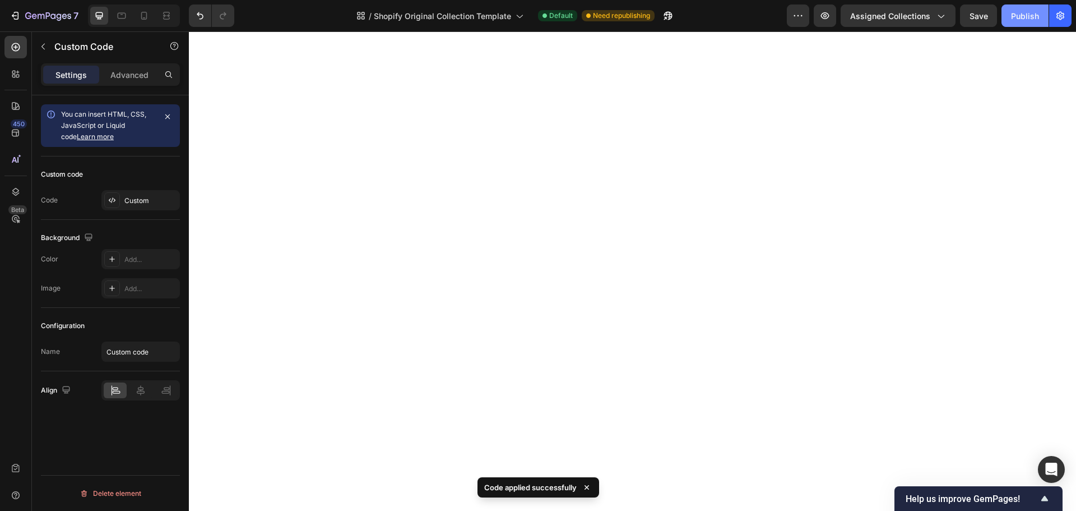
click at [1016, 21] on div "Publish" at bounding box center [1025, 16] width 28 height 12
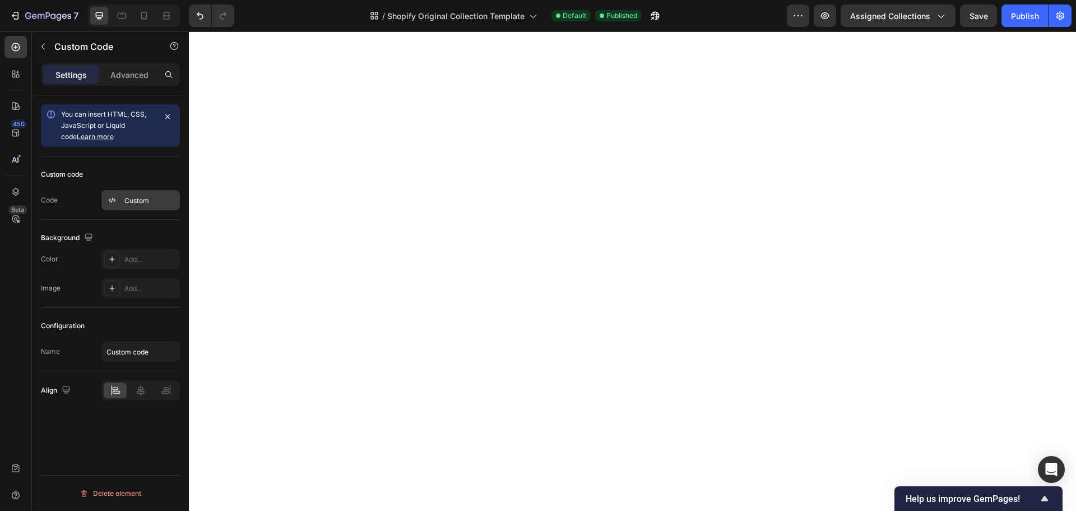
click at [118, 197] on div at bounding box center [112, 200] width 16 height 16
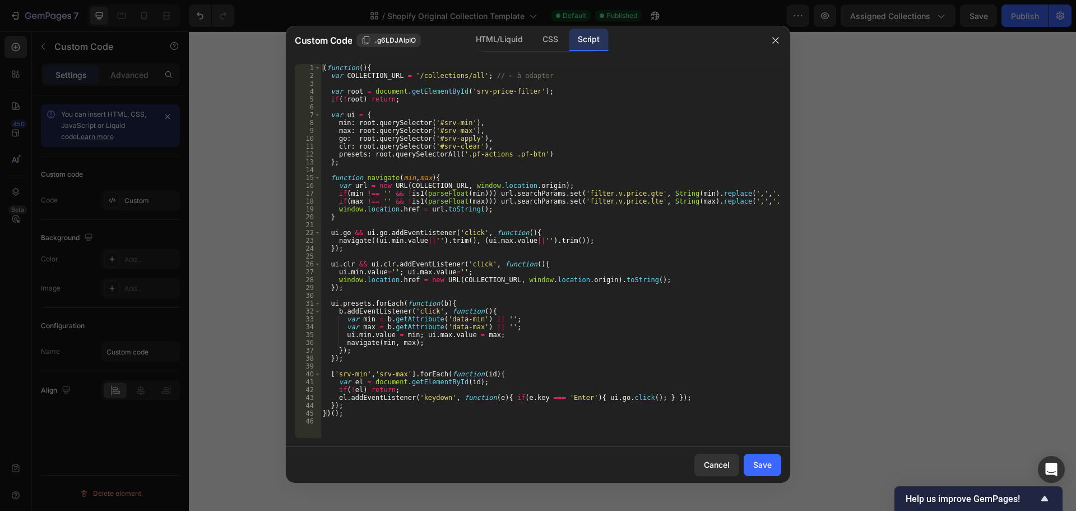
click at [390, 75] on div "( function ( ) { var COLLECTION_URL = '/collections/all' ; // ← à adapter var r…" at bounding box center [551, 259] width 461 height 390
type textarea "})();"
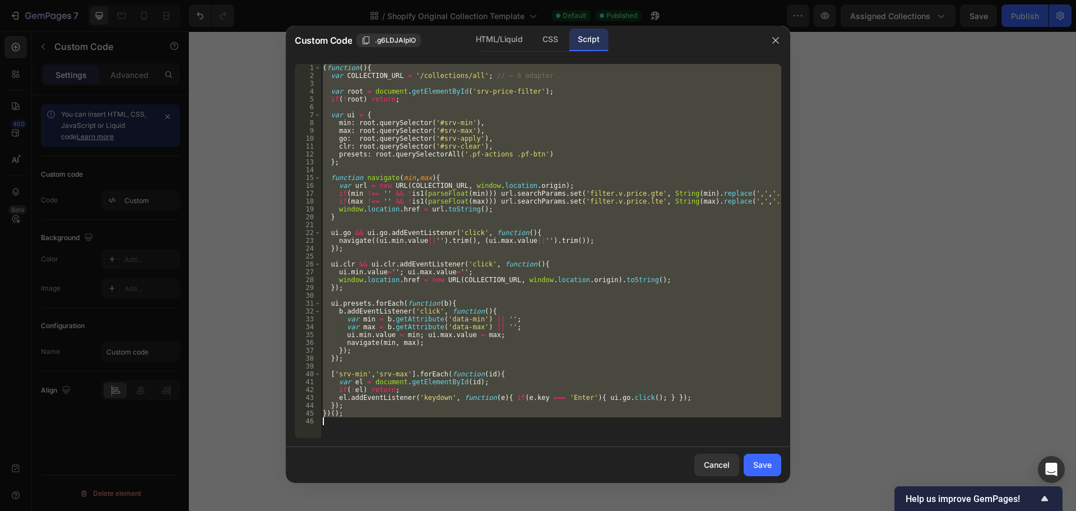
paste textarea
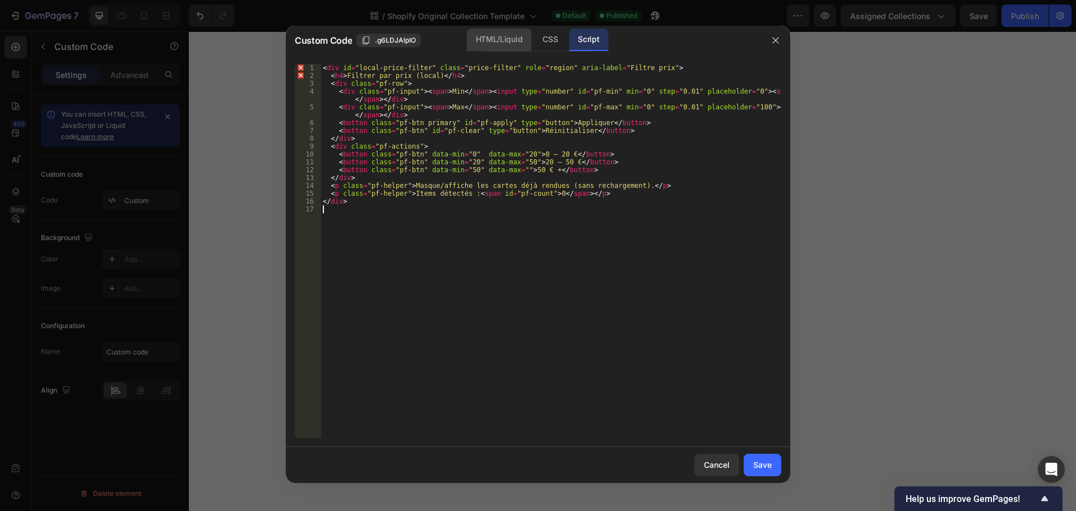
click at [484, 43] on div "HTML/Liquid" at bounding box center [499, 40] width 64 height 22
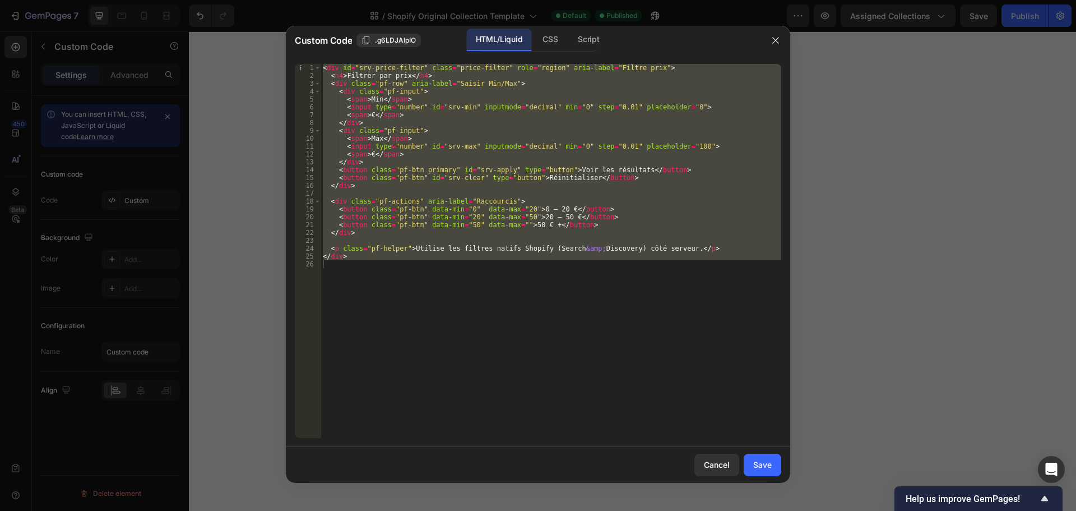
click at [450, 166] on div "< div id = "srv-price-filter" class = "price-filter" role = "region" aria-label…" at bounding box center [551, 251] width 461 height 374
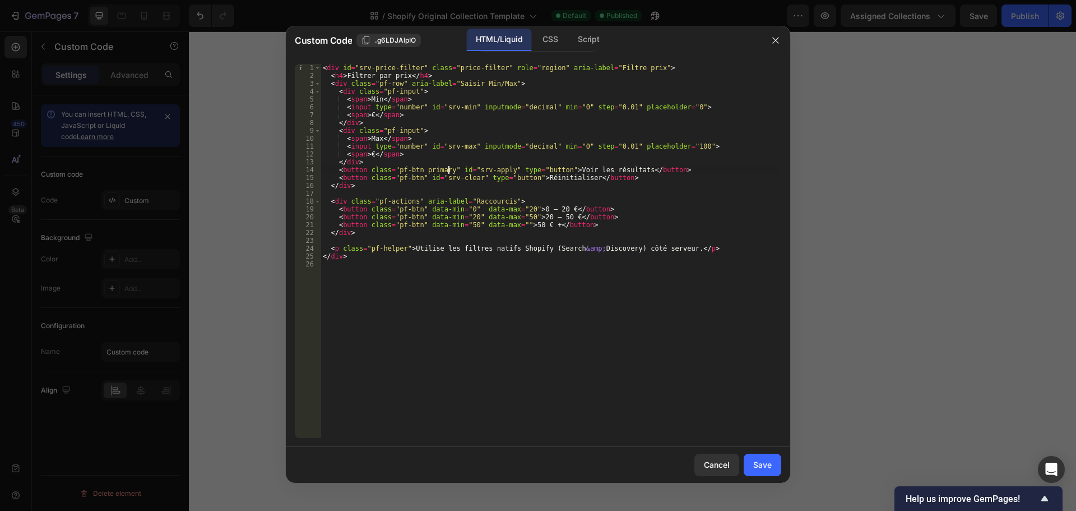
type textarea "</div>"
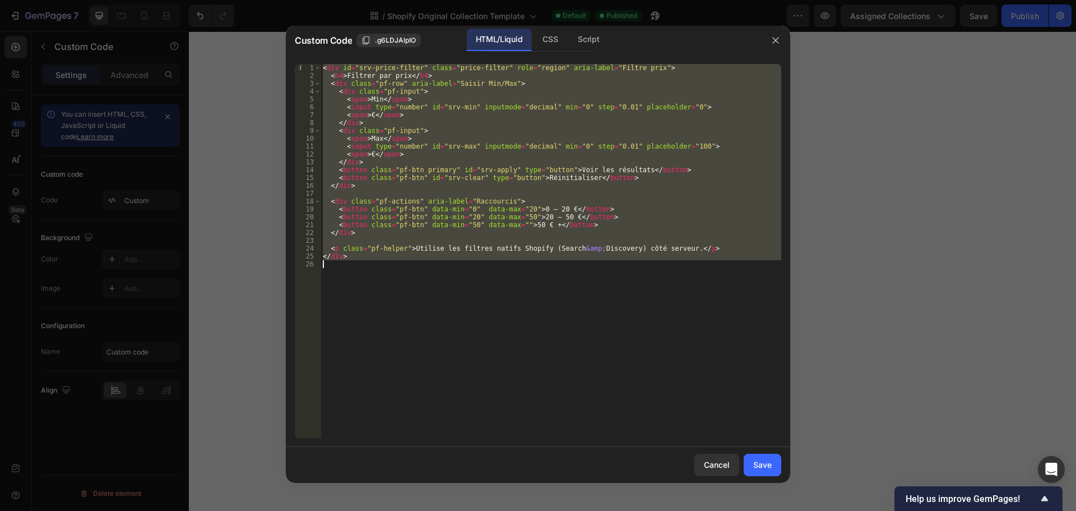
paste textarea
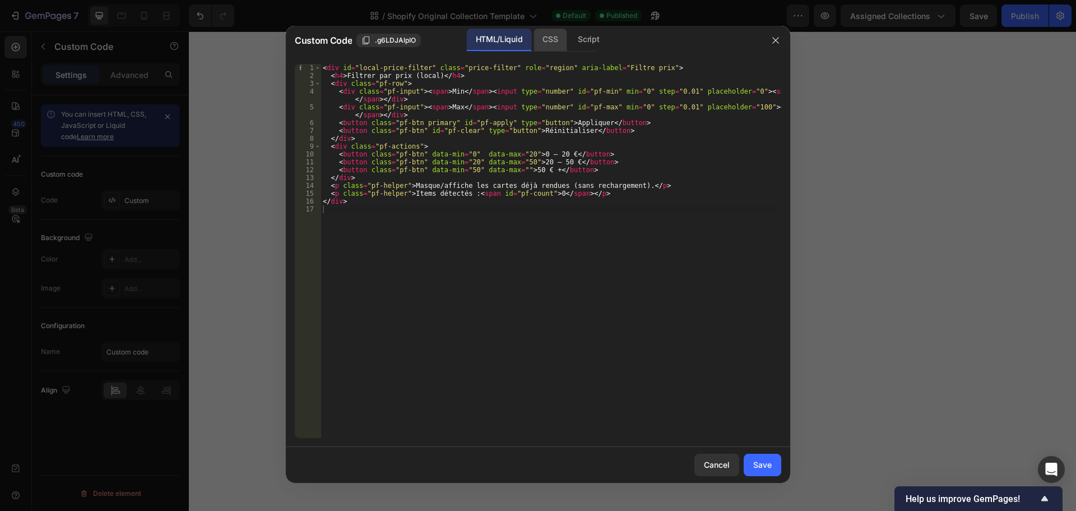
click at [558, 39] on div "CSS" at bounding box center [550, 40] width 33 height 22
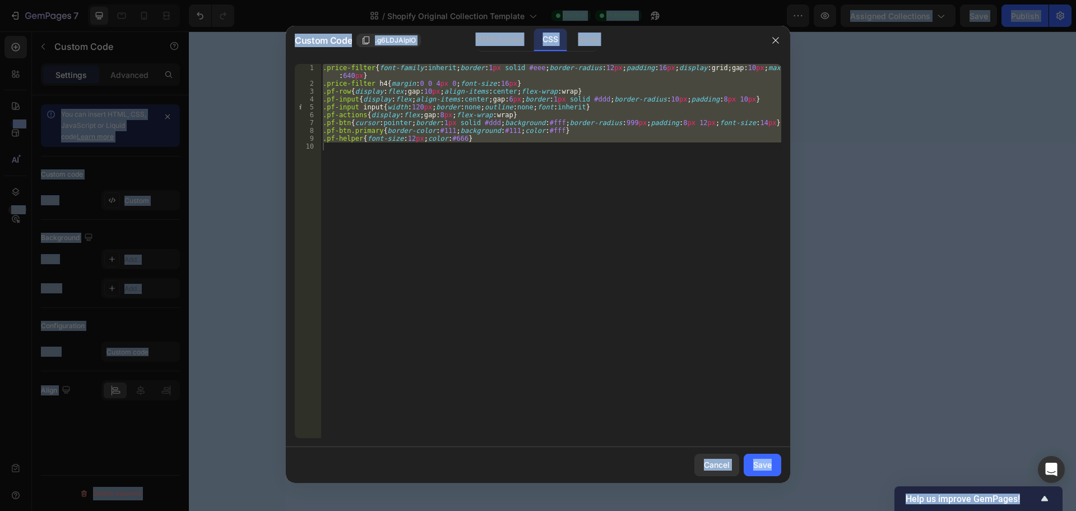
type textarea ".pf-helper{font-size:12px;color:#666}"
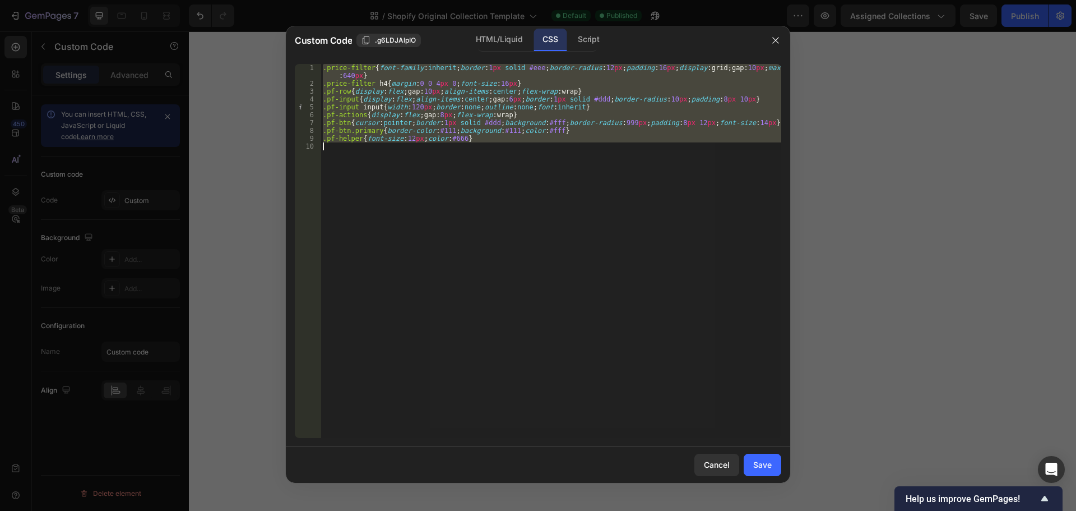
click at [483, 151] on div ".price-filter { font-family : inherit ; border : 1 px solid #eee ; border-radiu…" at bounding box center [551, 251] width 461 height 374
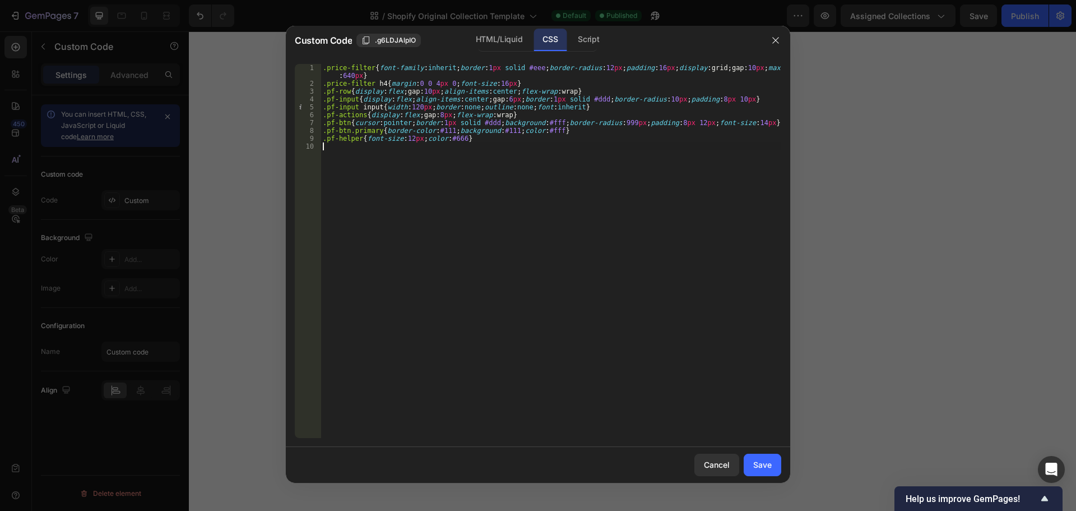
type textarea ".pf-helper{font-size:12px;color:#666}"
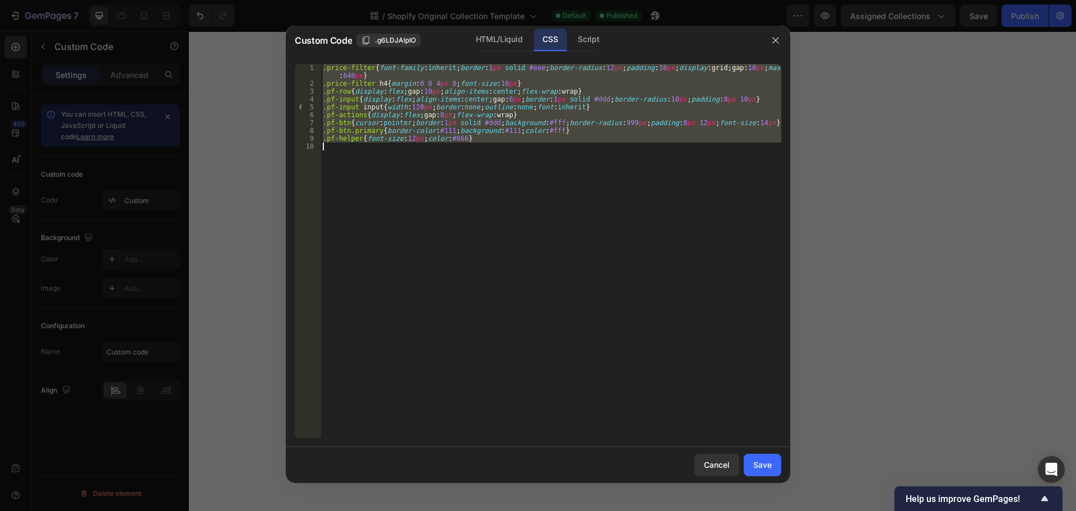
paste textarea
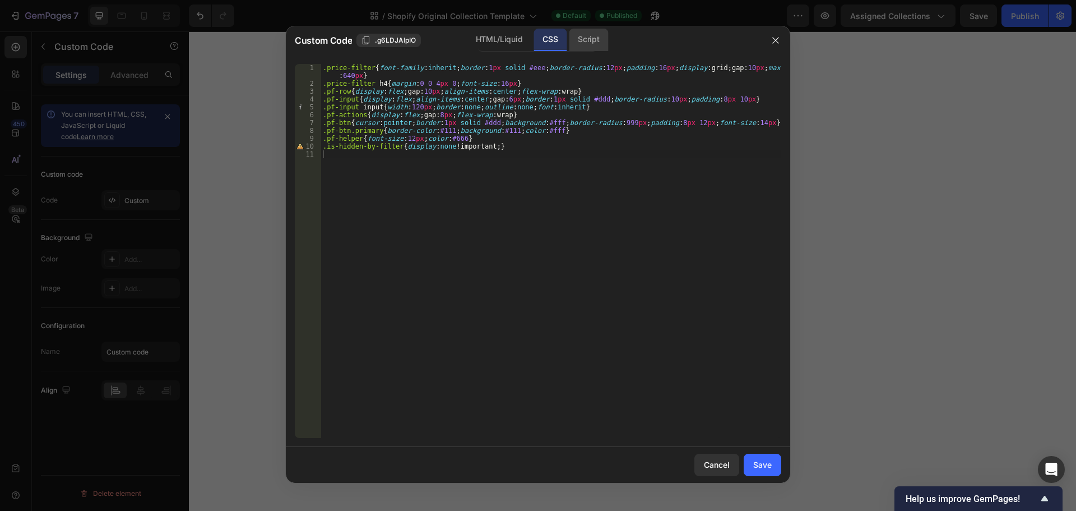
click at [577, 38] on div "Script" at bounding box center [588, 40] width 39 height 22
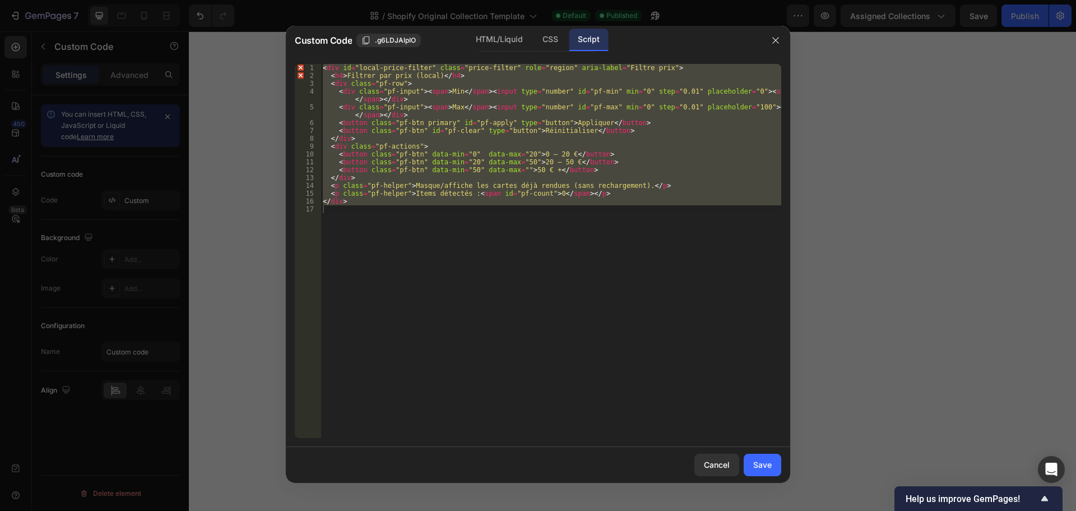
click at [492, 108] on div "< div id = "local-price-filter" class = "price-filter" role = "region" aria-lab…" at bounding box center [551, 251] width 461 height 374
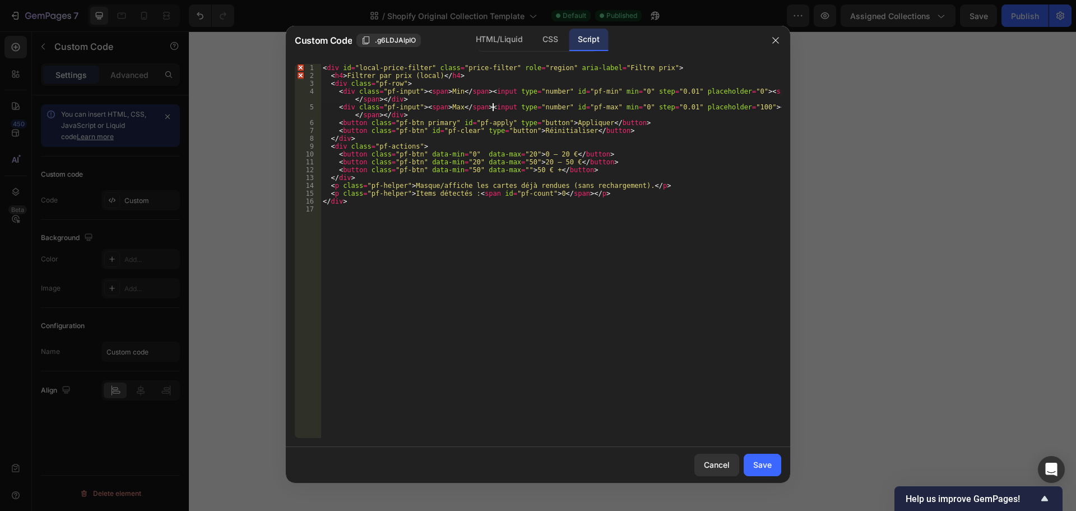
type textarea "</div>"
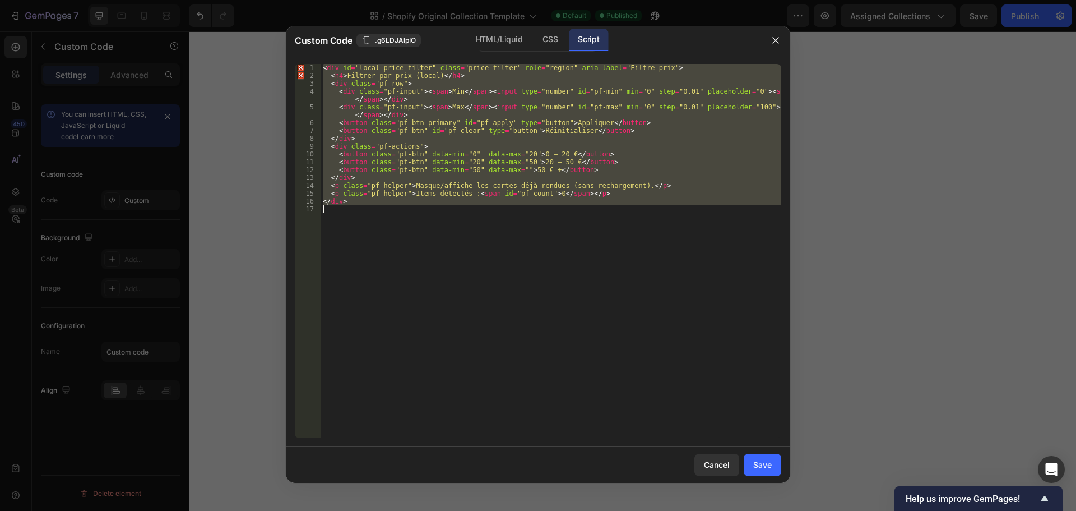
paste textarea
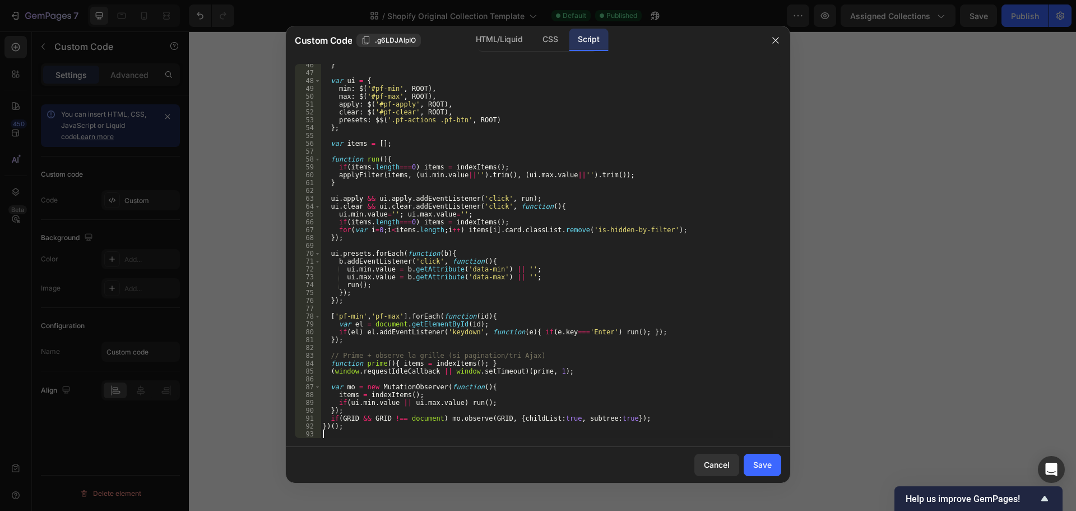
scroll to position [364, 0]
click at [765, 459] on div "Save" at bounding box center [762, 464] width 18 height 12
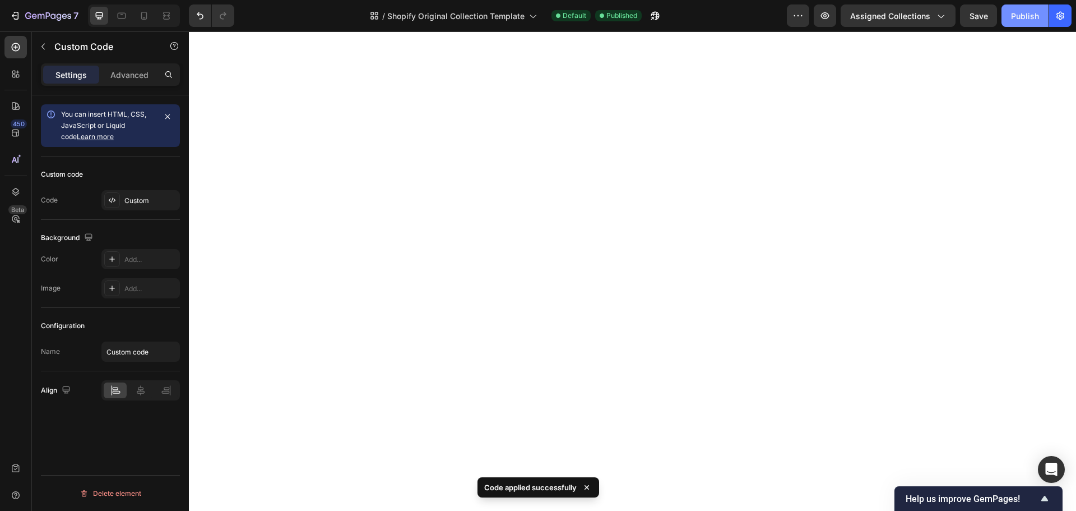
click at [1016, 18] on div "Publish" at bounding box center [1025, 16] width 28 height 12
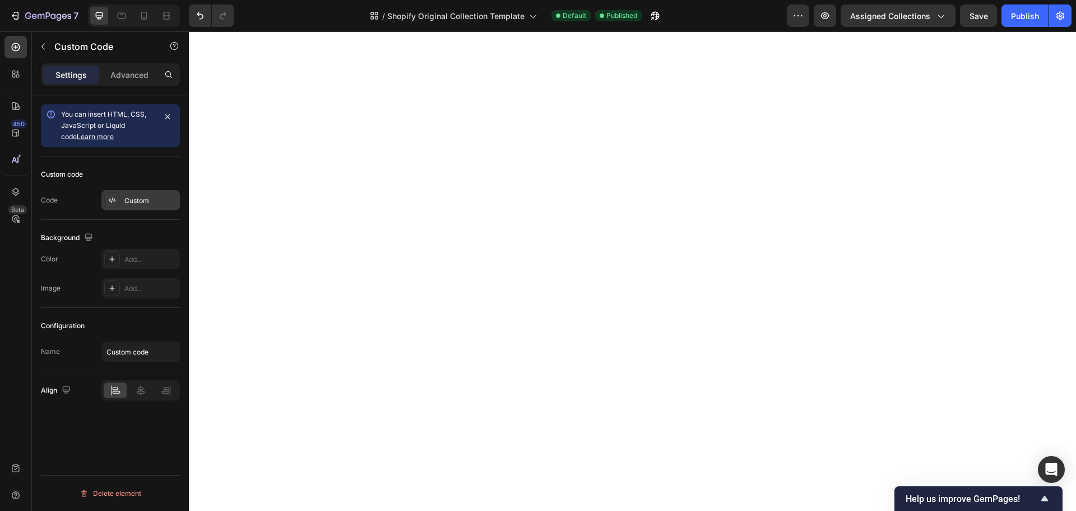
click at [128, 198] on div "Custom" at bounding box center [150, 201] width 53 height 10
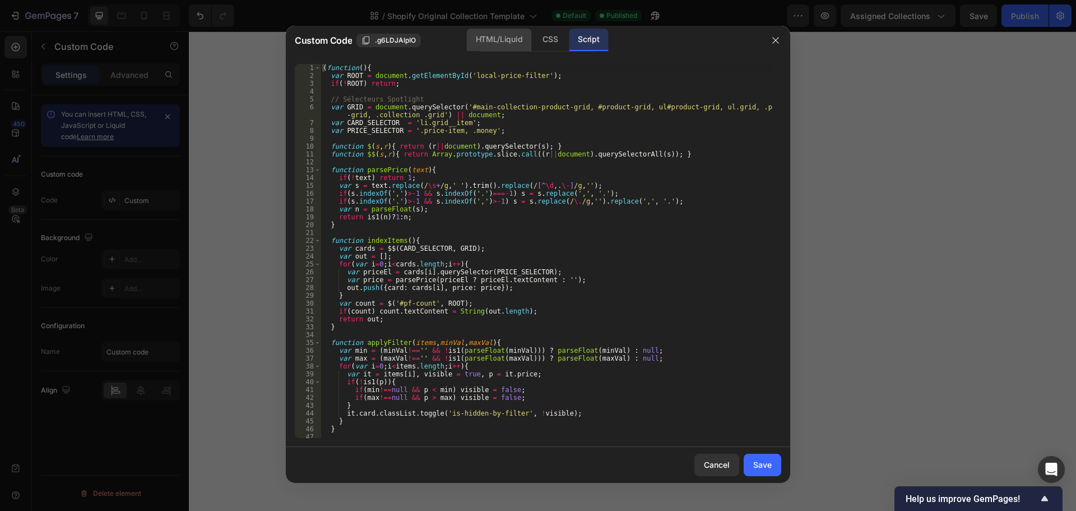
click at [485, 45] on div "HTML/Liquid" at bounding box center [499, 40] width 64 height 22
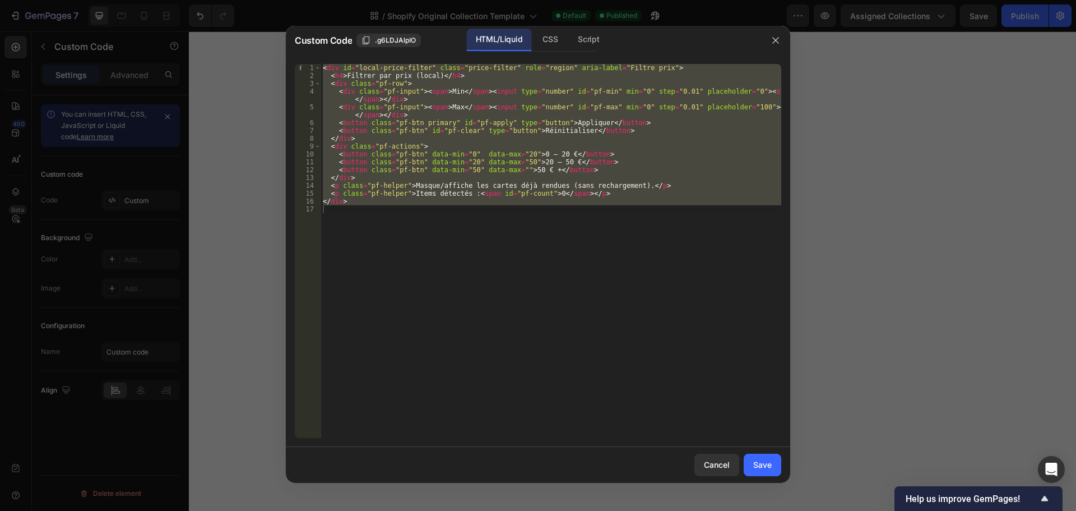
click at [453, 124] on div "< div id = "local-price-filter" class = "price-filter" role = "region" aria-lab…" at bounding box center [551, 251] width 461 height 374
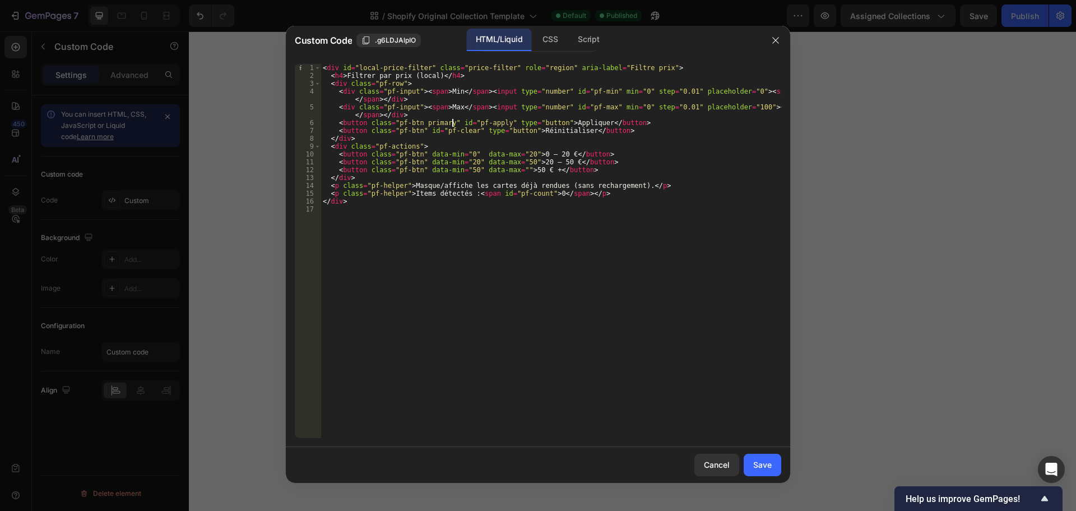
type textarea "</div>"
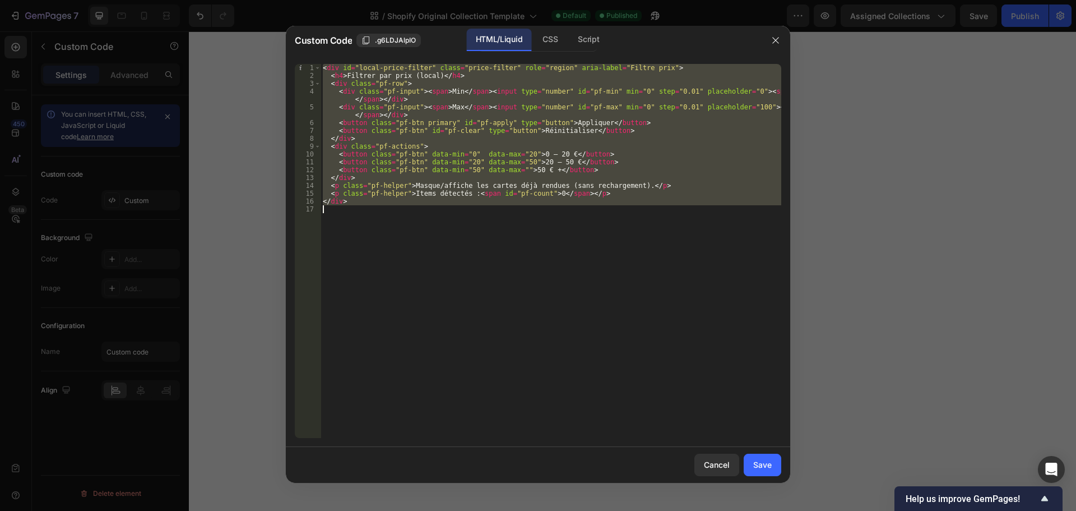
paste textarea
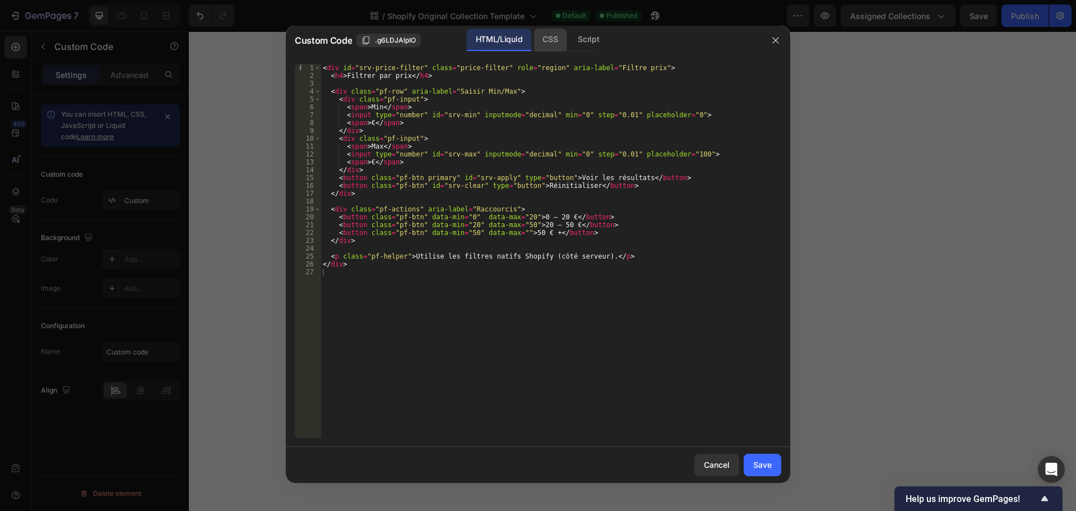
click at [550, 38] on div "CSS" at bounding box center [550, 40] width 33 height 22
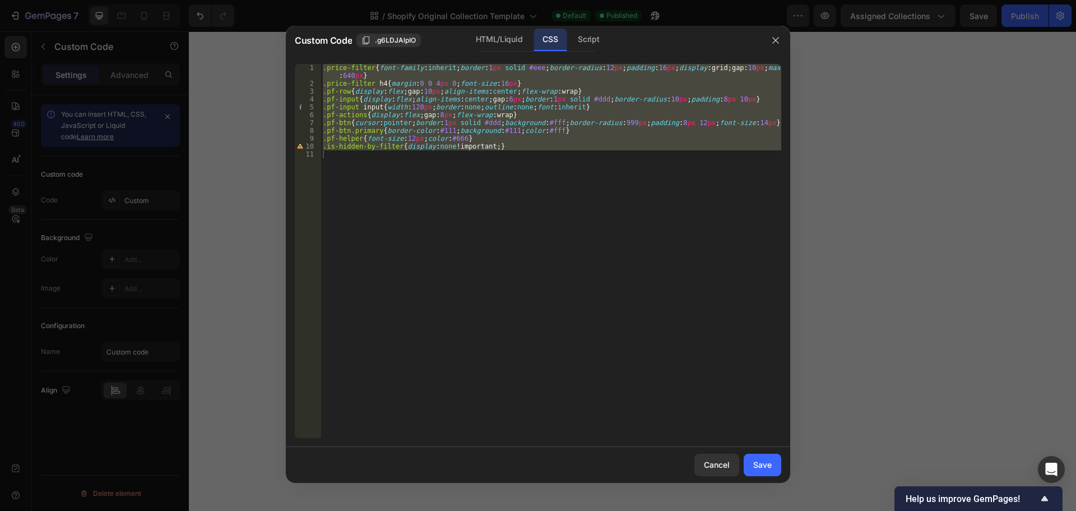
click at [438, 108] on div ".price-filter { font-family : inherit ; border : 1 px solid #eee ; border-radiu…" at bounding box center [551, 251] width 461 height 374
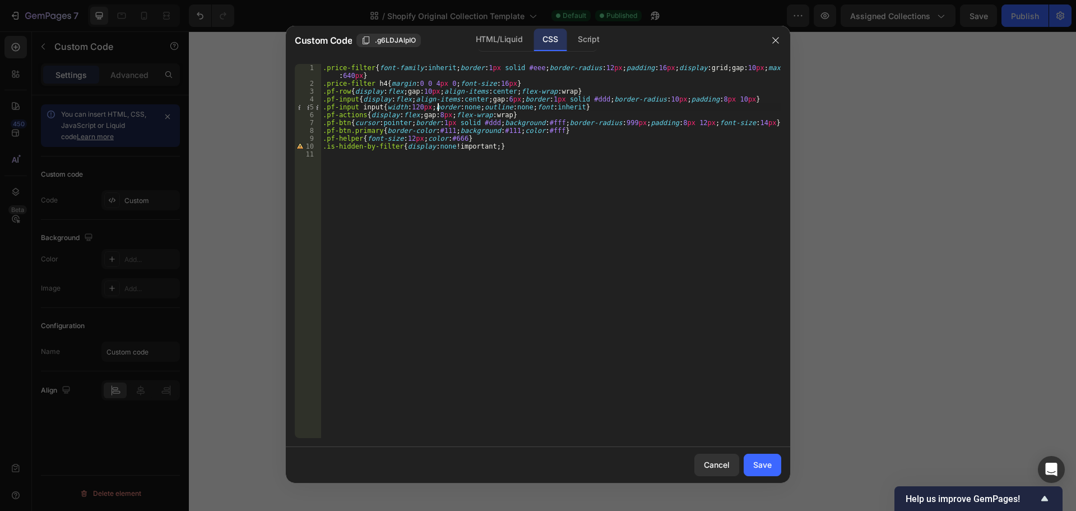
type textarea ".is-hidden-by-filter{display:none !important;}"
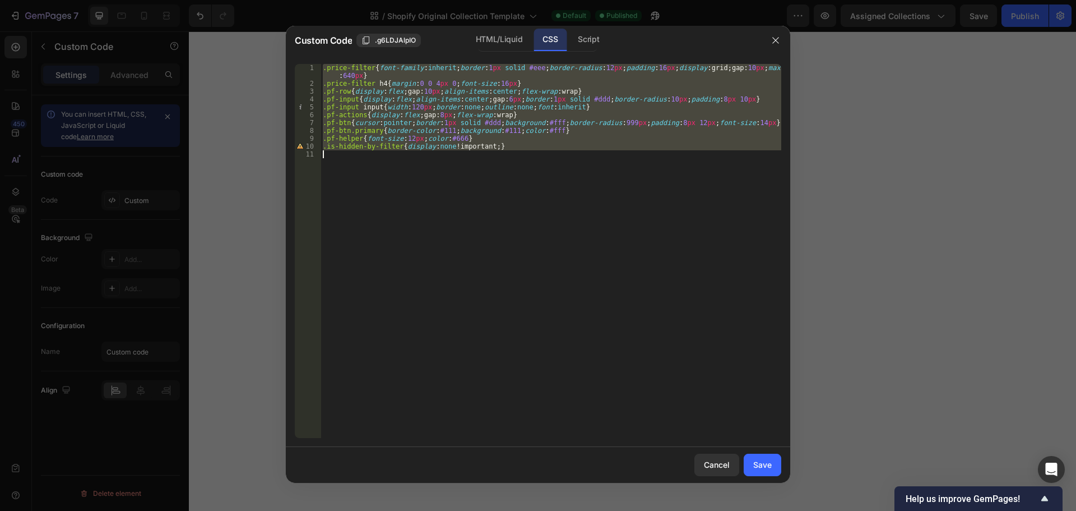
paste textarea
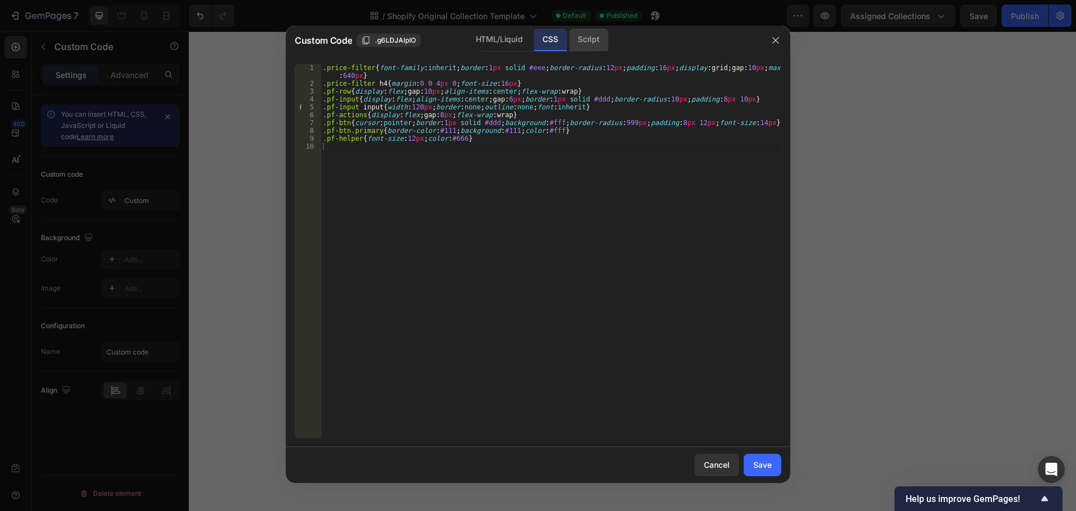
click at [582, 36] on div "Script" at bounding box center [588, 40] width 39 height 22
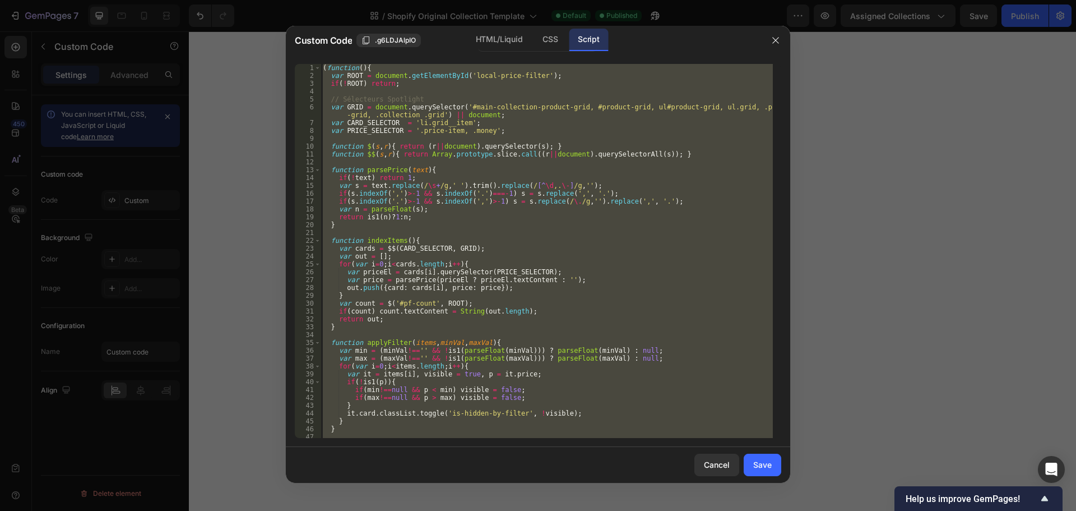
click at [378, 103] on div "( function ( ) { var ROOT = document . getElementById ( 'local-price-filter' ) …" at bounding box center [547, 251] width 452 height 374
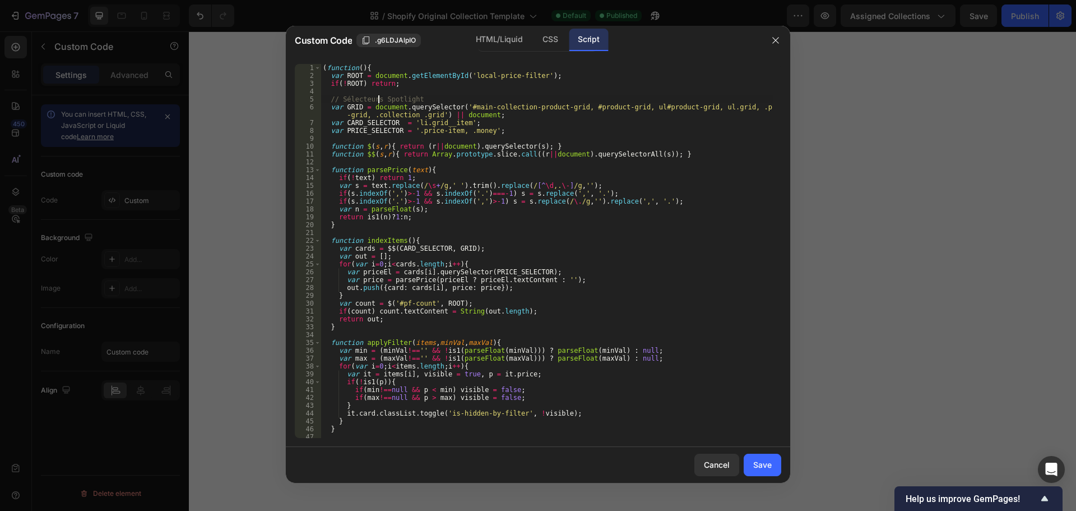
type textarea "})();"
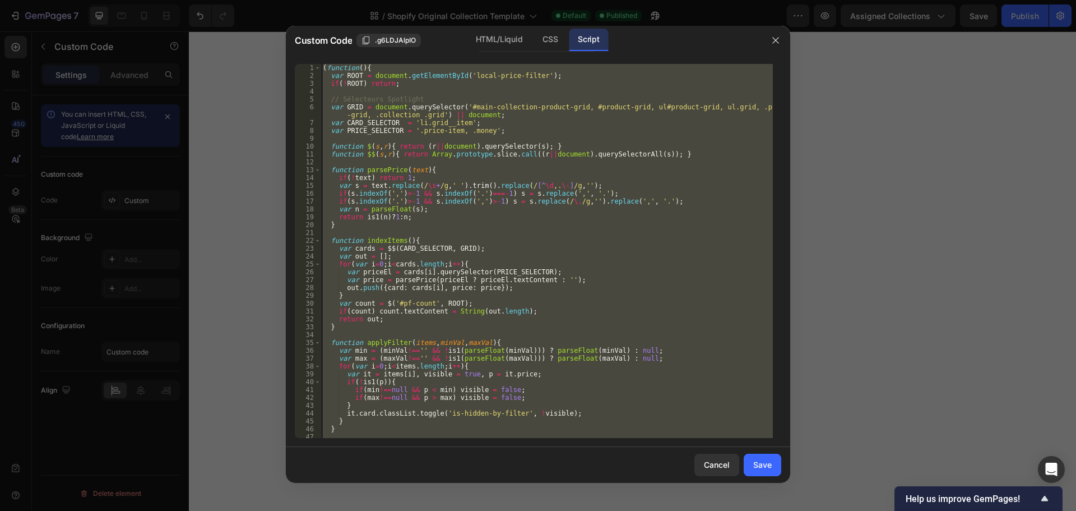
paste textarea
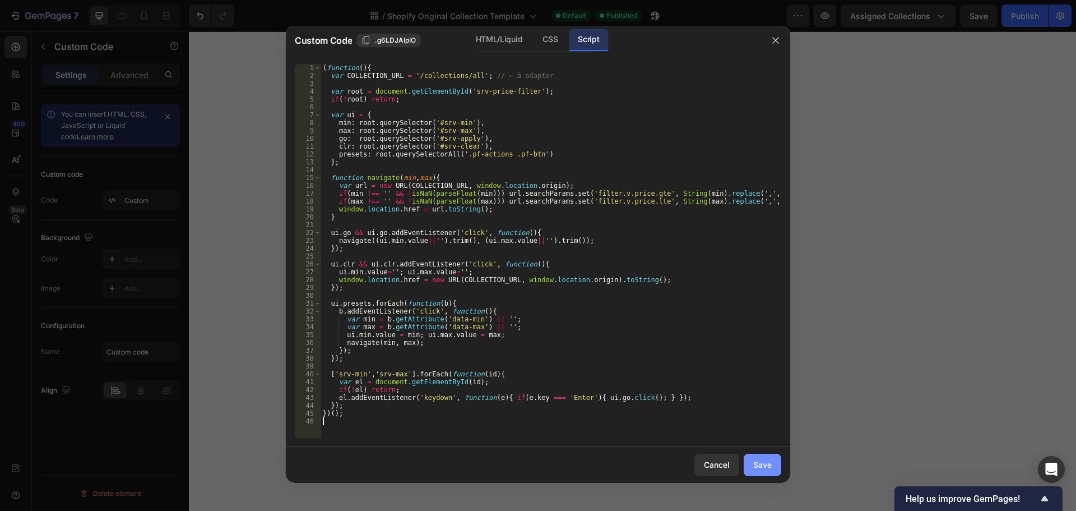
click at [768, 462] on div "Save" at bounding box center [762, 464] width 18 height 12
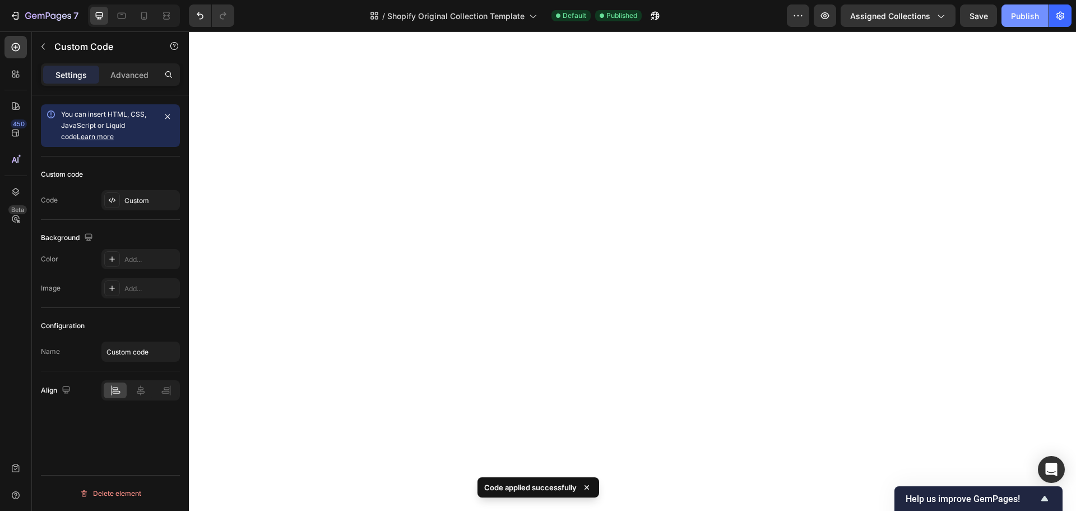
click at [1027, 15] on div "Publish" at bounding box center [1025, 16] width 28 height 12
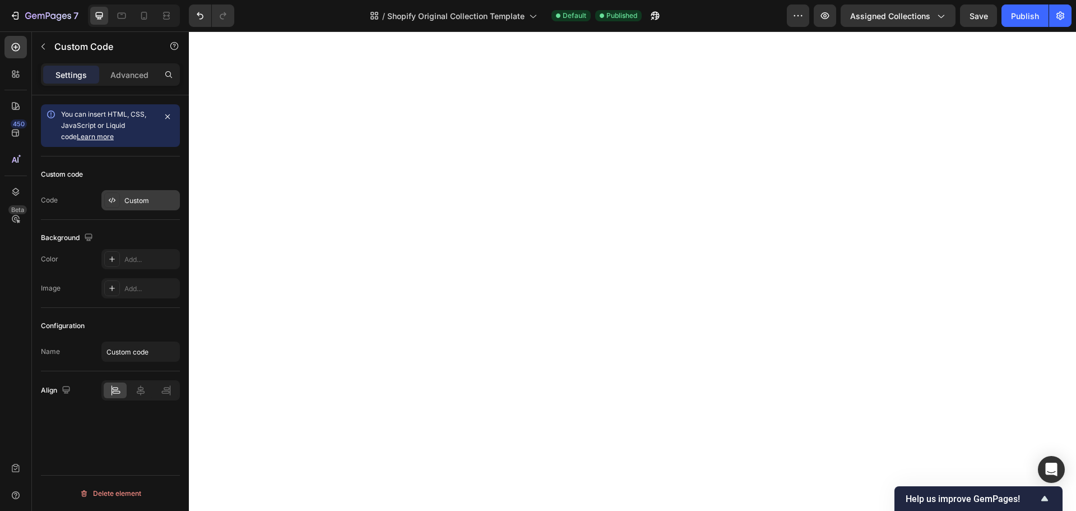
click at [115, 191] on div "Custom" at bounding box center [140, 200] width 78 height 20
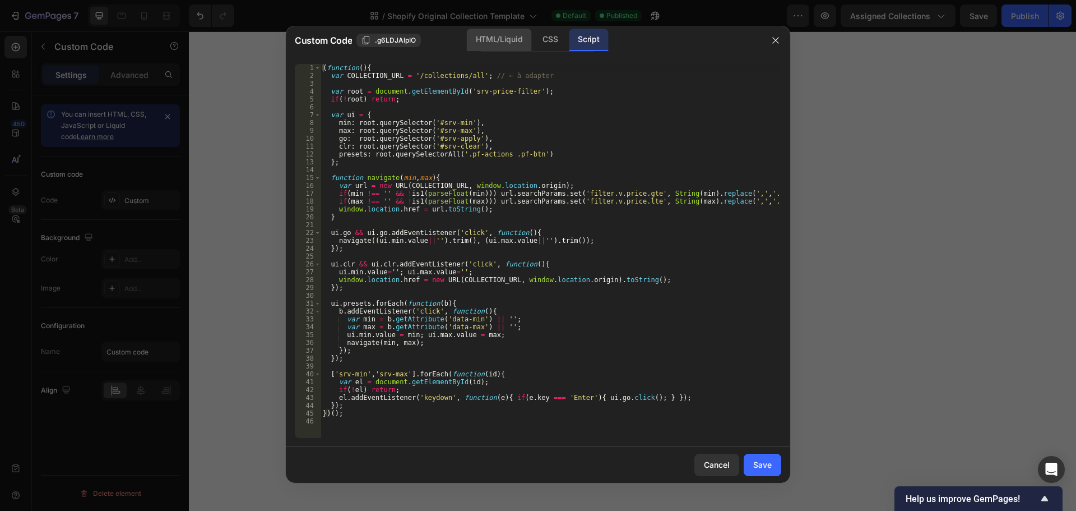
click at [492, 38] on div "HTML/Liquid" at bounding box center [499, 40] width 64 height 22
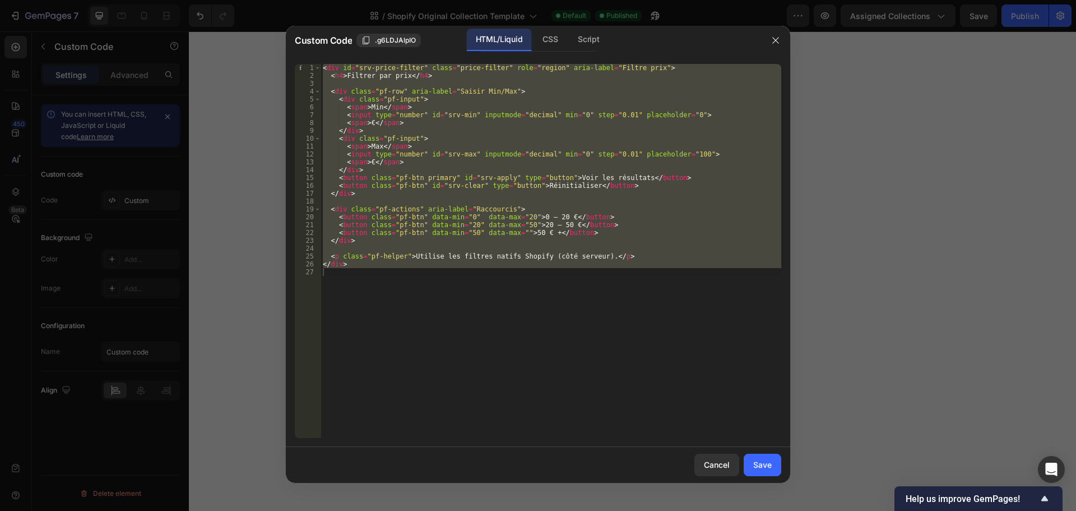
click at [470, 138] on div "< div id = "srv-price-filter" class = "price-filter" role = "region" aria-label…" at bounding box center [551, 251] width 461 height 374
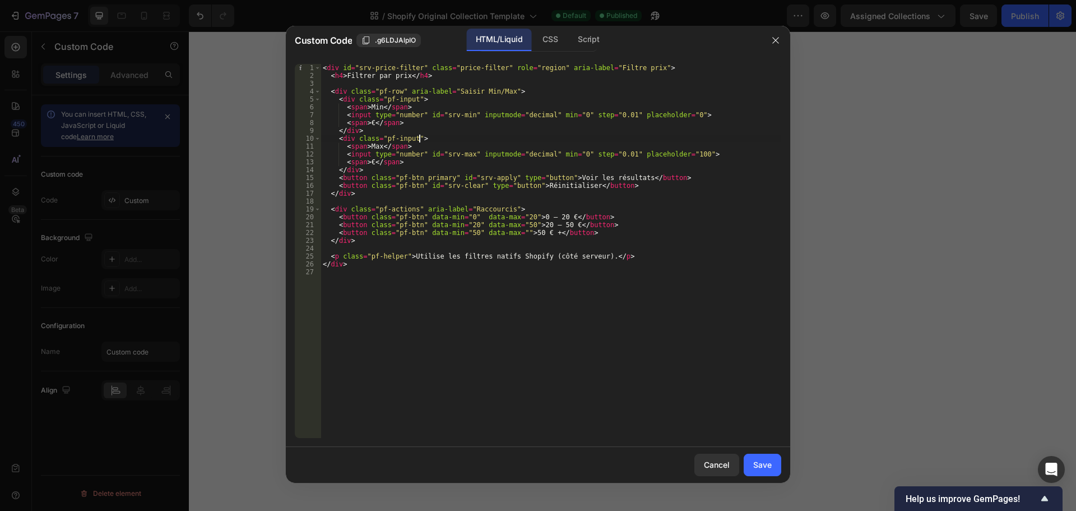
type textarea "</div>"
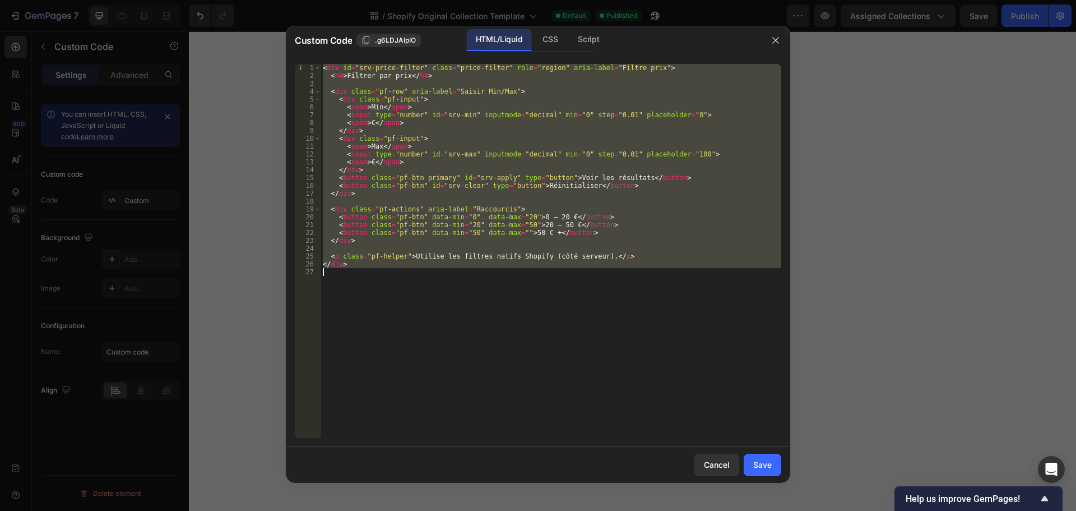
paste textarea
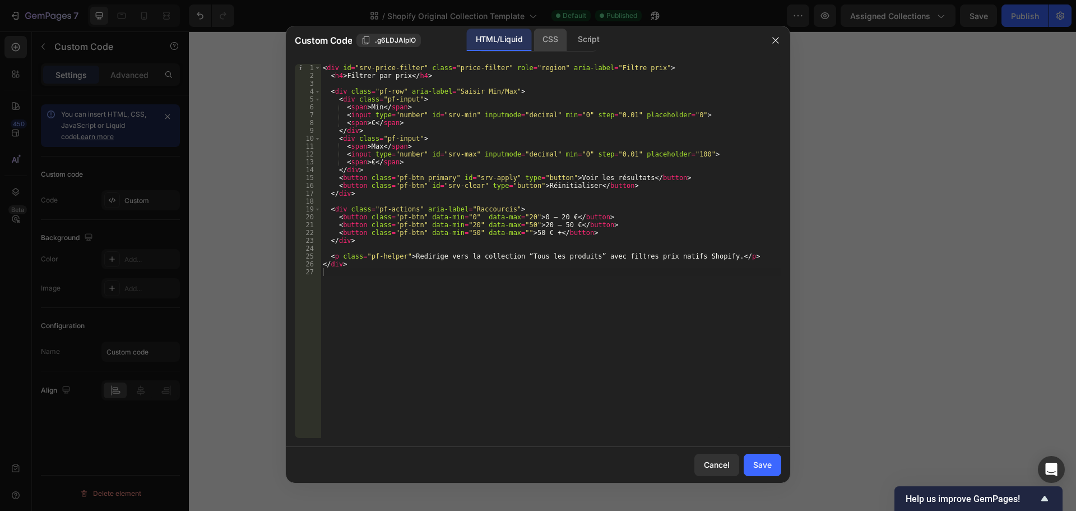
click at [559, 38] on div "CSS" at bounding box center [550, 40] width 33 height 22
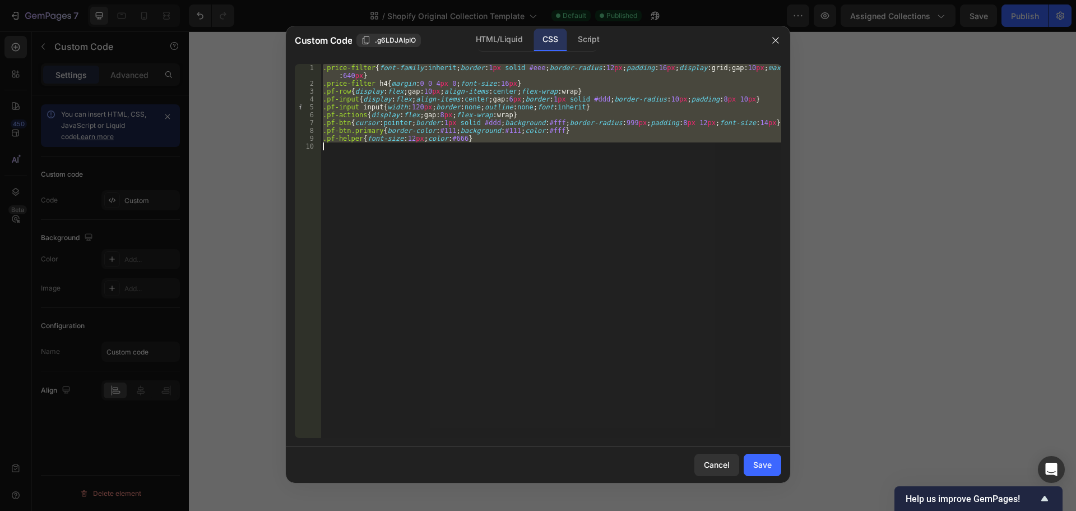
click at [499, 88] on div ".price-filter { font-family : inherit ; border : 1 px solid #eee ; border-radiu…" at bounding box center [551, 251] width 461 height 374
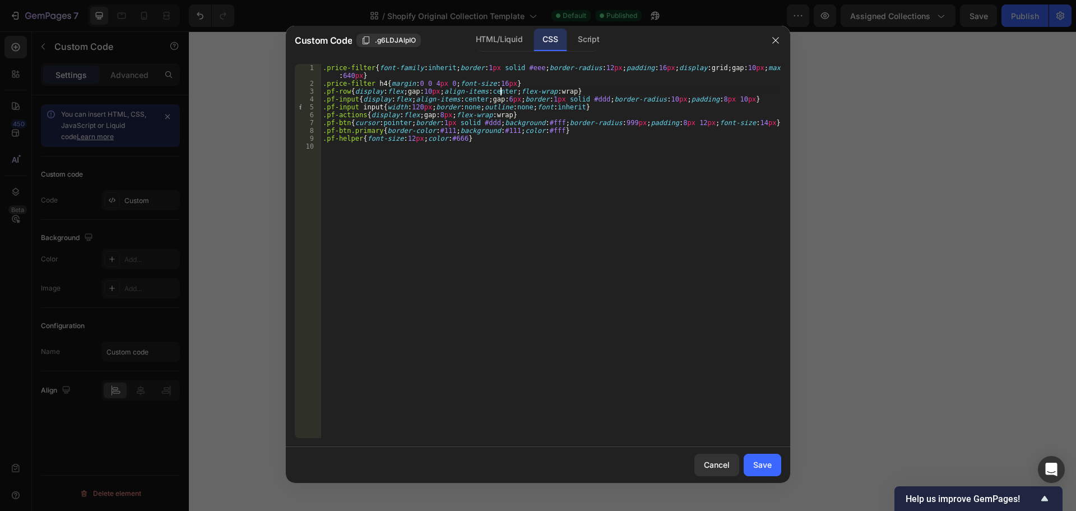
type textarea ".pf-helper{font-size:12px;color:#666}"
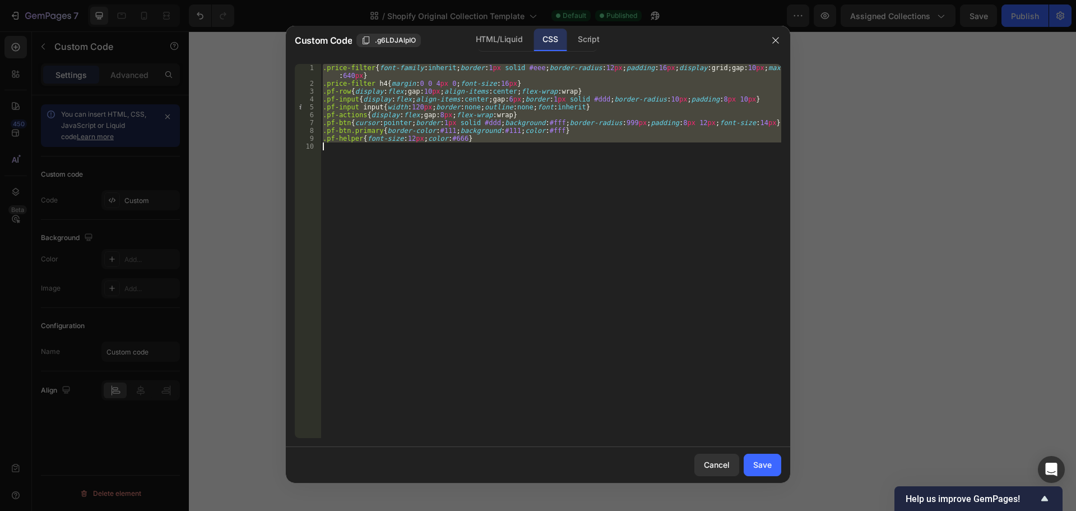
paste textarea
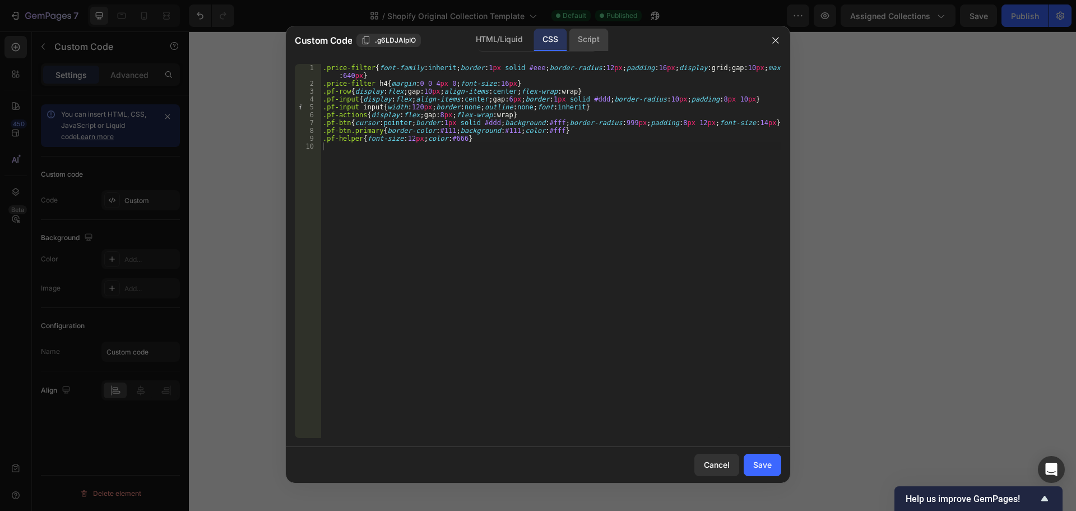
click at [582, 41] on div "Script" at bounding box center [588, 40] width 39 height 22
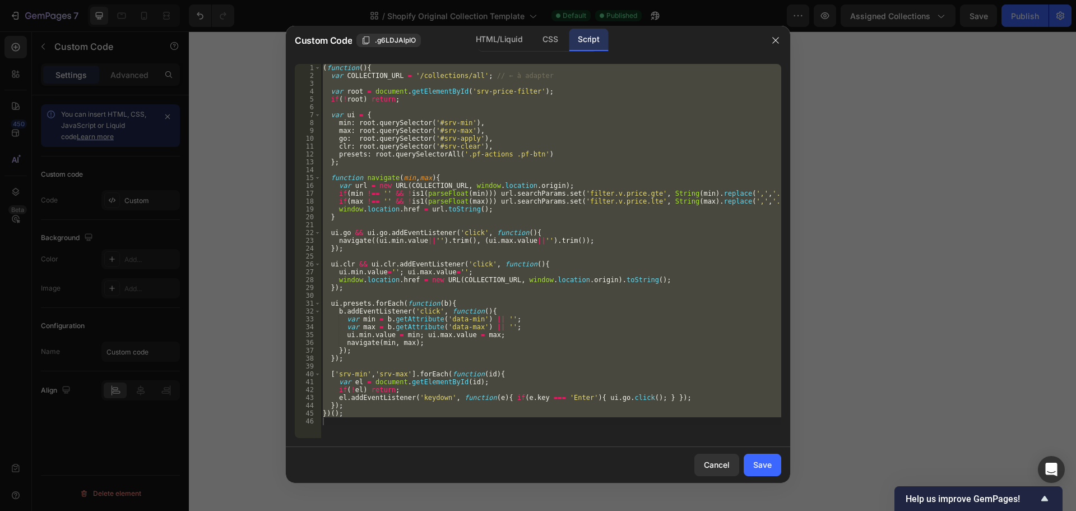
type textarea "})();"
click at [511, 108] on div "( function ( ) { var COLLECTION_URL = '/collections/all' ; // ← à adapter var r…" at bounding box center [551, 251] width 461 height 374
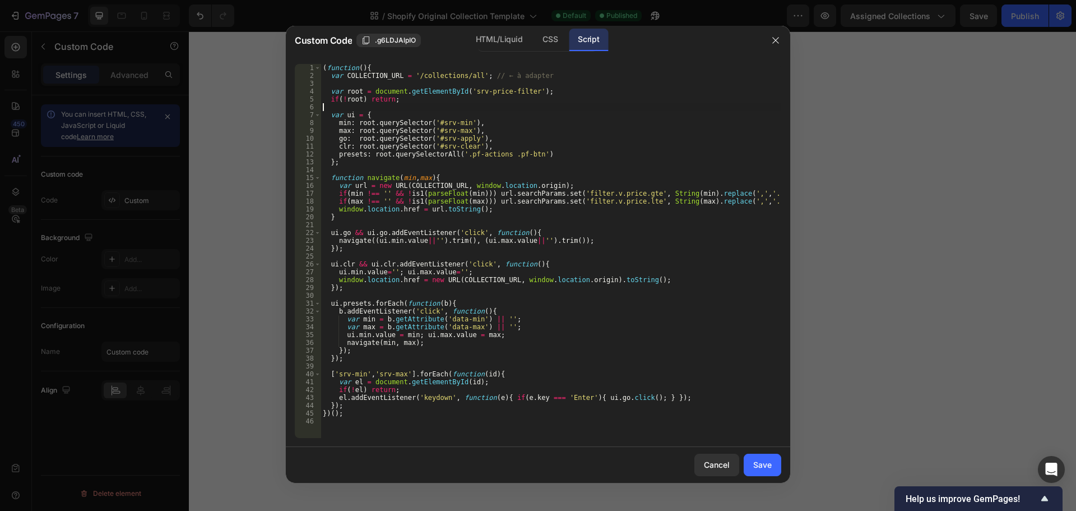
type textarea "})();"
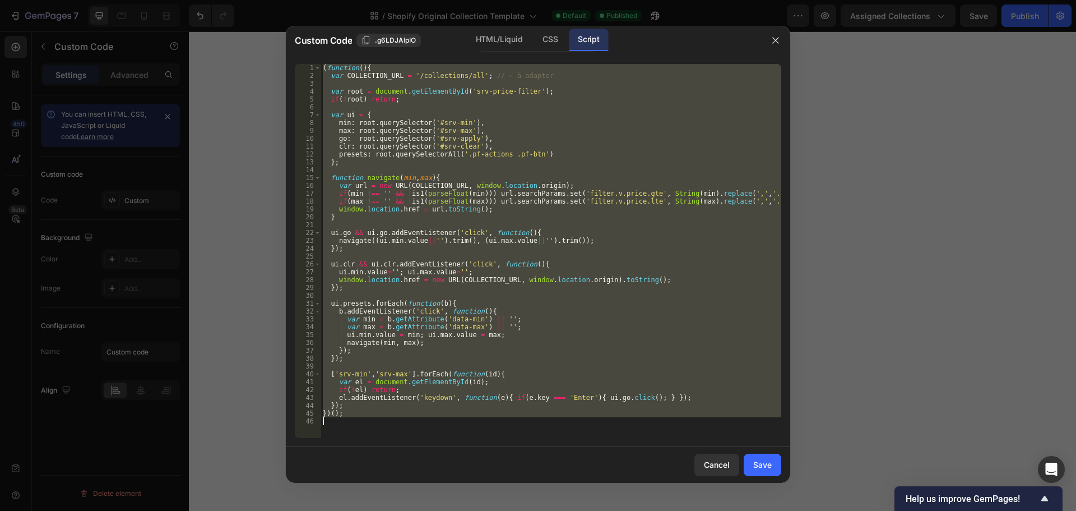
paste textarea
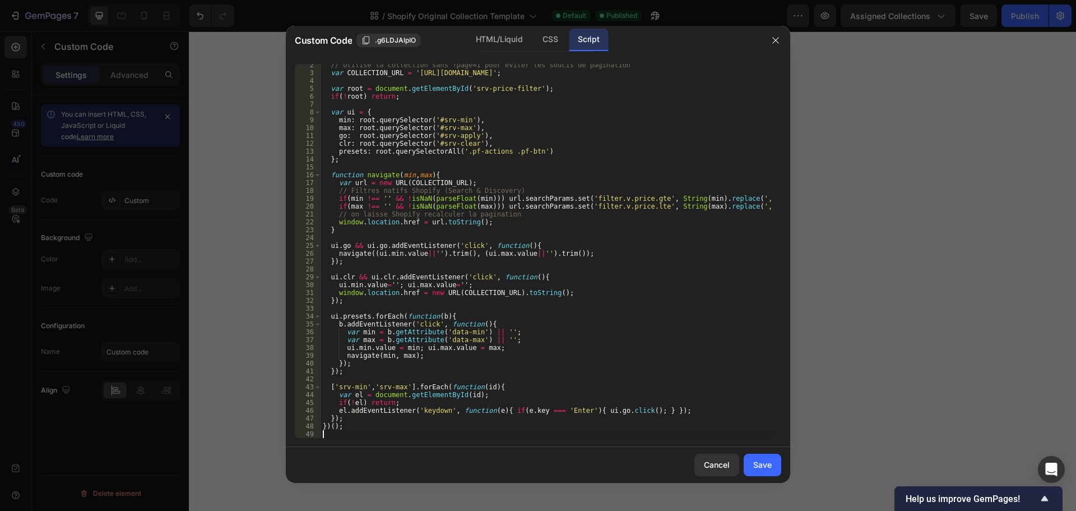
scroll to position [11, 0]
click at [765, 455] on button "Save" at bounding box center [763, 464] width 38 height 22
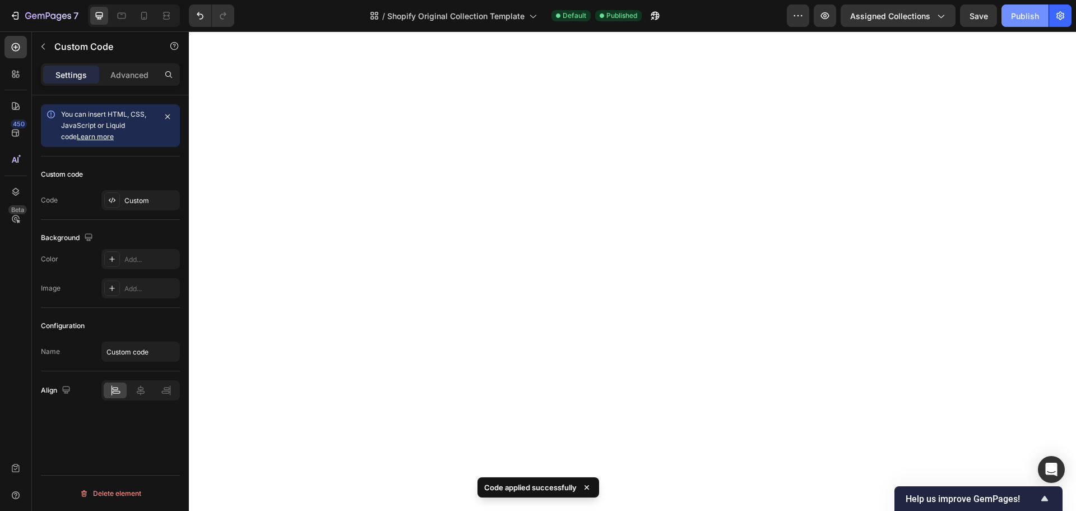
click at [1016, 11] on div "Publish" at bounding box center [1025, 16] width 28 height 12
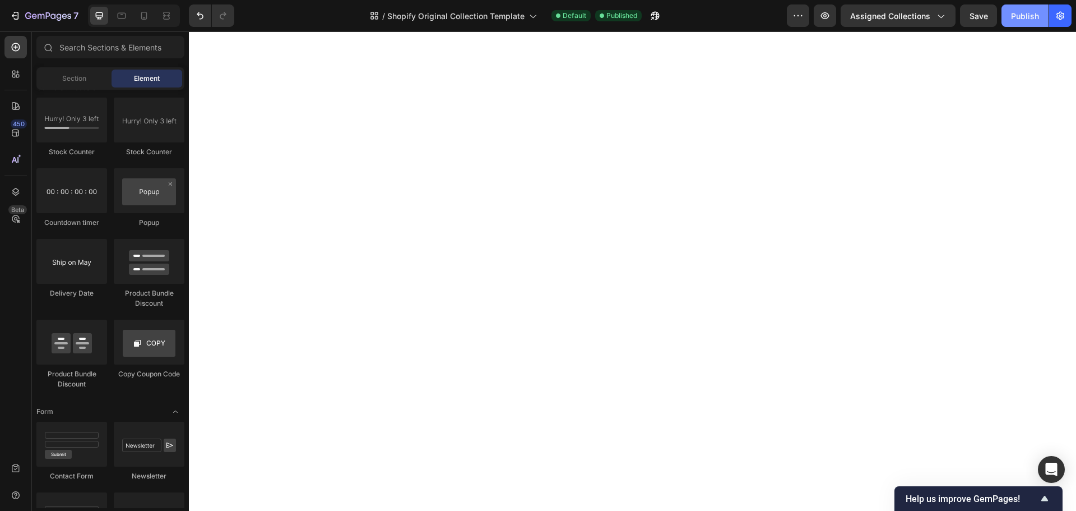
click at [1016, 20] on div "Publish" at bounding box center [1025, 16] width 28 height 12
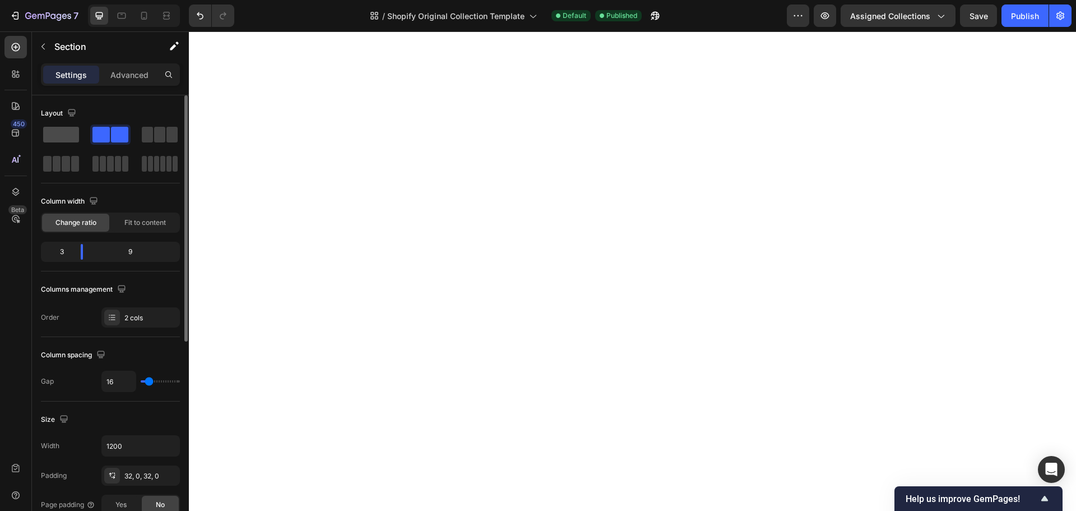
click at [63, 138] on span at bounding box center [61, 135] width 36 height 16
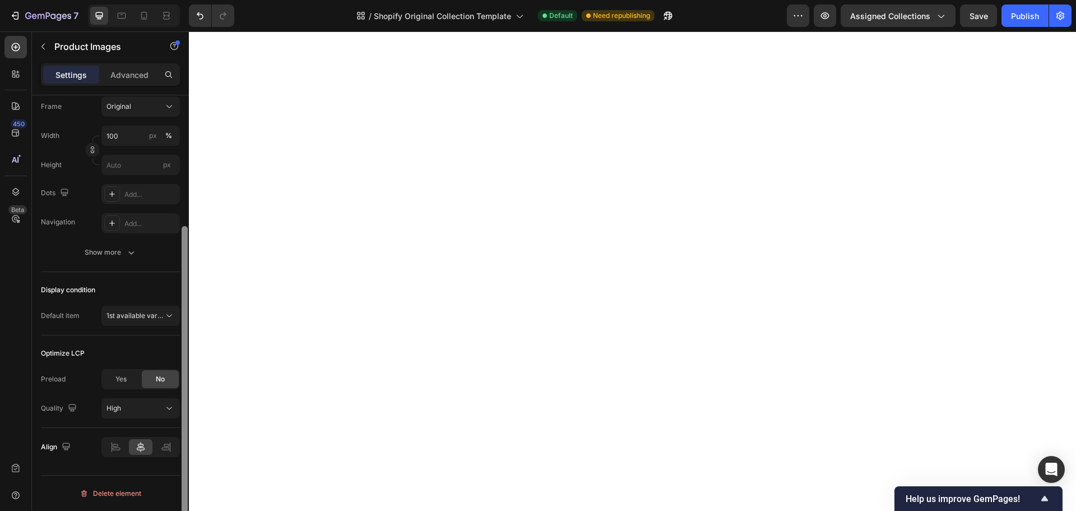
scroll to position [0, 0]
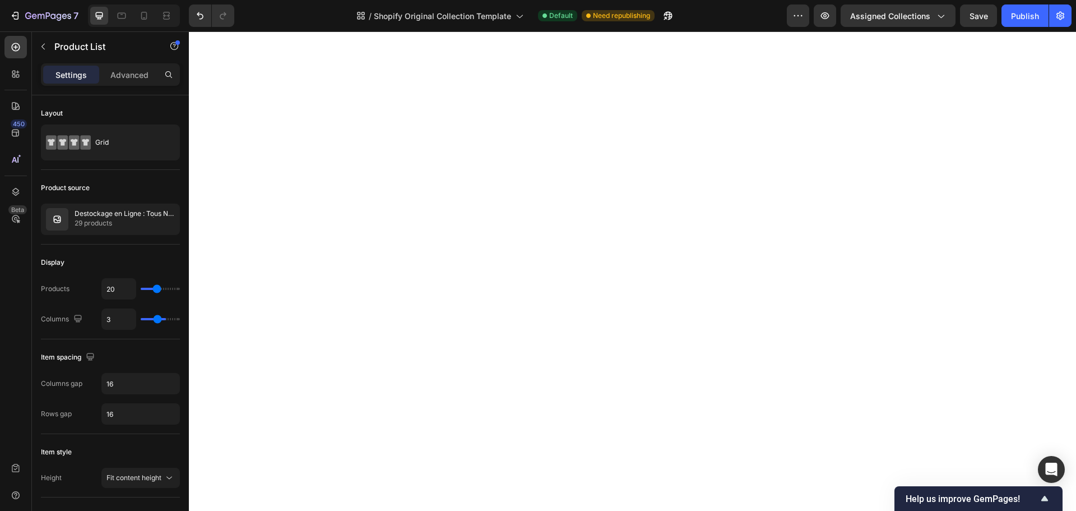
type input "4"
drag, startPoint x: 156, startPoint y: 317, endPoint x: 162, endPoint y: 318, distance: 5.7
type input "4"
click at [162, 318] on input "range" at bounding box center [160, 319] width 39 height 2
click at [1033, 17] on div "Publish" at bounding box center [1025, 16] width 28 height 12
